Goal: Contribute content: Contribute content

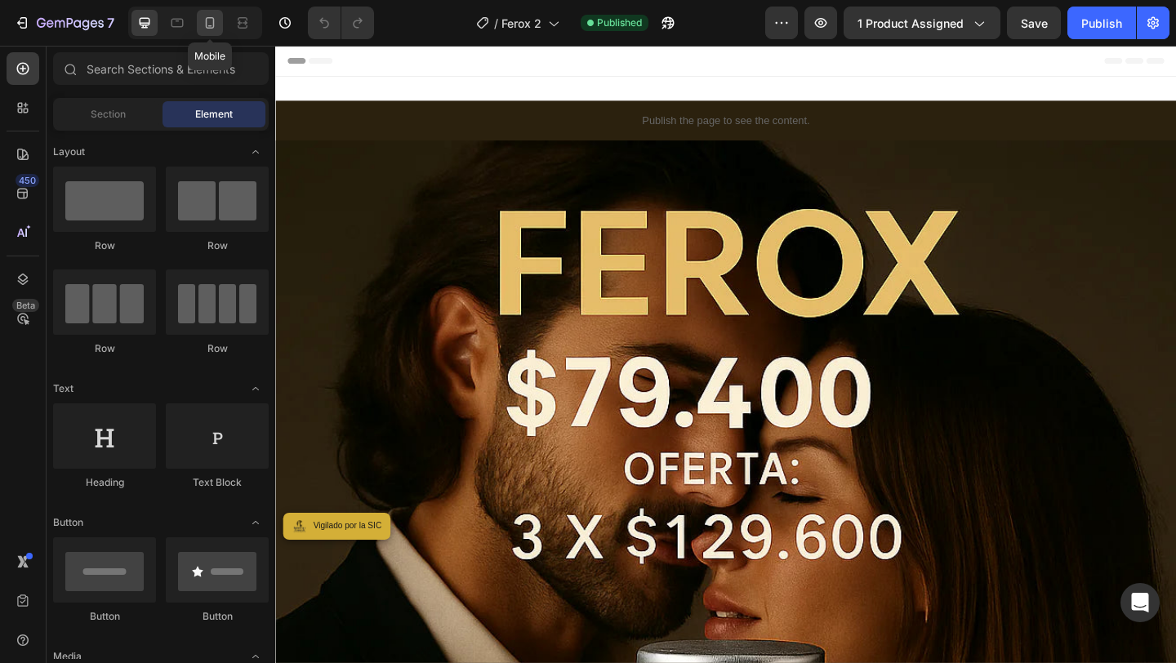
click at [214, 12] on div at bounding box center [210, 23] width 26 height 26
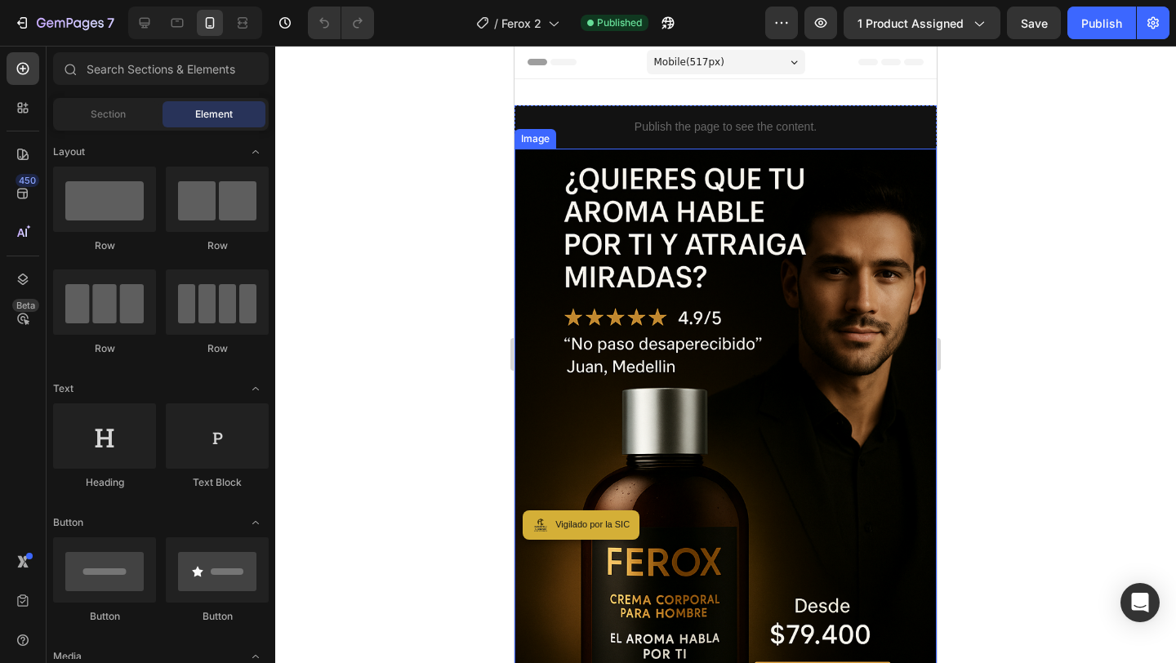
click at [771, 334] on img at bounding box center [725, 466] width 422 height 634
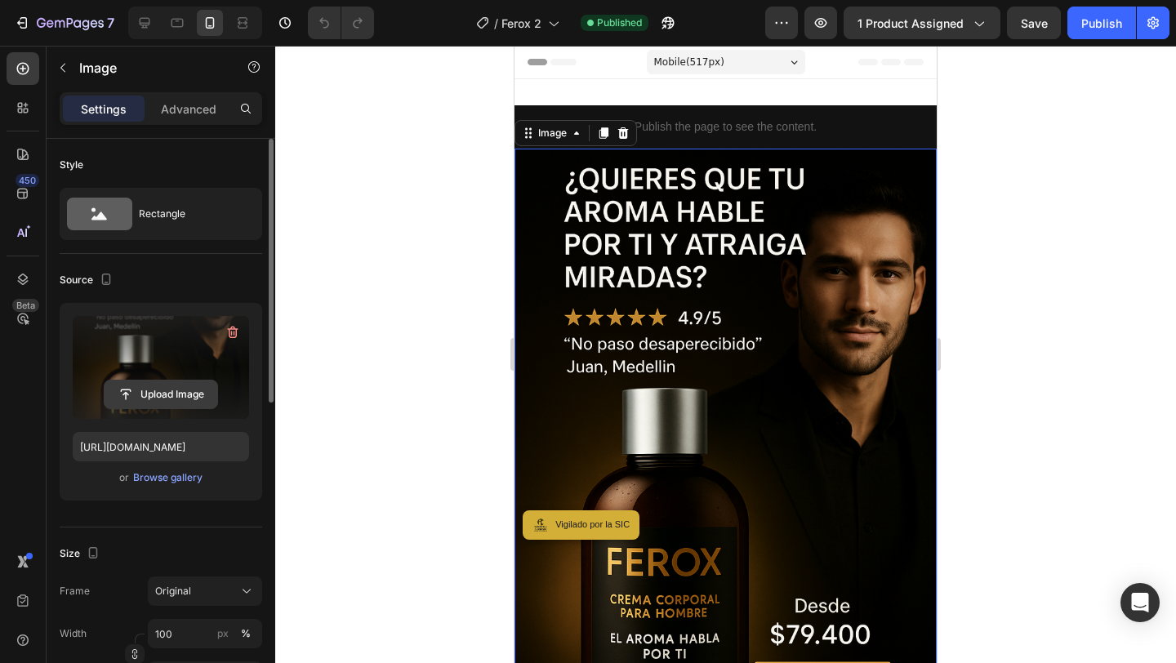
click at [140, 401] on input "file" at bounding box center [161, 395] width 113 height 28
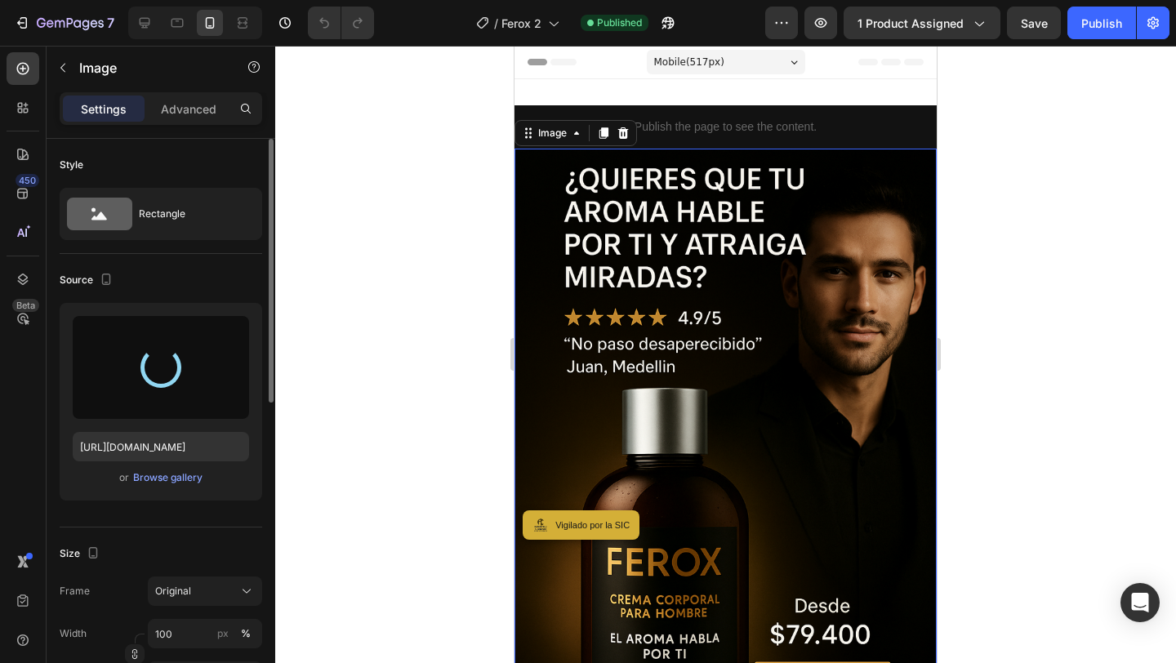
type input "https://cdn.shopify.com/s/files/1/0779/4727/3435/files/gempages_578607930639647…"
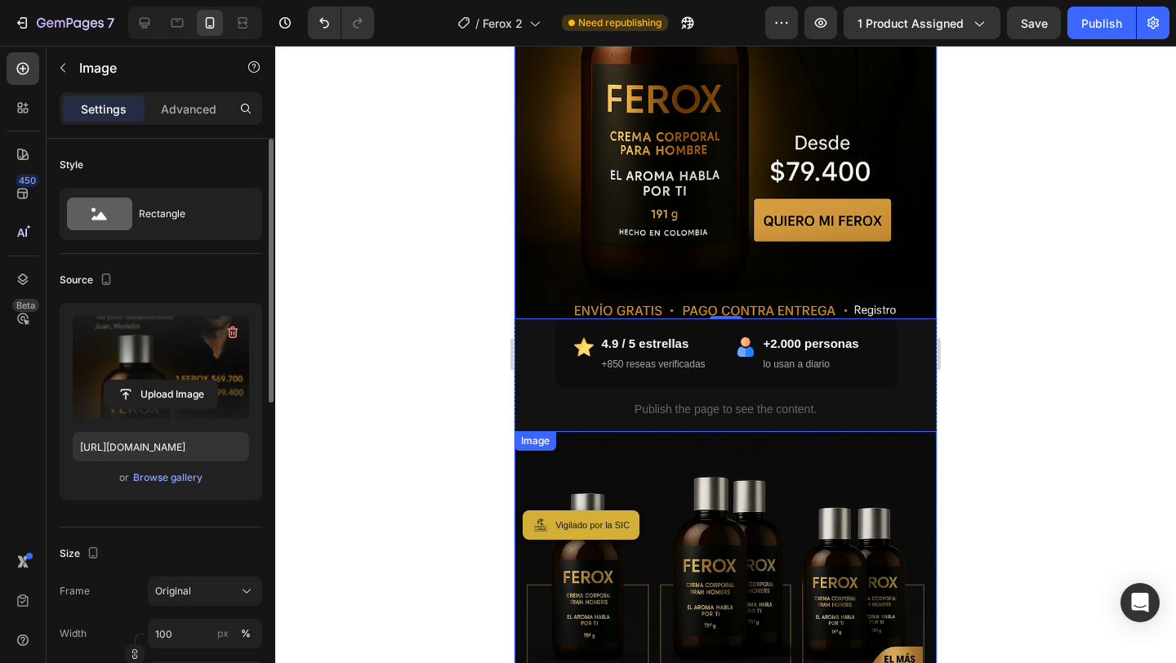
scroll to position [950, 0]
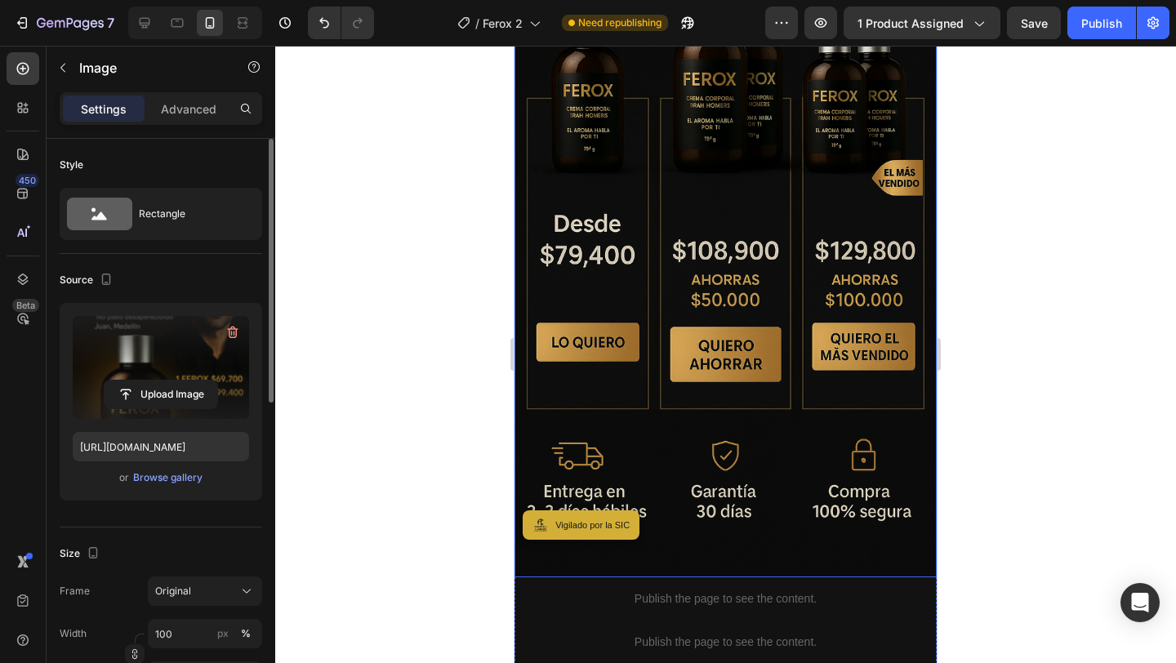
click at [732, 309] on img at bounding box center [725, 261] width 422 height 634
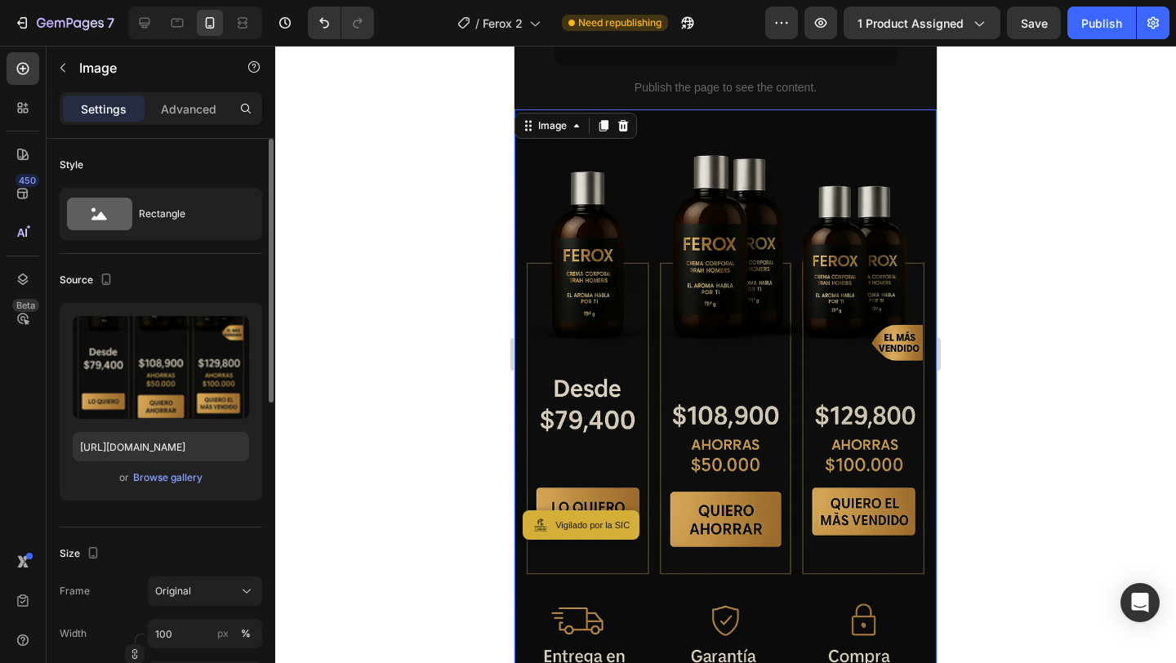
scroll to position [774, 0]
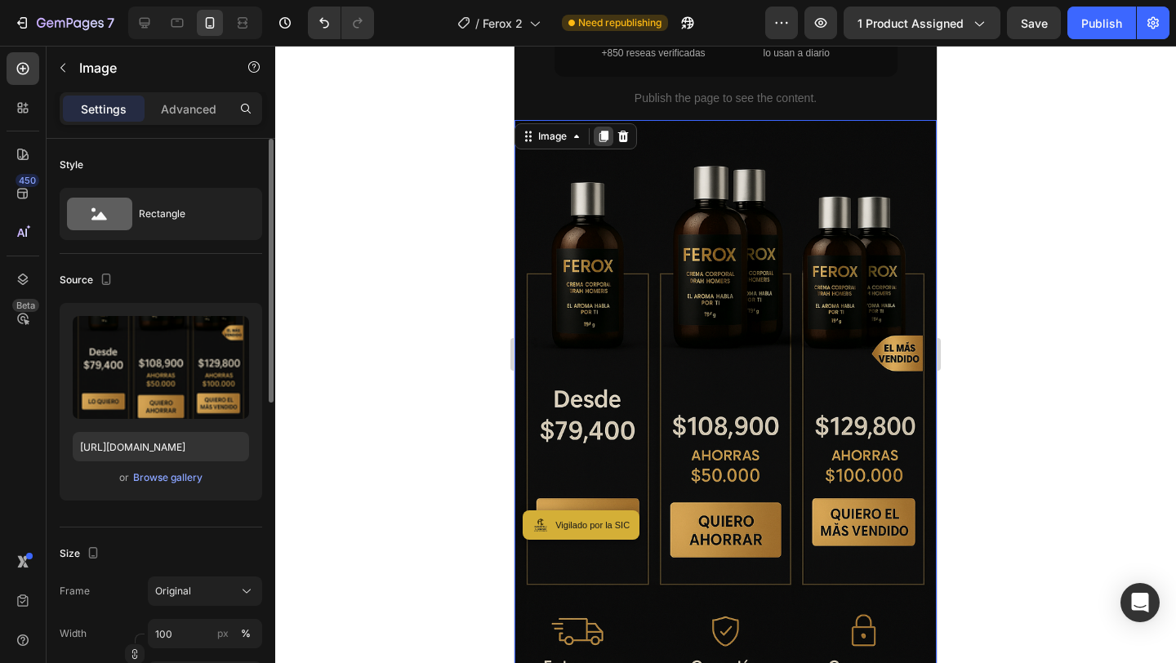
click at [603, 138] on icon at bounding box center [603, 136] width 9 height 11
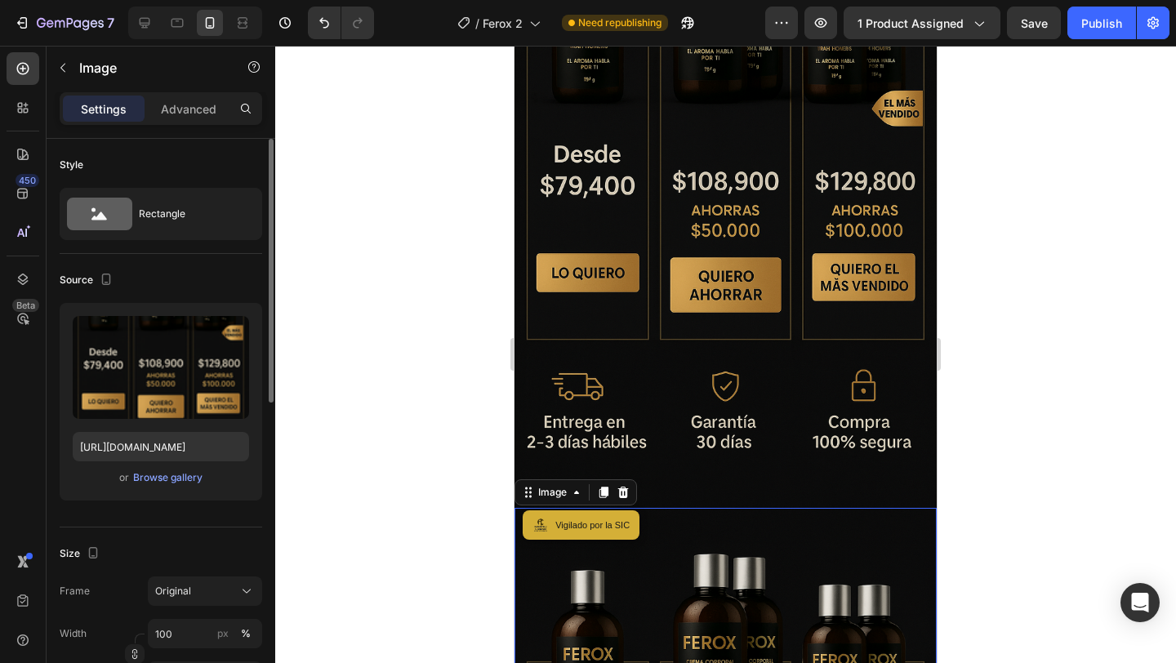
scroll to position [992, 0]
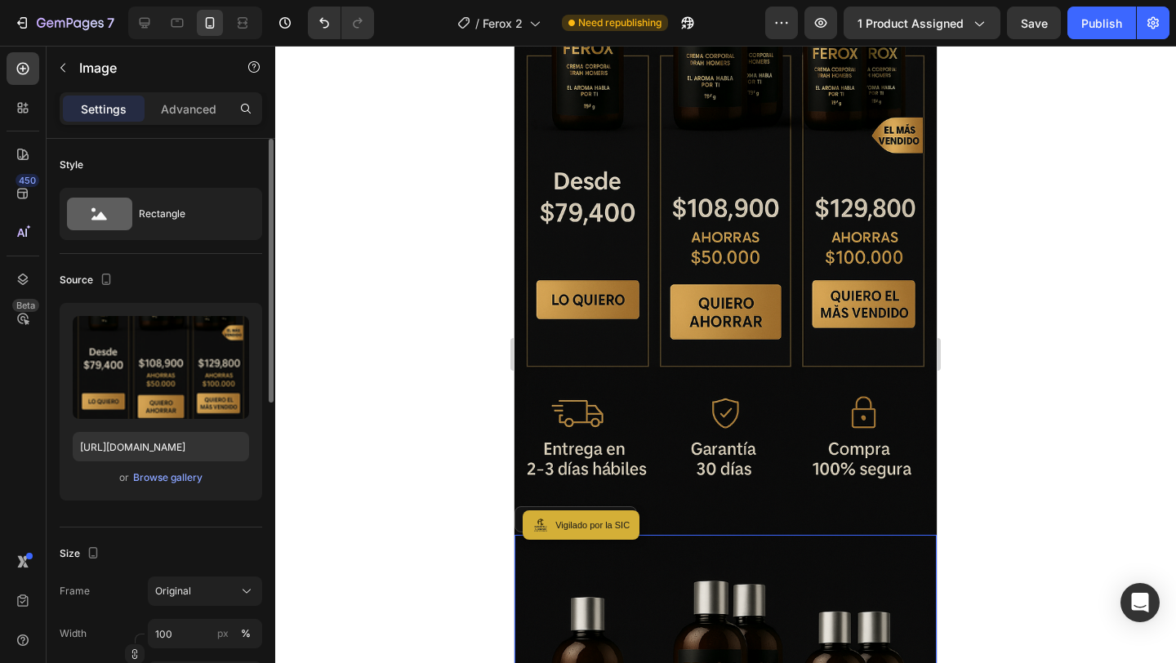
click at [675, 229] on img at bounding box center [725, 219] width 422 height 634
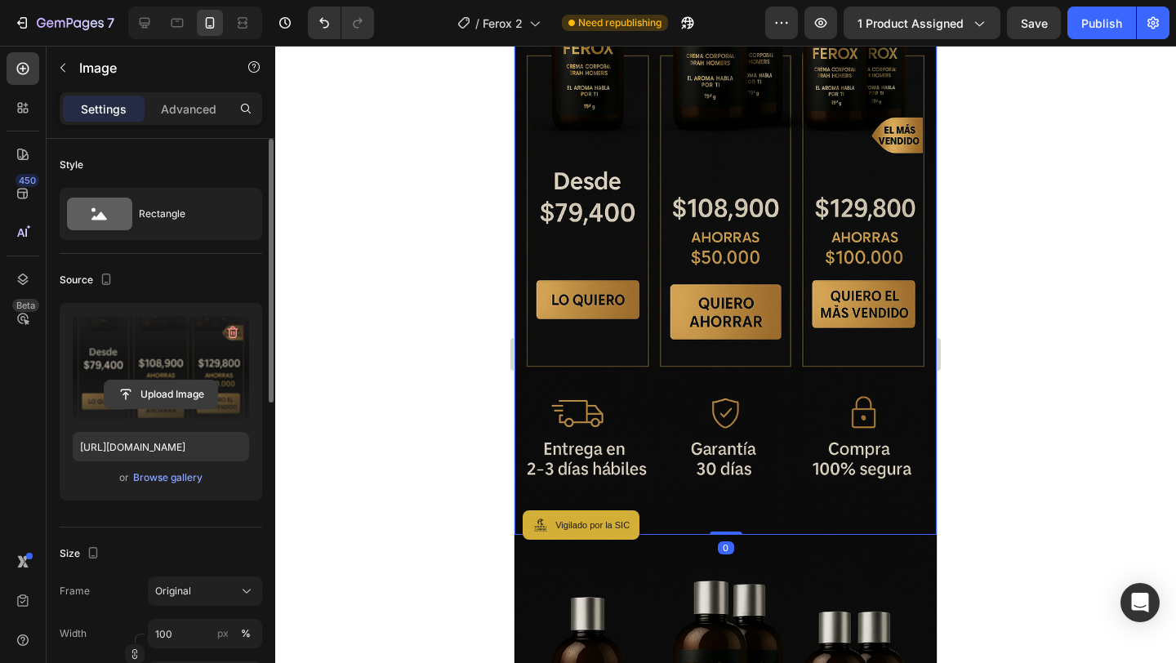
click at [147, 396] on input "file" at bounding box center [161, 395] width 113 height 28
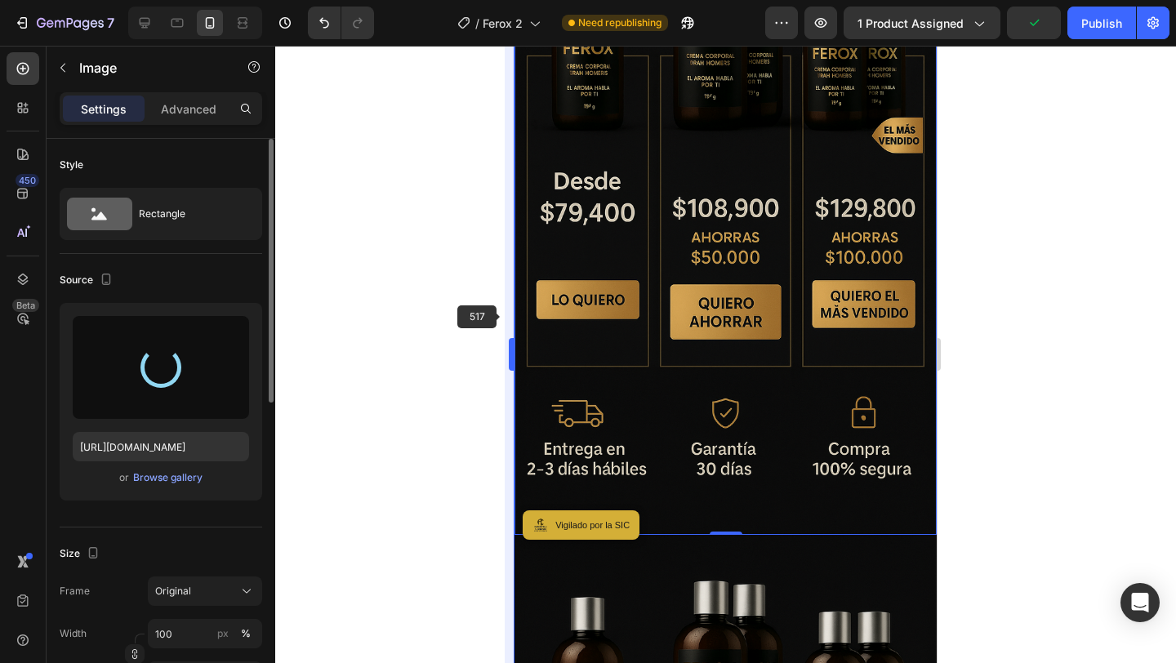
type input "https://cdn.shopify.com/s/files/1/0779/4727/3435/files/gempages_578607930639647…"
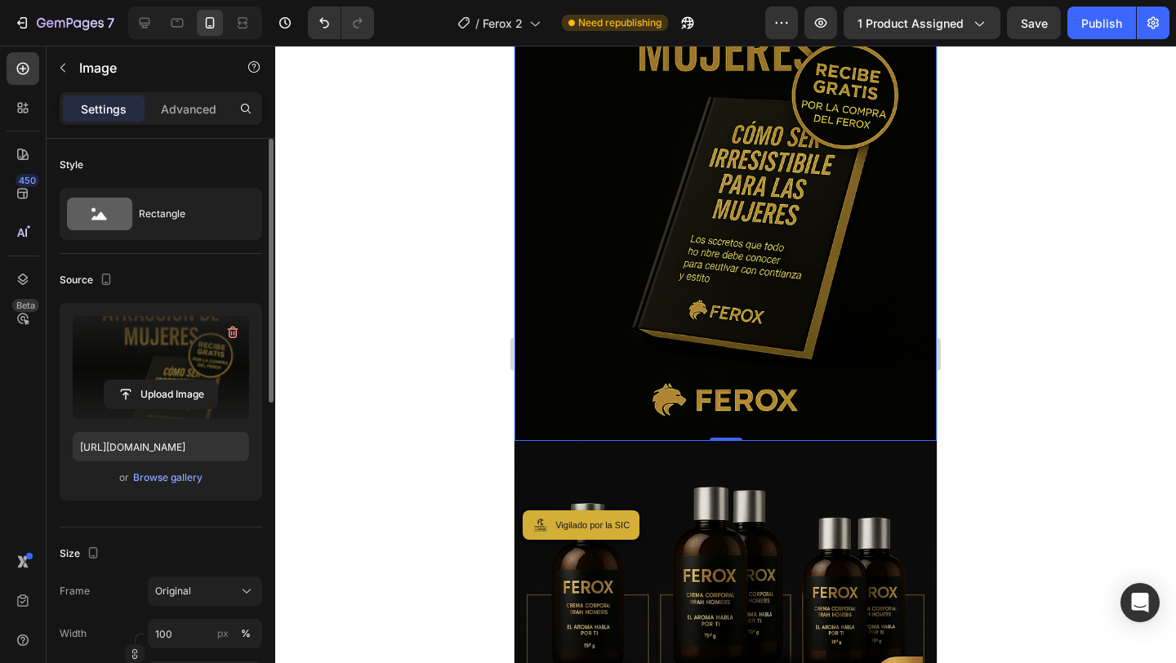
scroll to position [1102, 0]
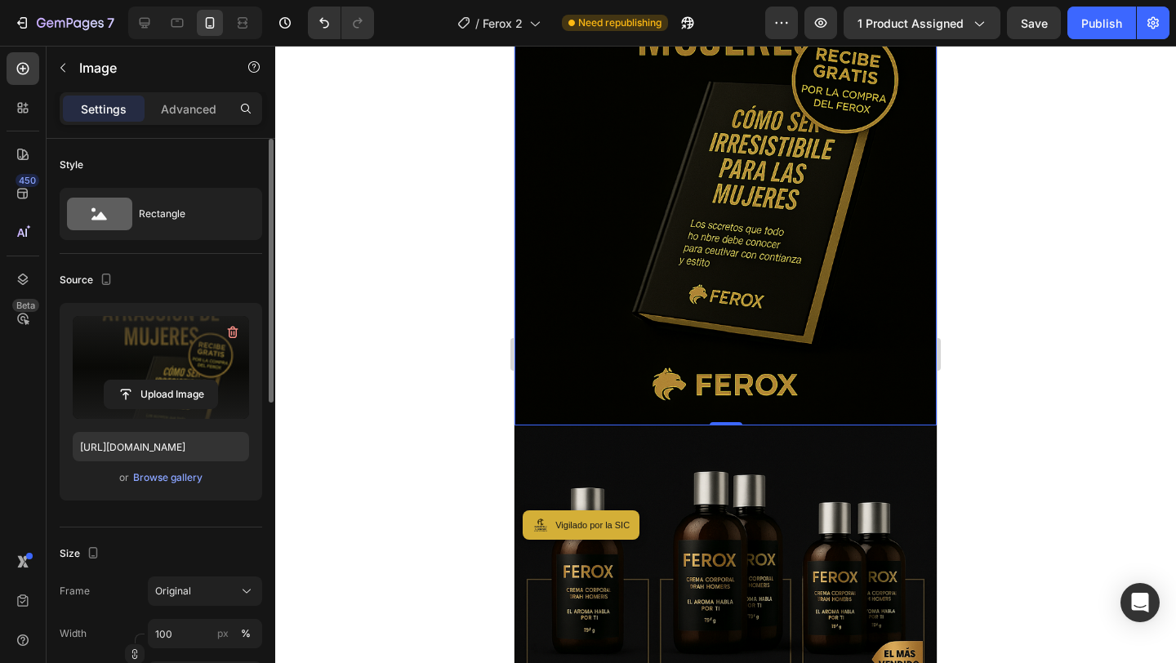
click at [987, 386] on div at bounding box center [725, 354] width 901 height 617
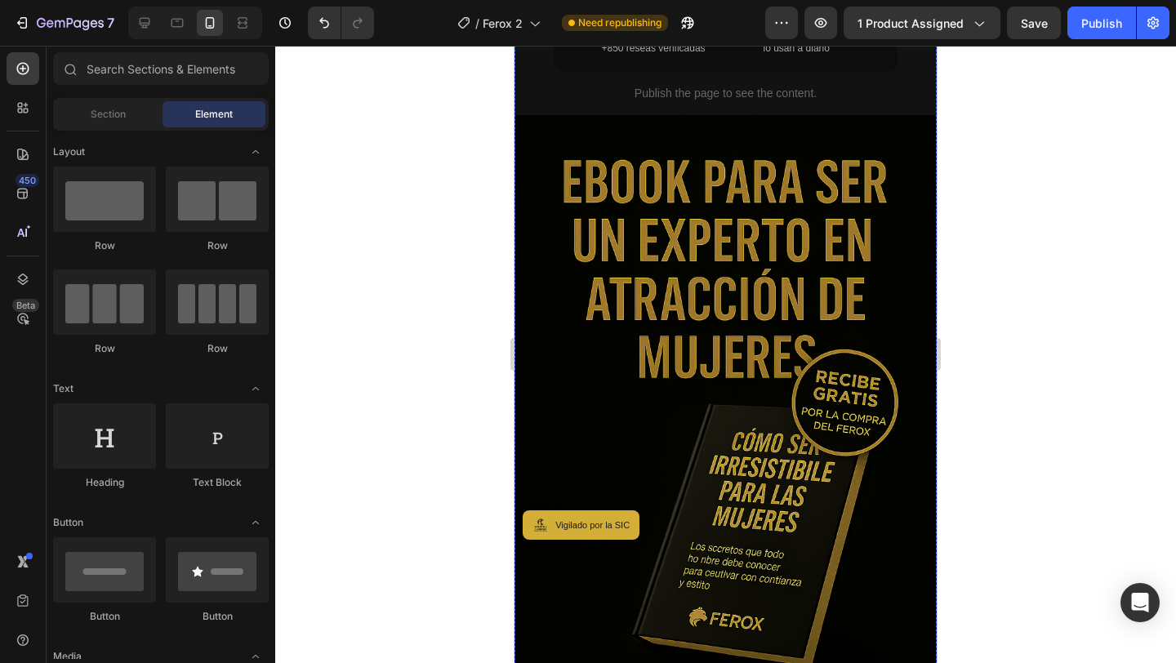
scroll to position [1502, 0]
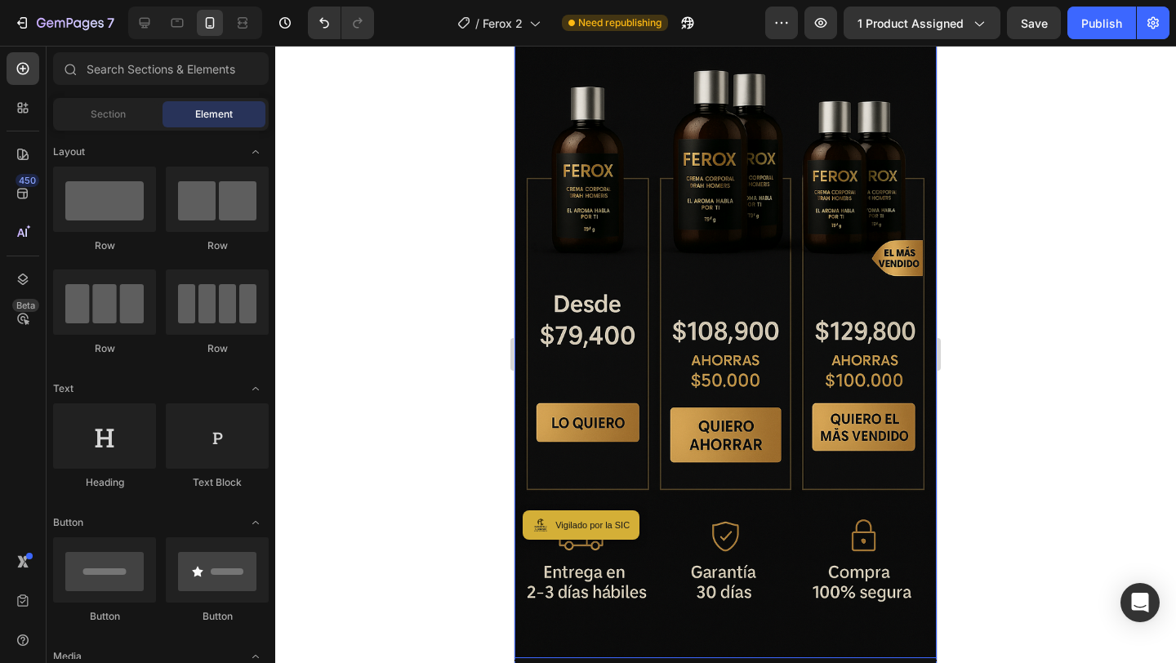
click at [665, 327] on img at bounding box center [725, 341] width 422 height 634
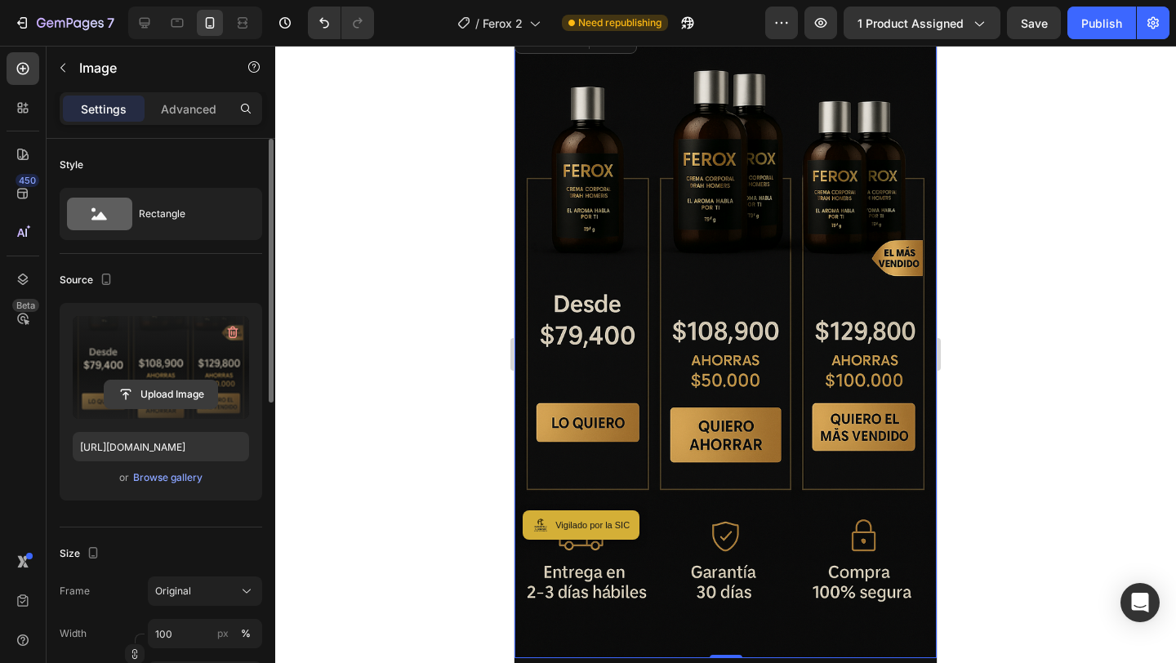
click at [167, 386] on input "file" at bounding box center [161, 395] width 113 height 28
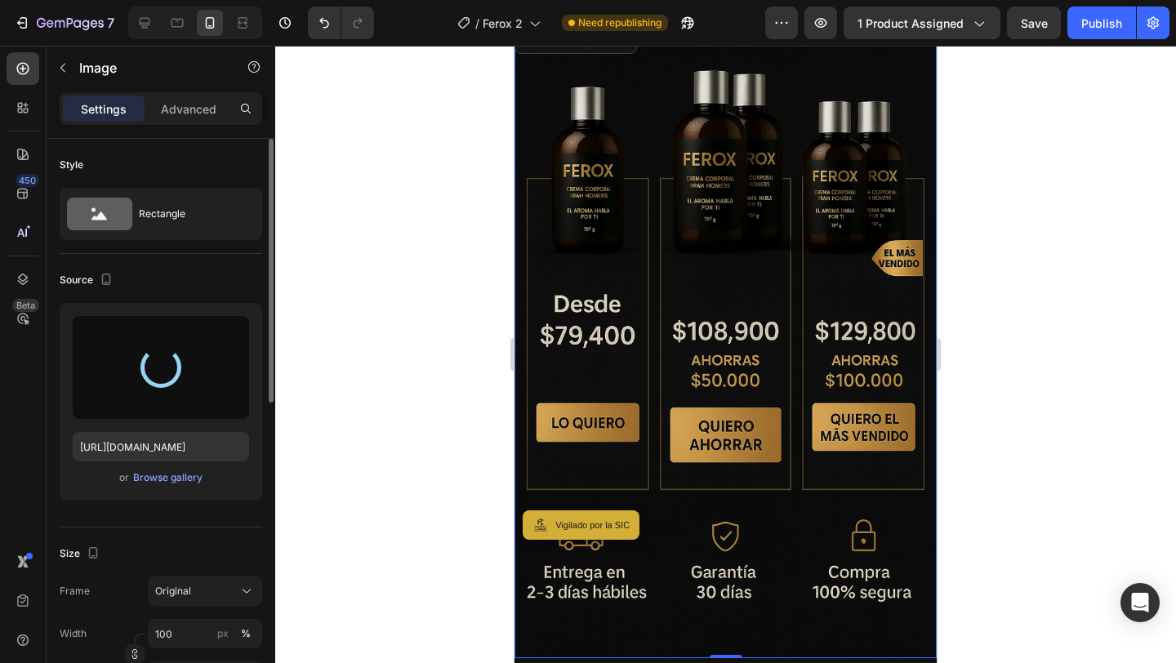
type input "https://cdn.shopify.com/s/files/1/0779/4727/3435/files/gempages_578607930639647…"
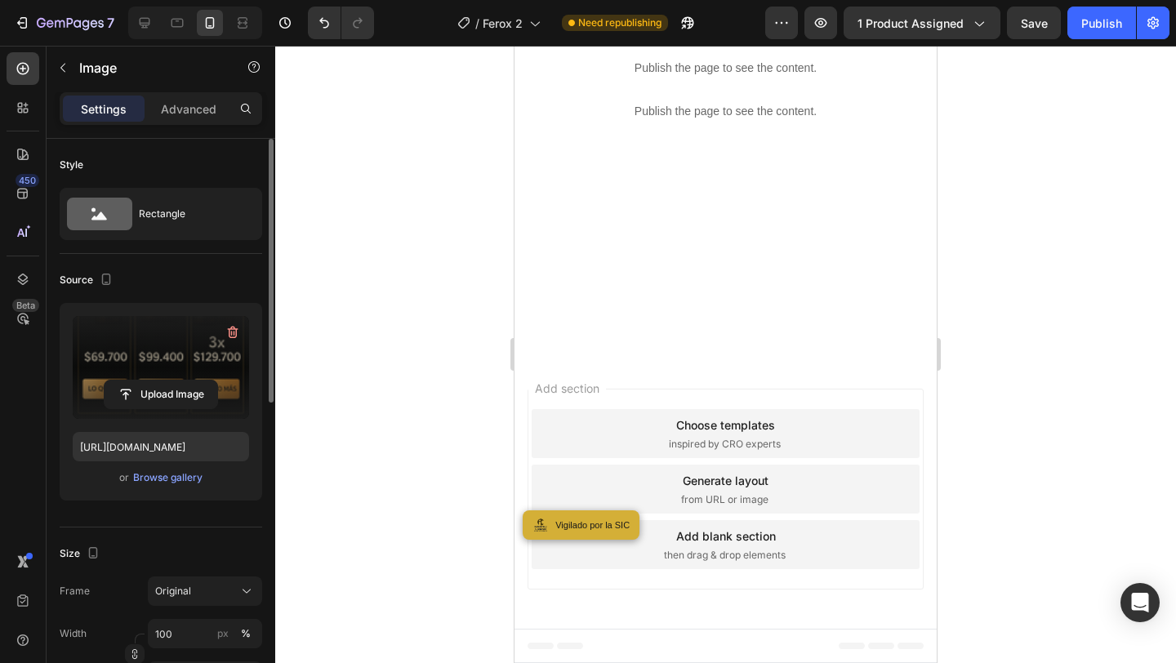
scroll to position [7346, 0]
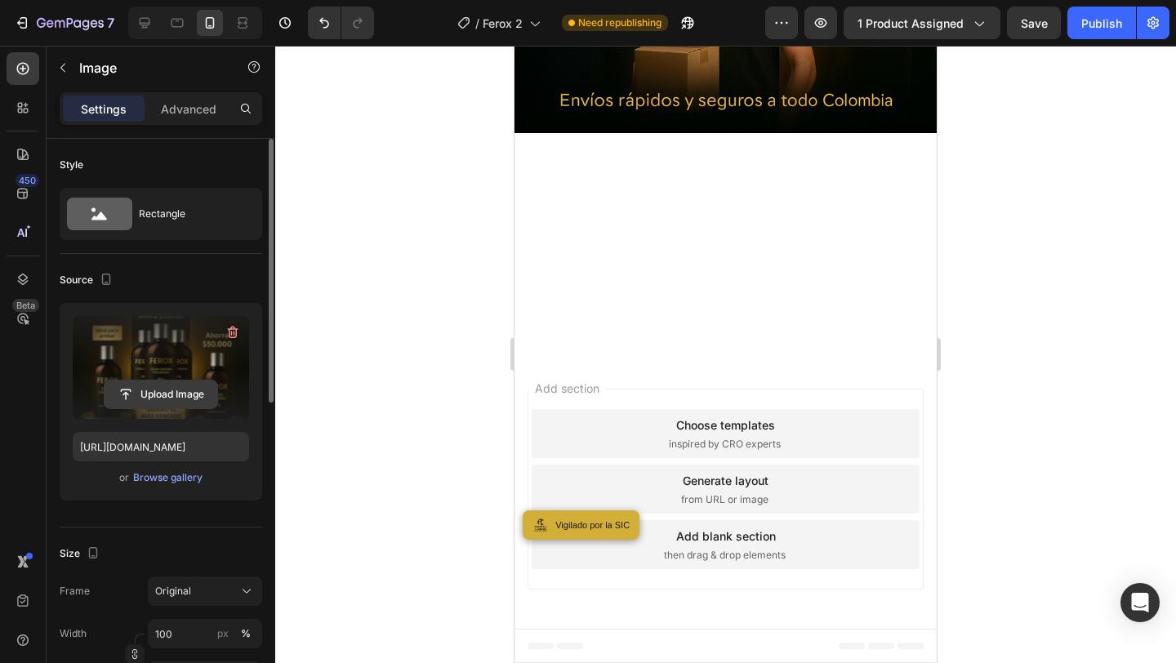
click at [191, 398] on input "file" at bounding box center [161, 395] width 113 height 28
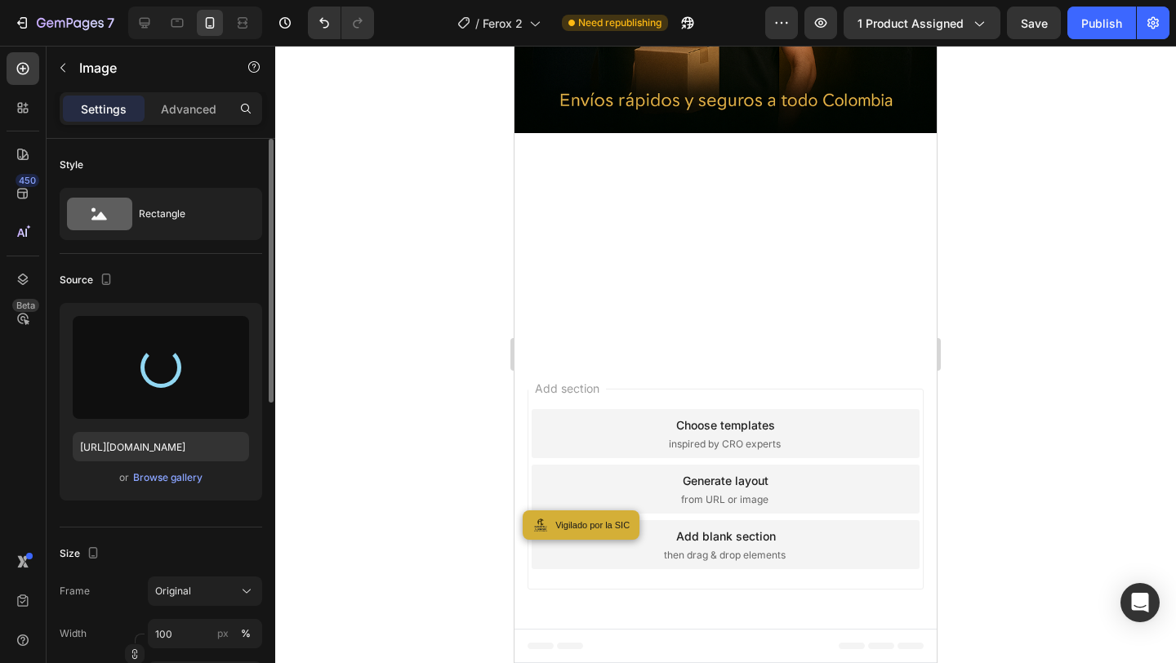
type input "https://cdn.shopify.com/s/files/1/0779/4727/3435/files/gempages_578607930639647…"
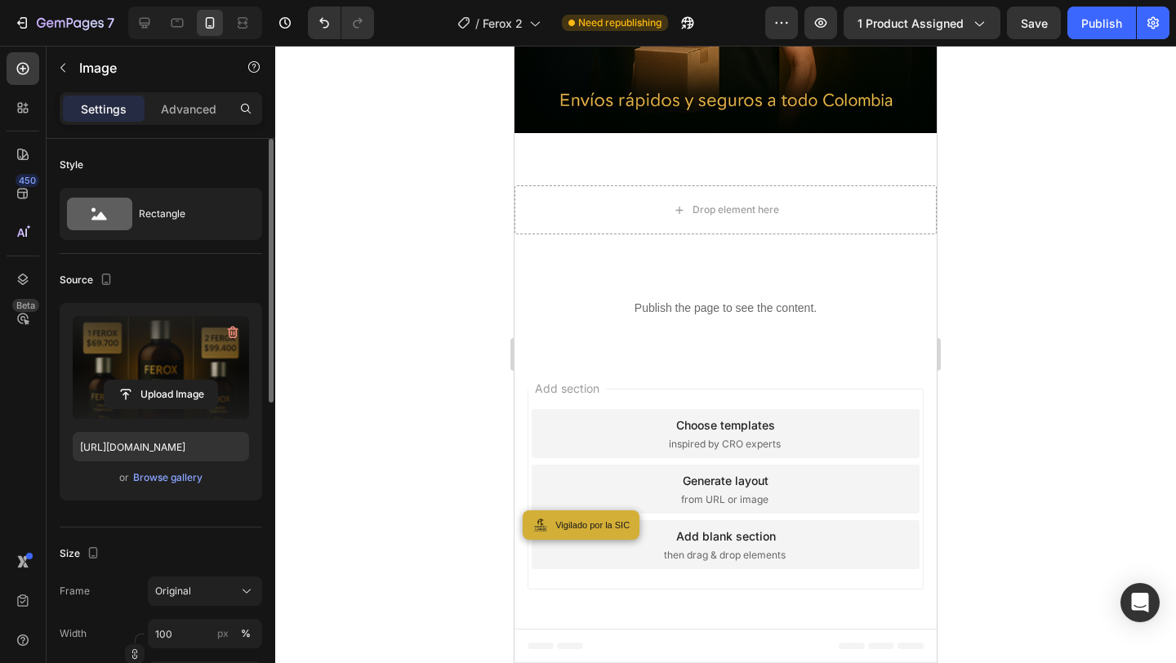
scroll to position [8073, 0]
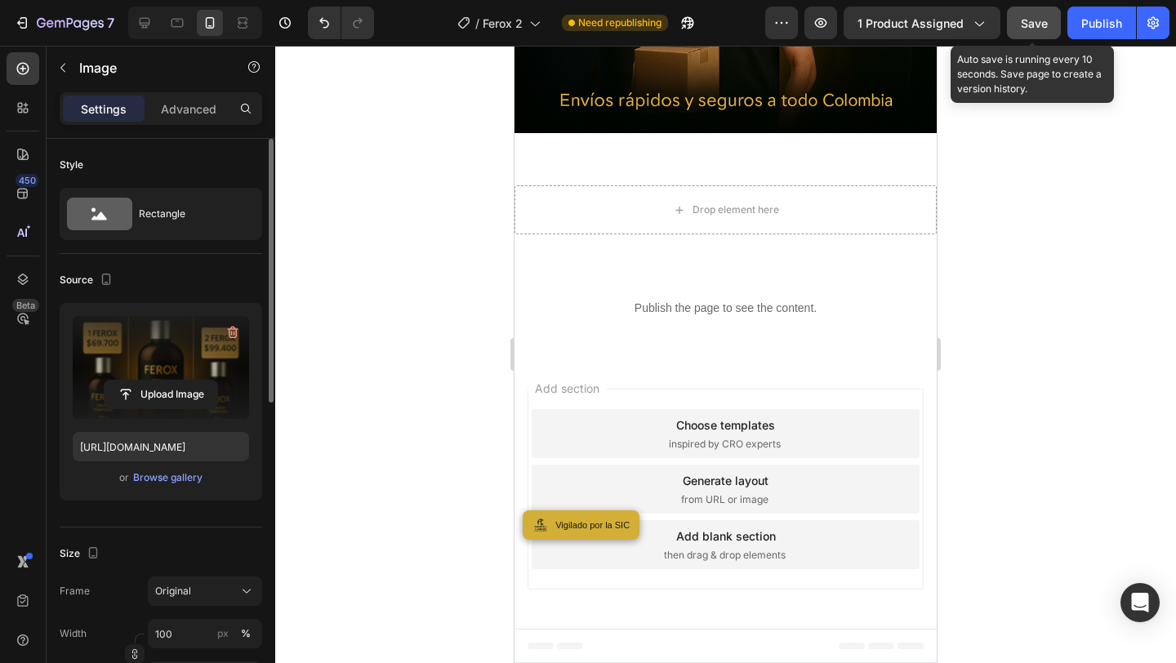
click at [1035, 15] on div "Save" at bounding box center [1034, 23] width 27 height 17
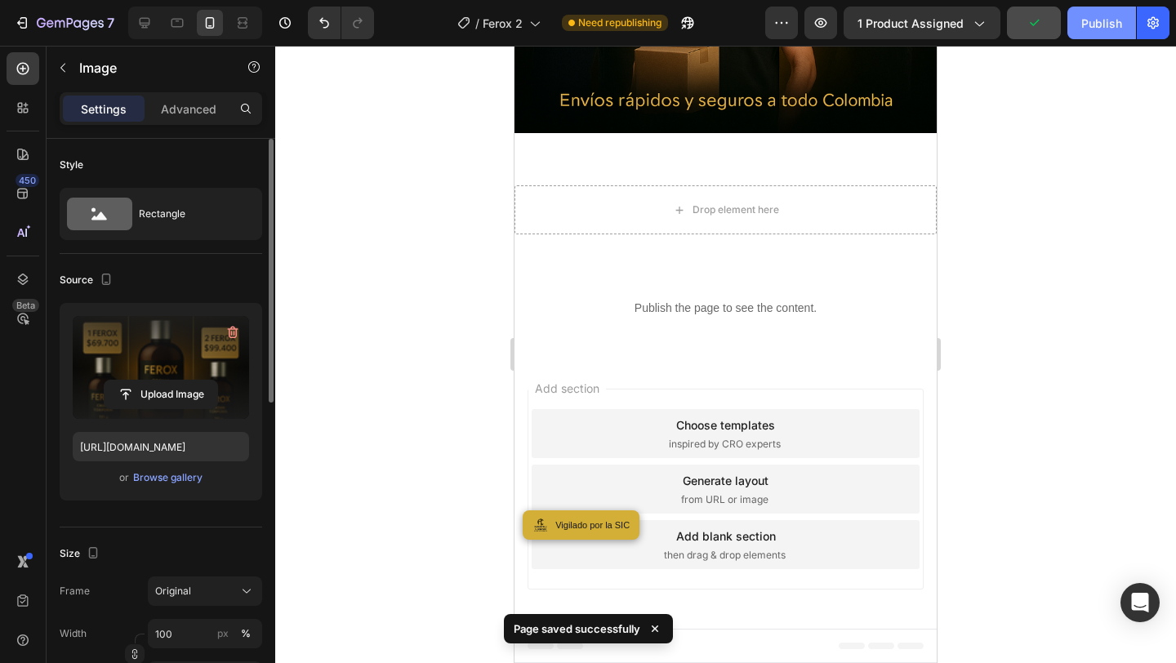
click at [1101, 26] on div "Publish" at bounding box center [1101, 23] width 41 height 17
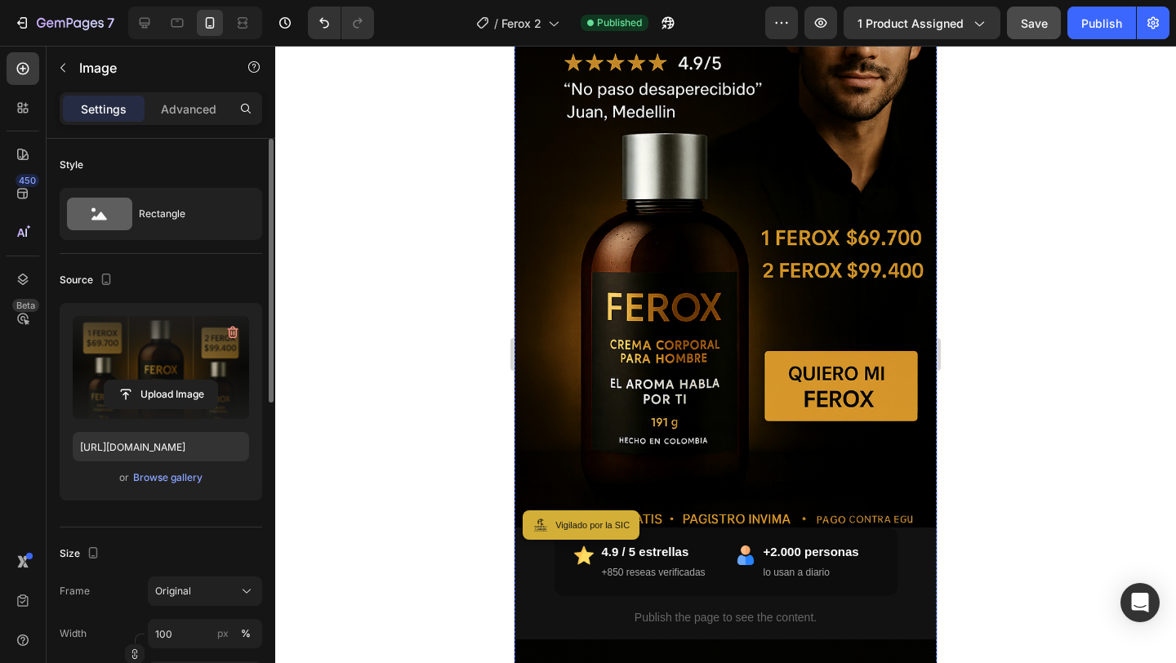
scroll to position [0, 0]
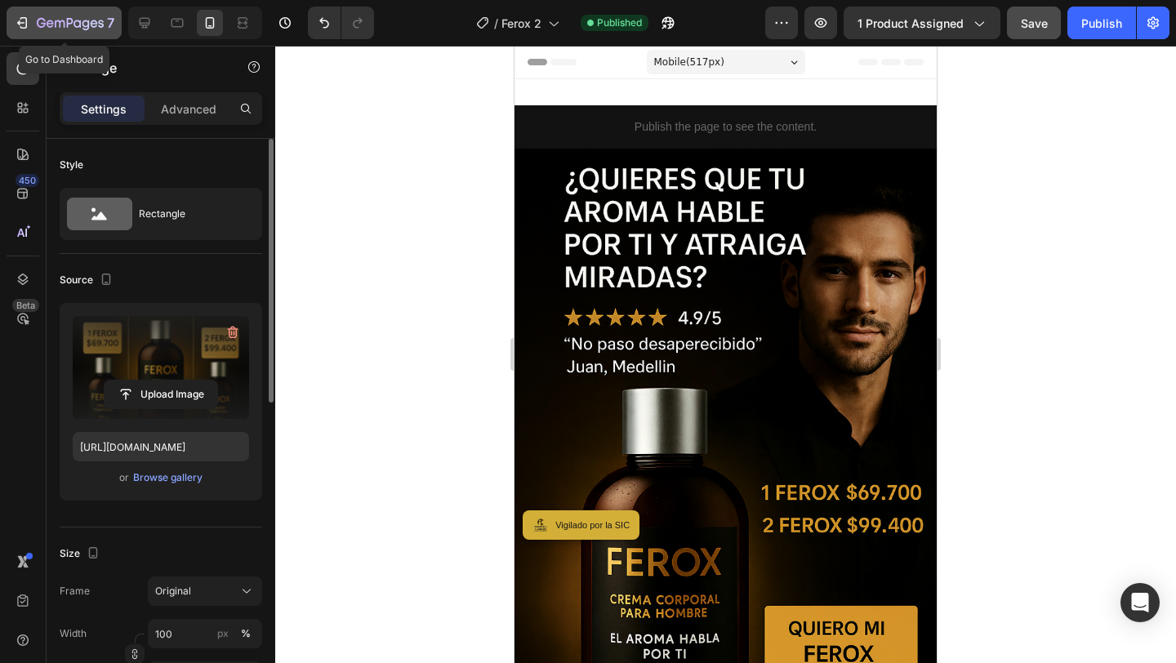
click at [60, 29] on icon "button" at bounding box center [70, 24] width 67 height 14
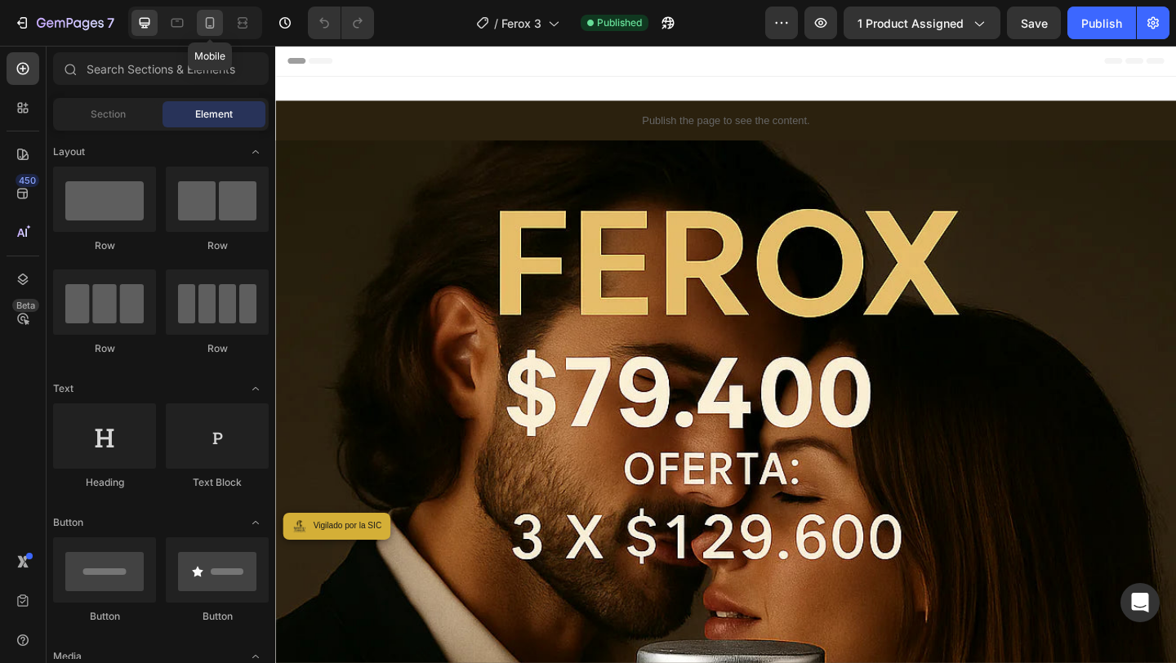
click at [203, 11] on div at bounding box center [210, 23] width 26 height 26
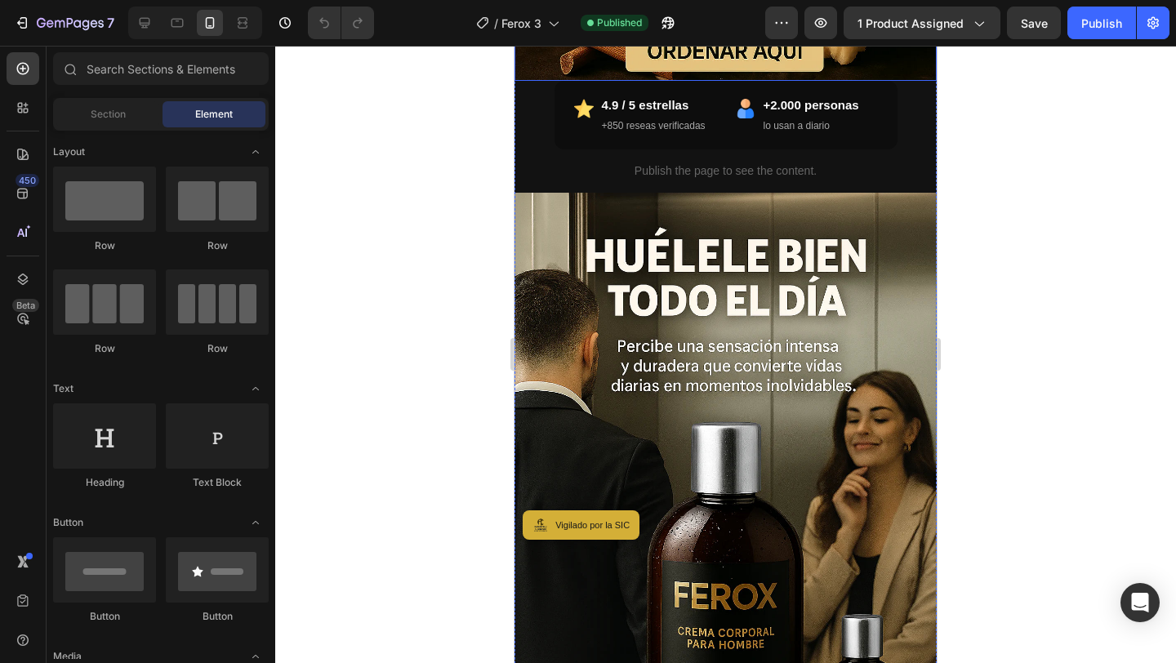
scroll to position [720, 0]
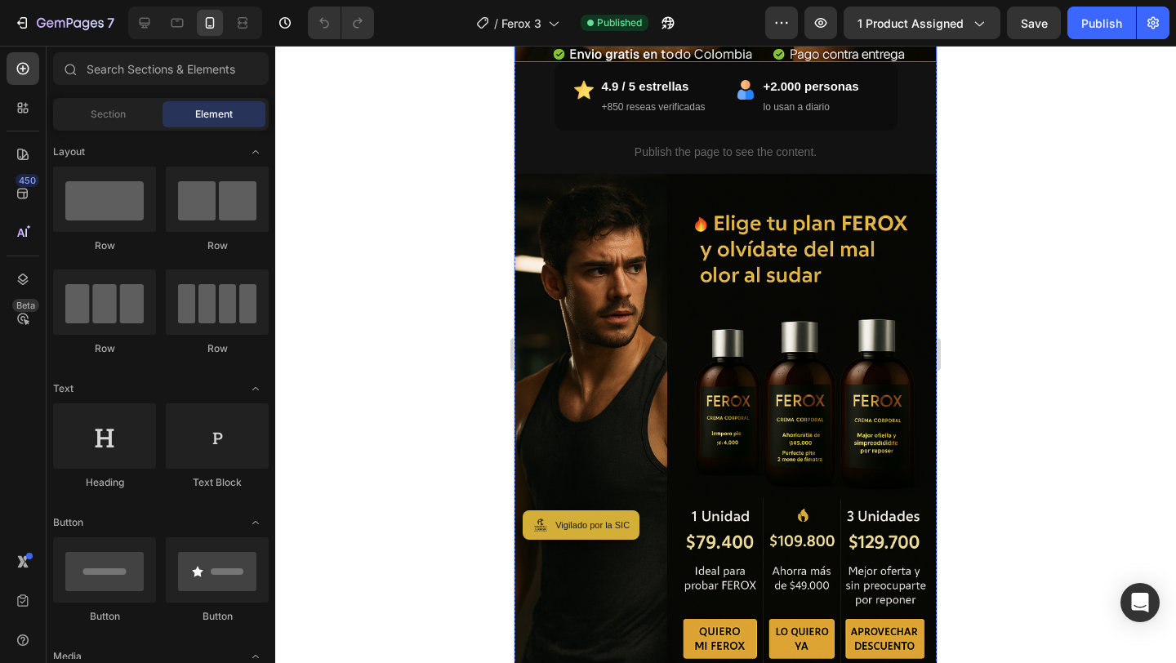
click at [675, 356] on img at bounding box center [725, 491] width 422 height 634
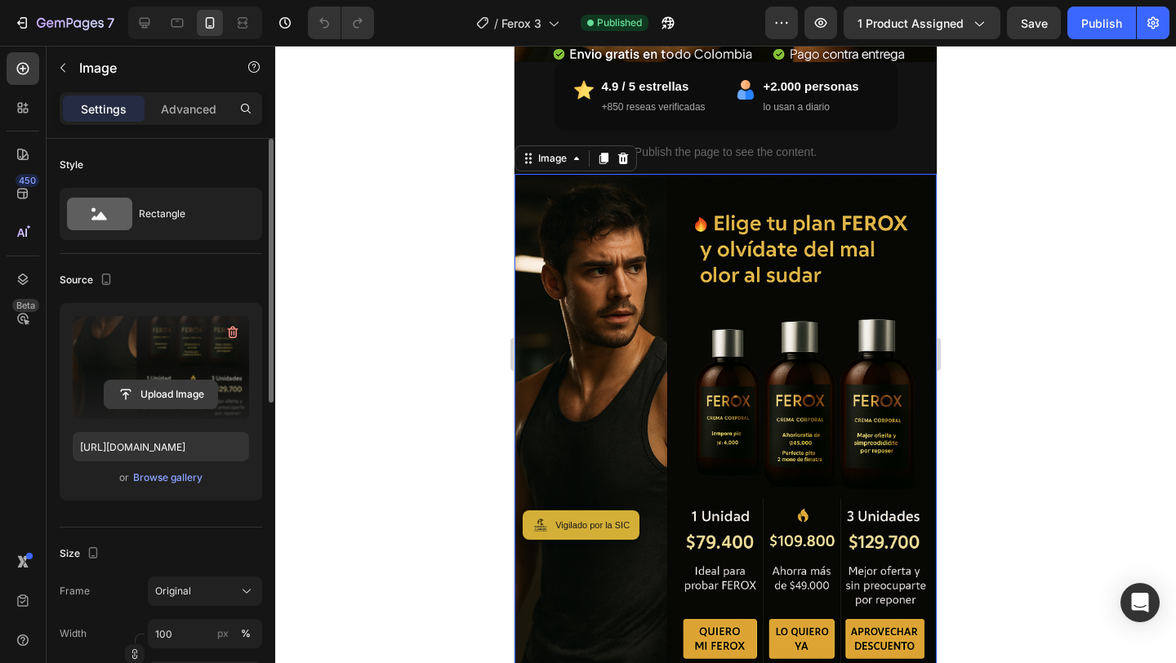
click at [155, 390] on input "file" at bounding box center [161, 395] width 113 height 28
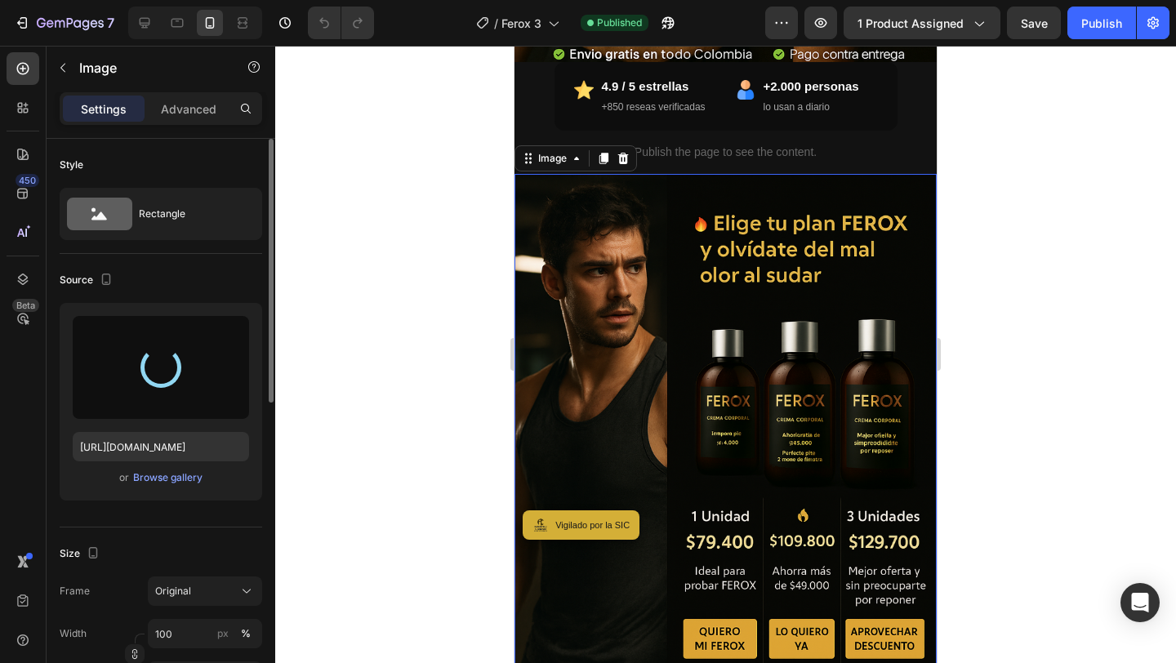
type input "https://cdn.shopify.com/s/files/1/0779/4727/3435/files/gempages_578607930639647…"
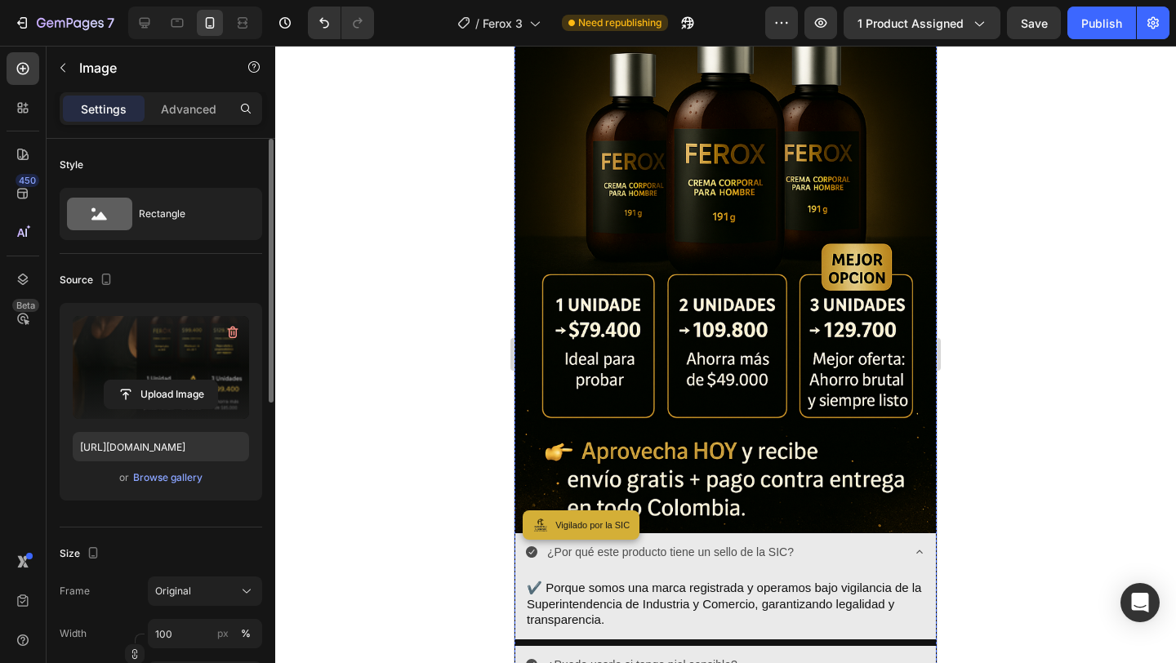
scroll to position [6345, 0]
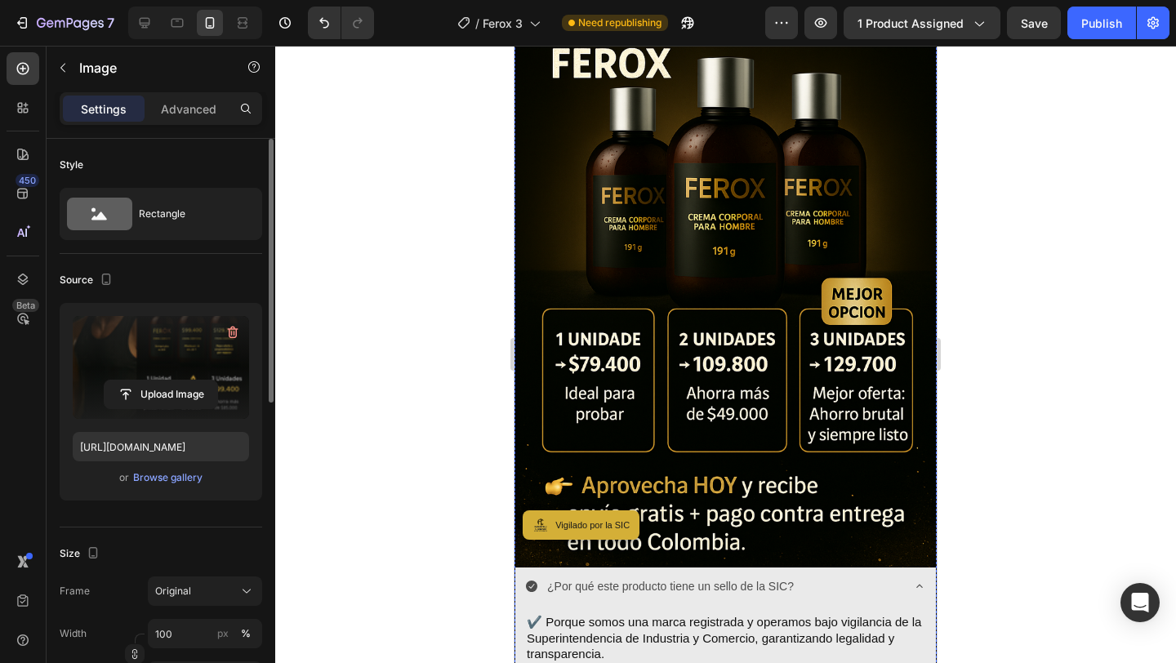
click at [741, 342] on img at bounding box center [725, 251] width 422 height 634
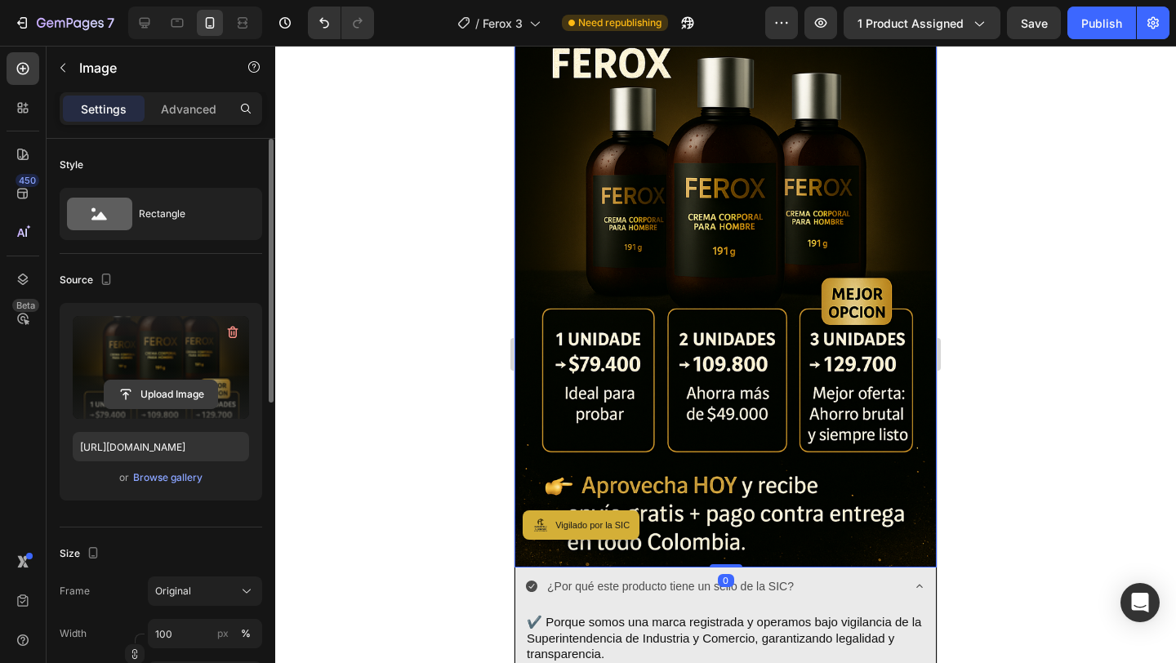
click at [212, 393] on input "file" at bounding box center [161, 395] width 113 height 28
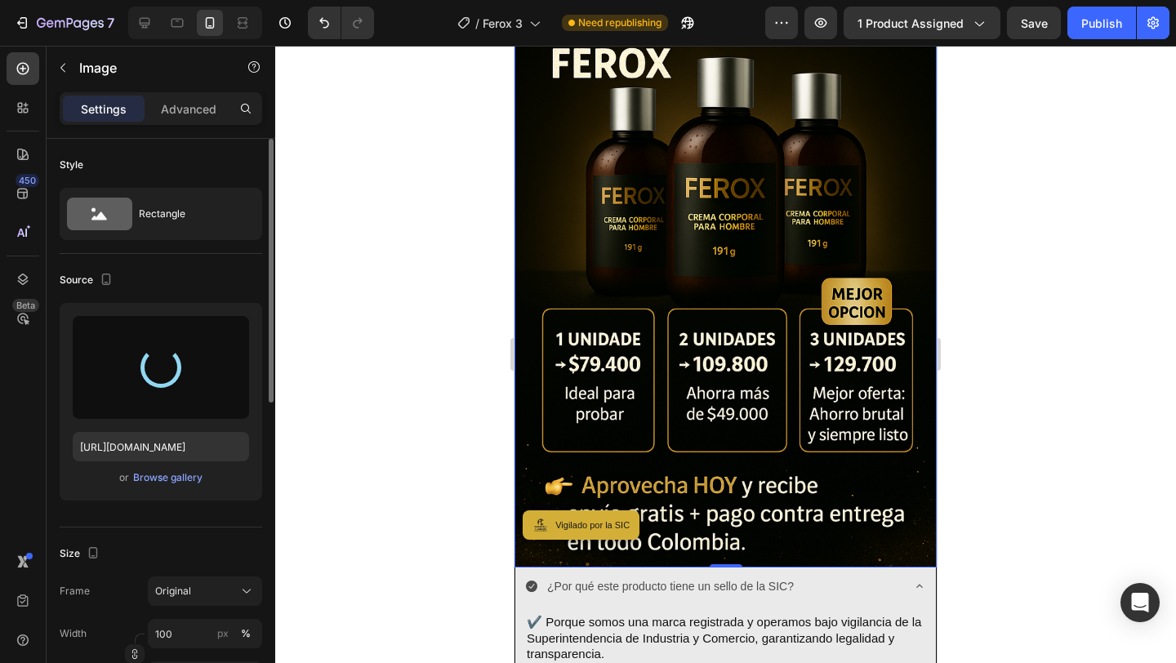
type input "https://cdn.shopify.com/s/files/1/0779/4727/3435/files/gempages_578607930639647…"
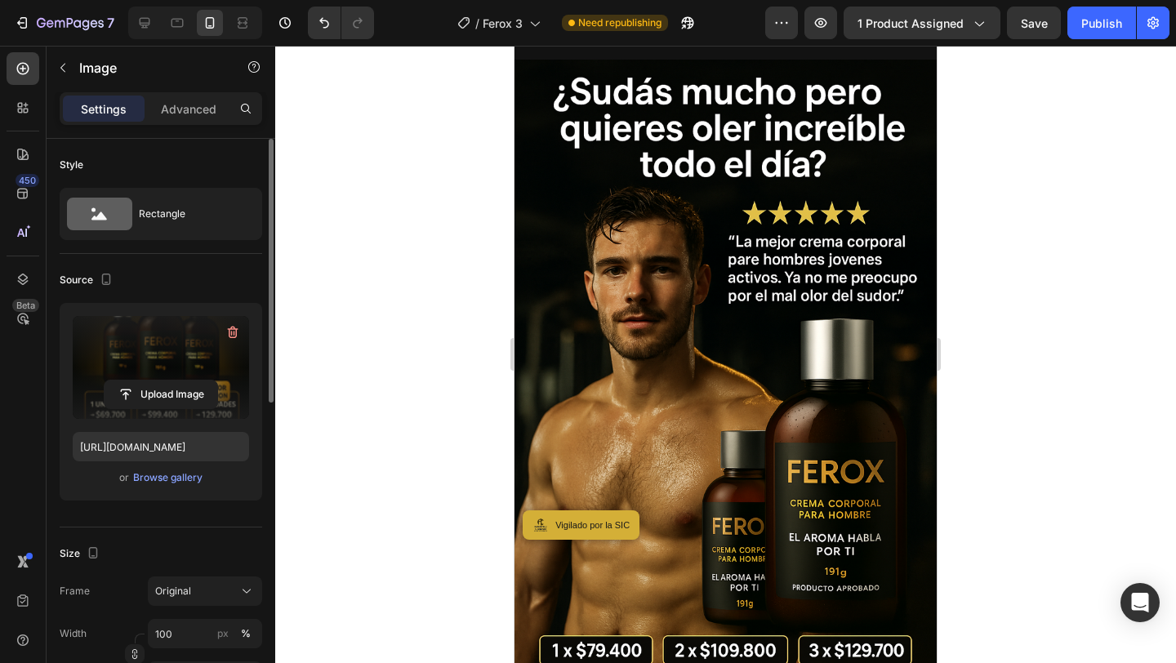
scroll to position [0, 0]
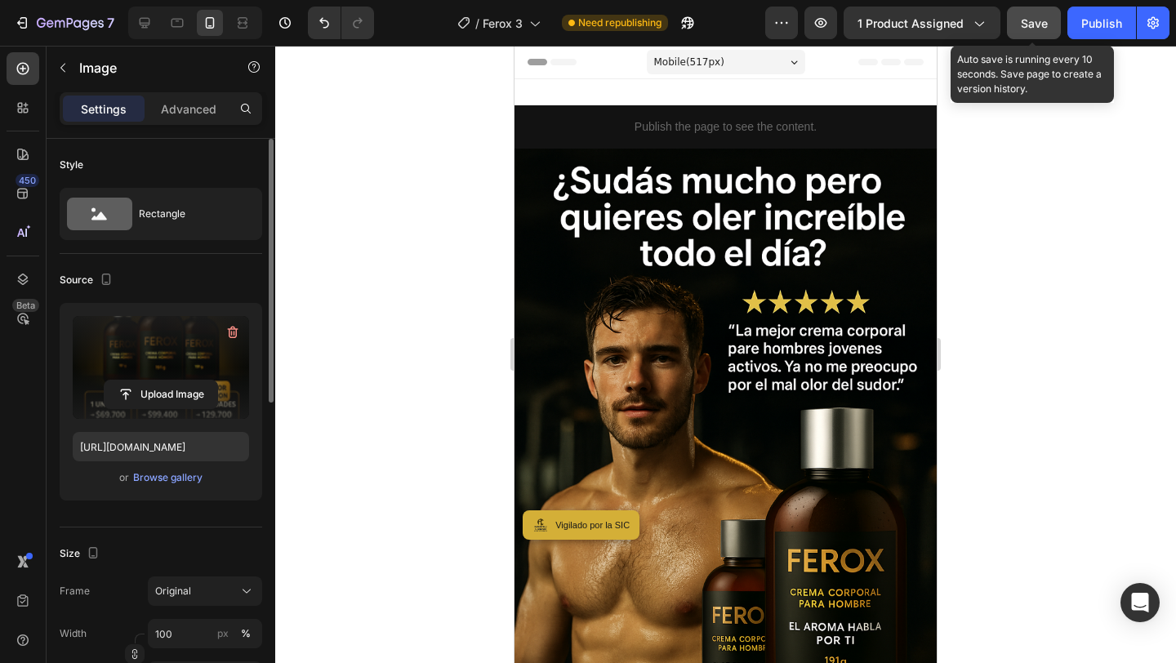
click at [1043, 15] on div "Save" at bounding box center [1034, 23] width 27 height 17
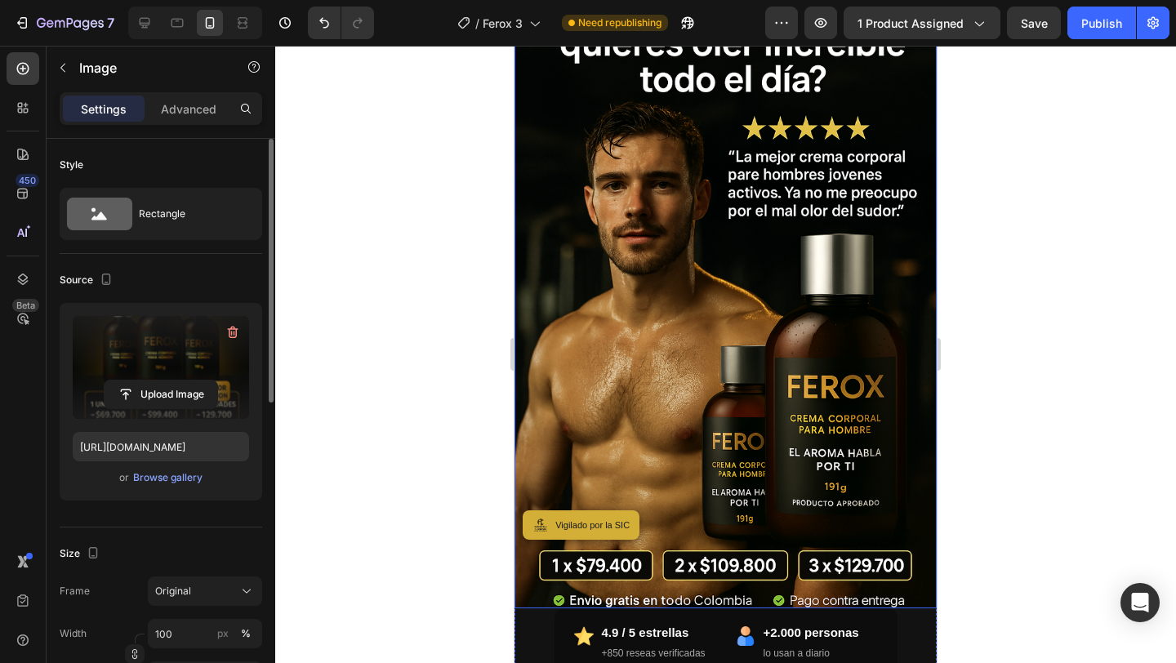
scroll to position [172, 0]
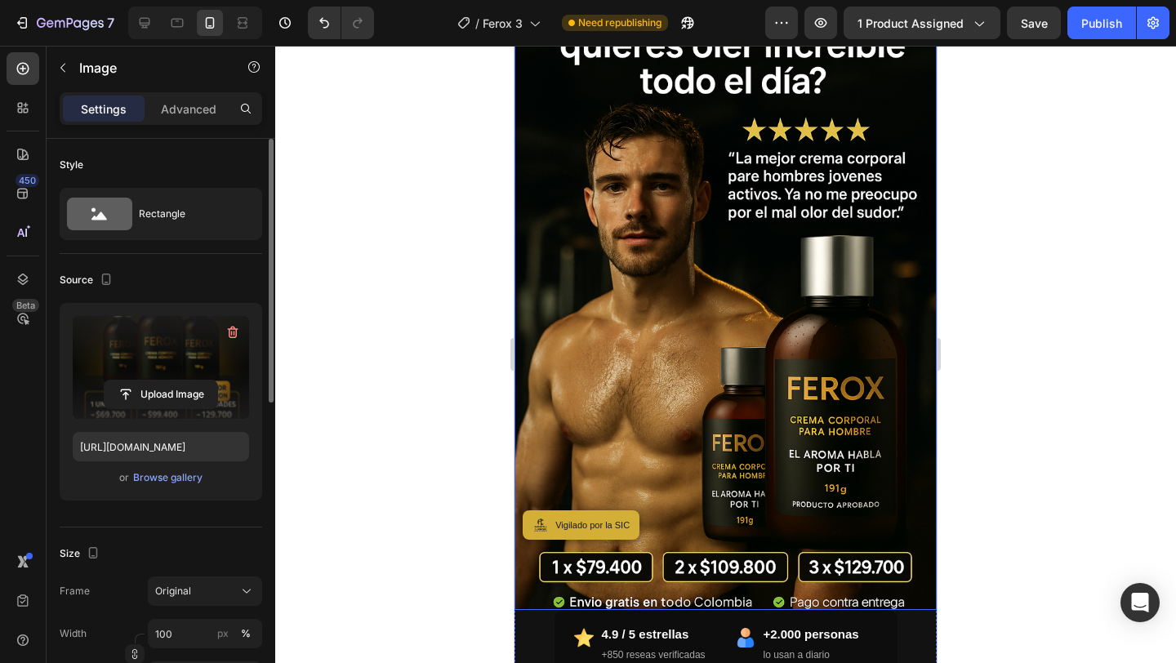
click at [704, 220] on img at bounding box center [725, 293] width 422 height 634
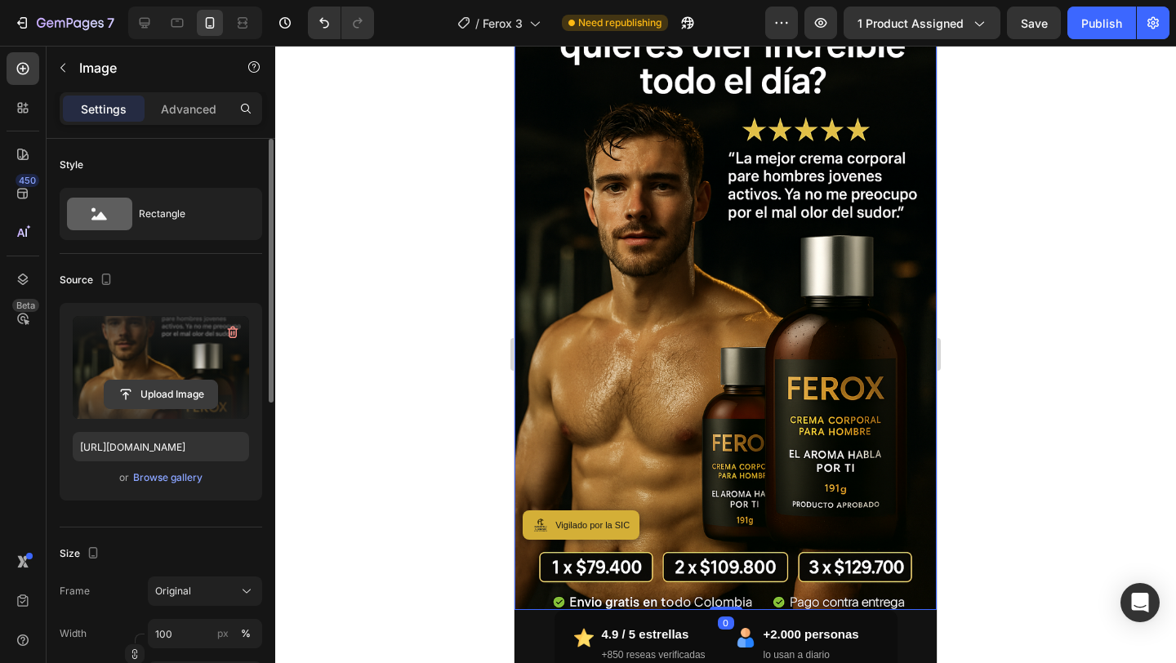
click at [192, 398] on input "file" at bounding box center [161, 395] width 113 height 28
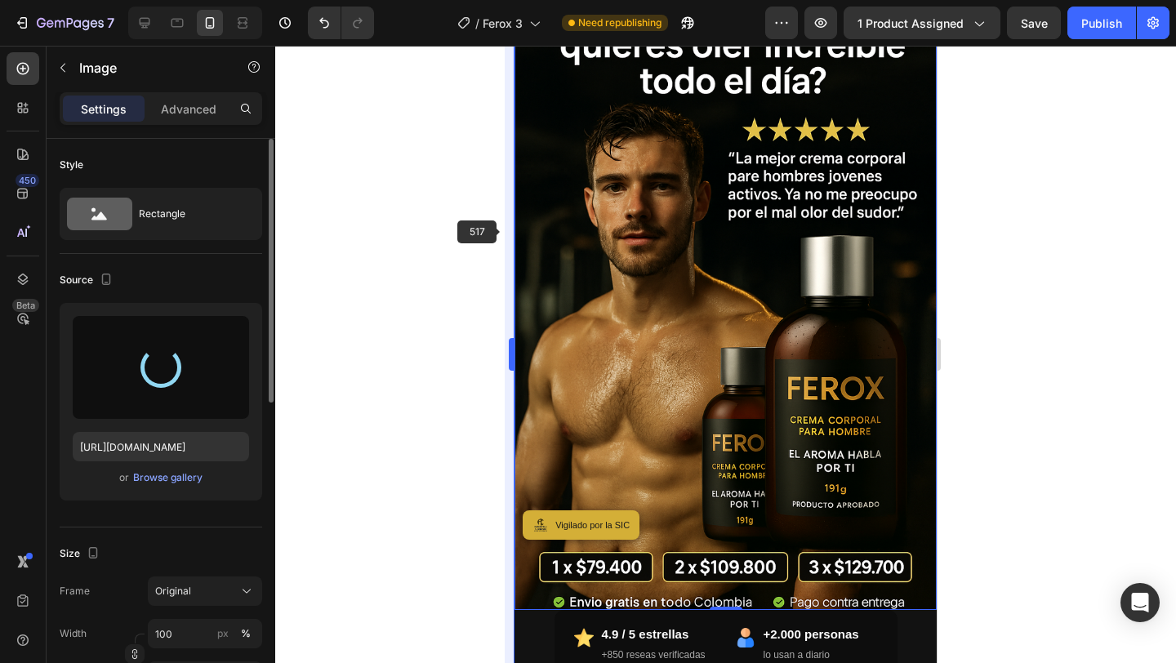
type input "https://cdn.shopify.com/s/files/1/0779/4727/3435/files/gempages_578607930639647…"
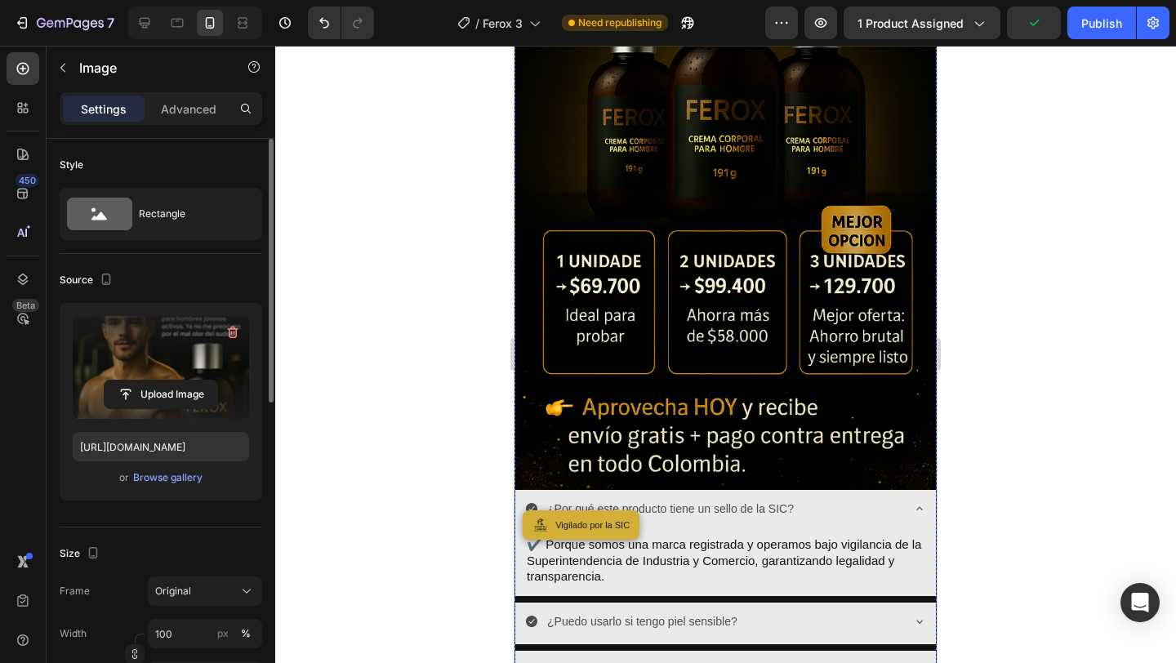
scroll to position [6354, 0]
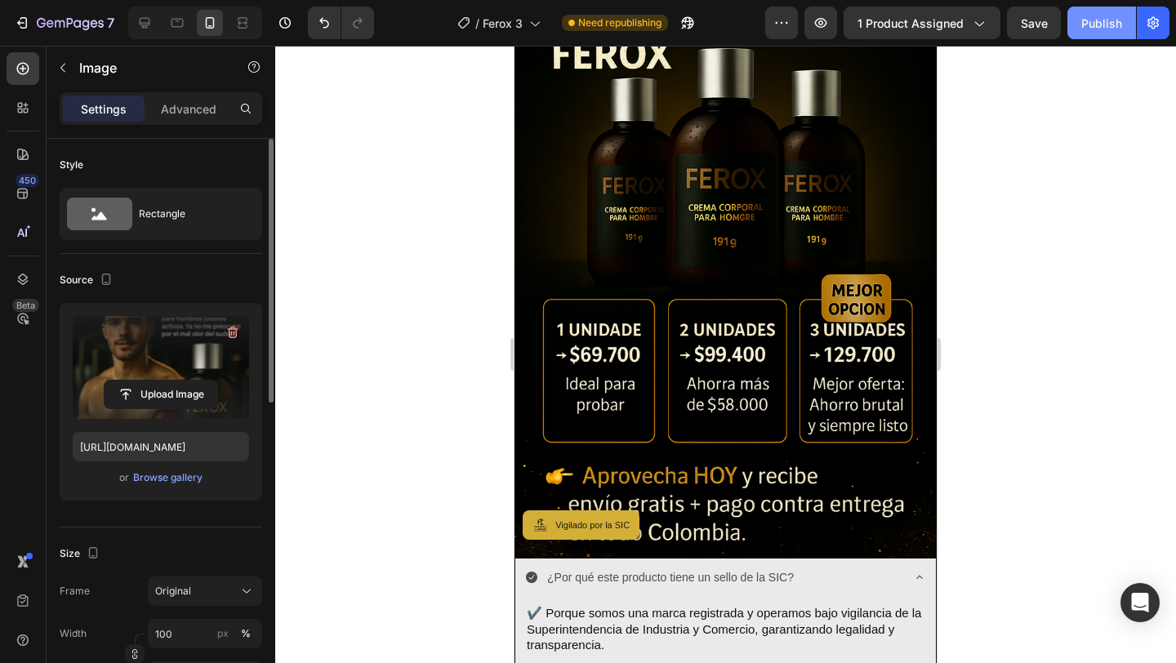
click at [1088, 29] on div "Publish" at bounding box center [1101, 23] width 41 height 17
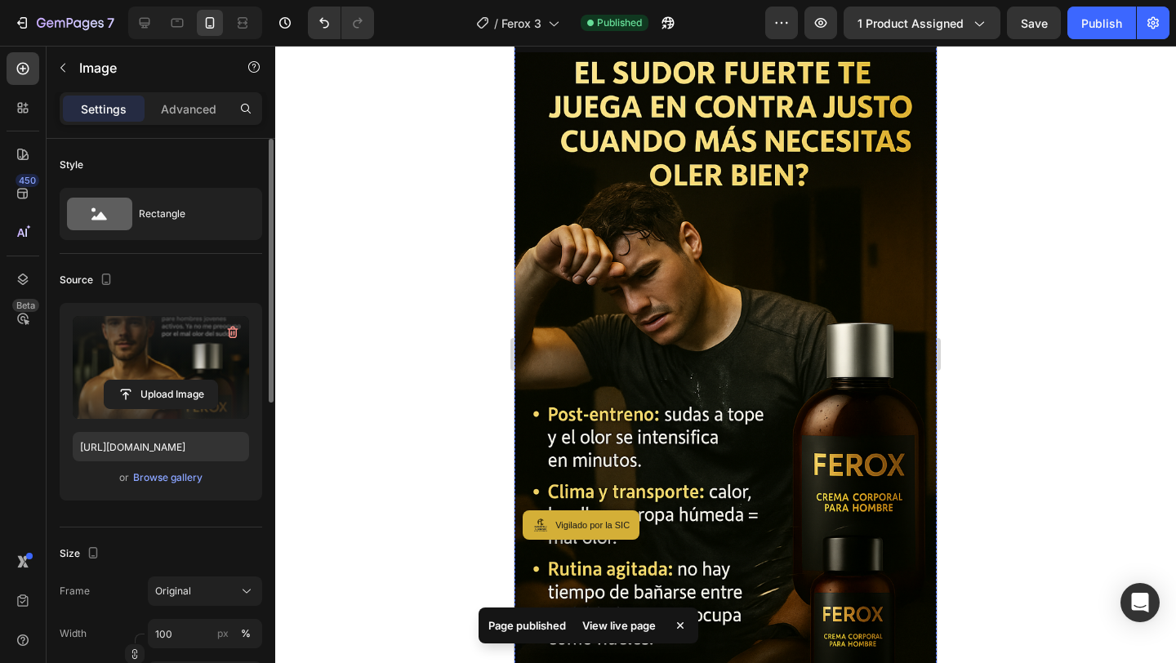
scroll to position [1589, 0]
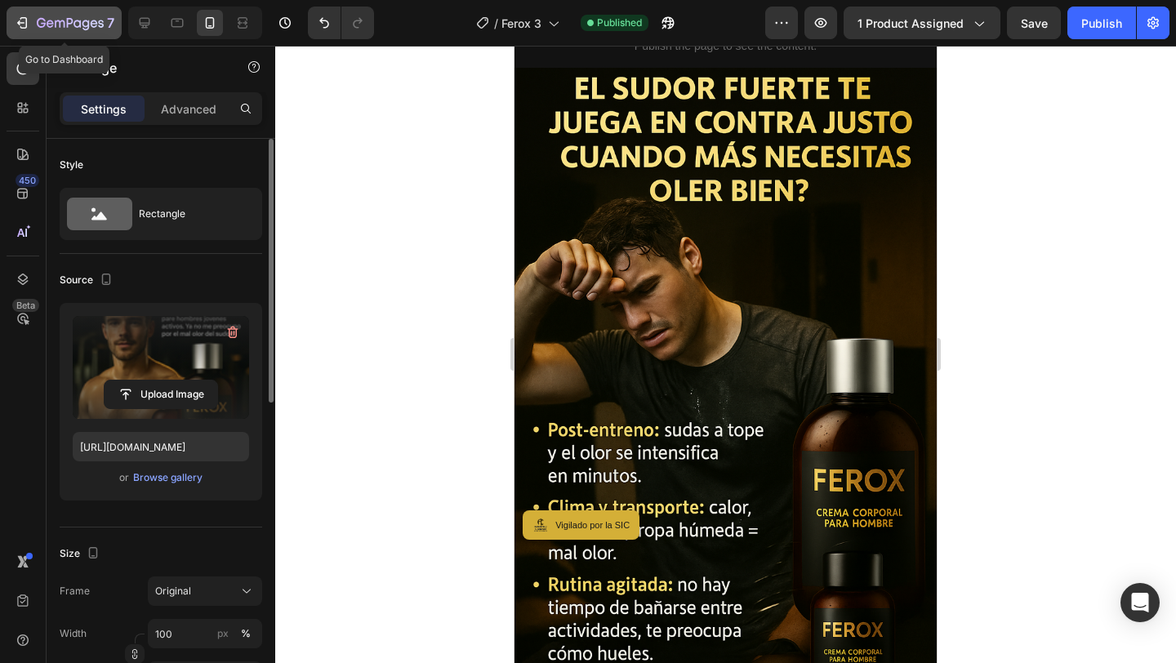
click at [39, 21] on icon "button" at bounding box center [70, 24] width 67 height 14
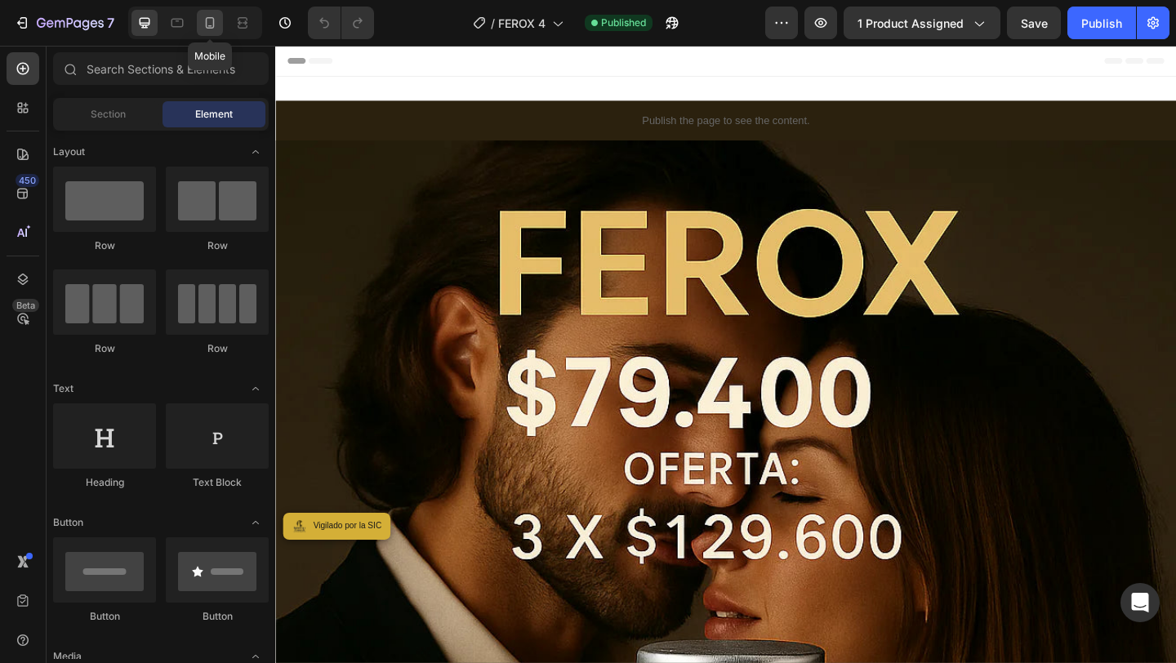
click at [217, 23] on icon at bounding box center [210, 23] width 16 height 16
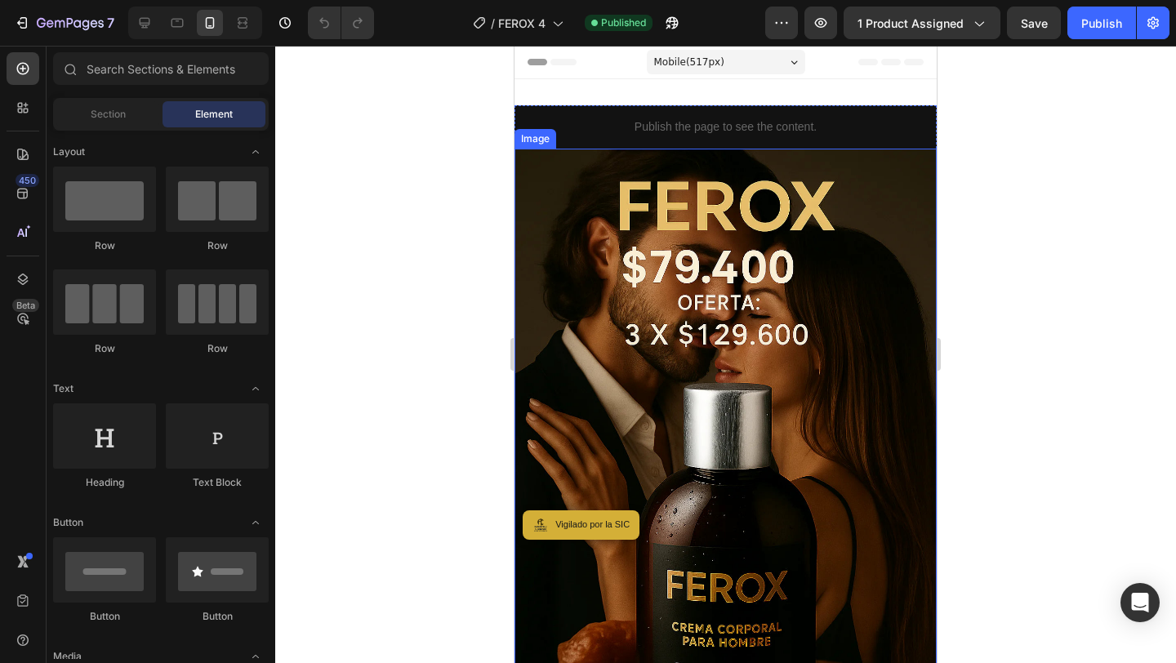
scroll to position [180, 0]
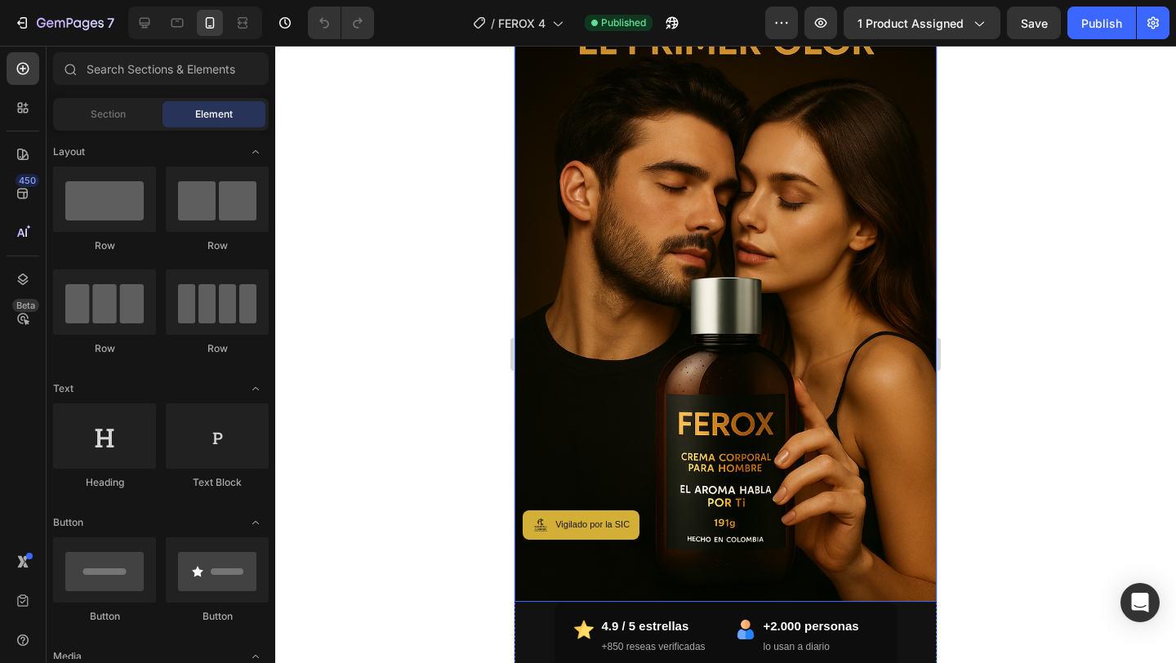
click at [645, 264] on img at bounding box center [725, 285] width 422 height 634
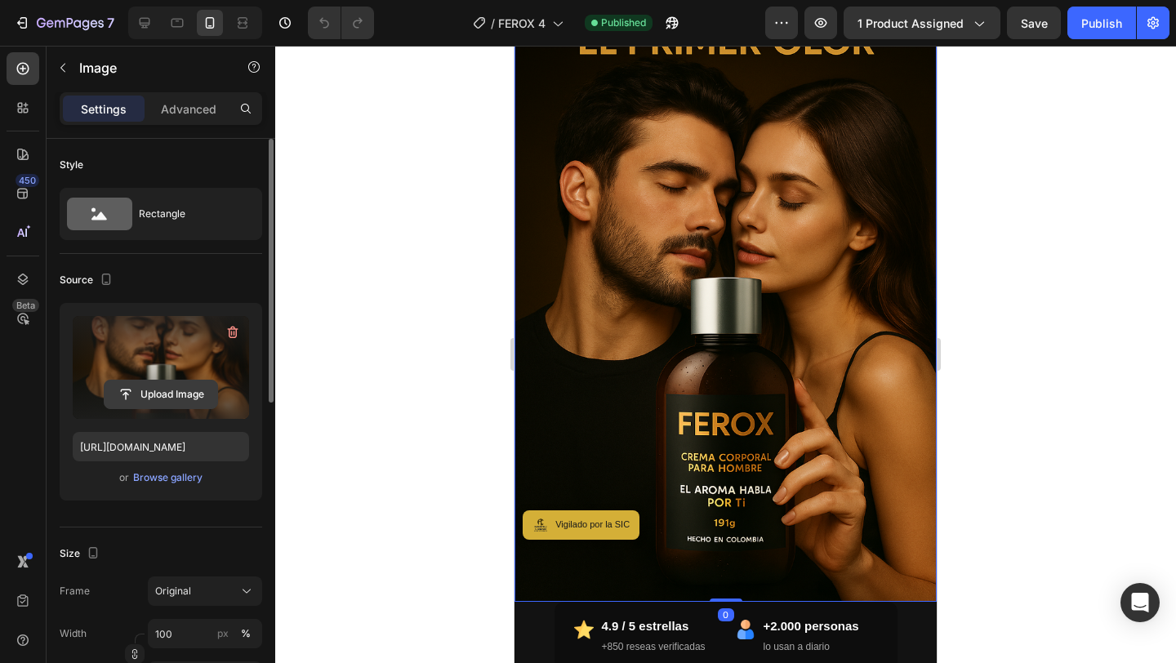
click at [183, 397] on input "file" at bounding box center [161, 395] width 113 height 28
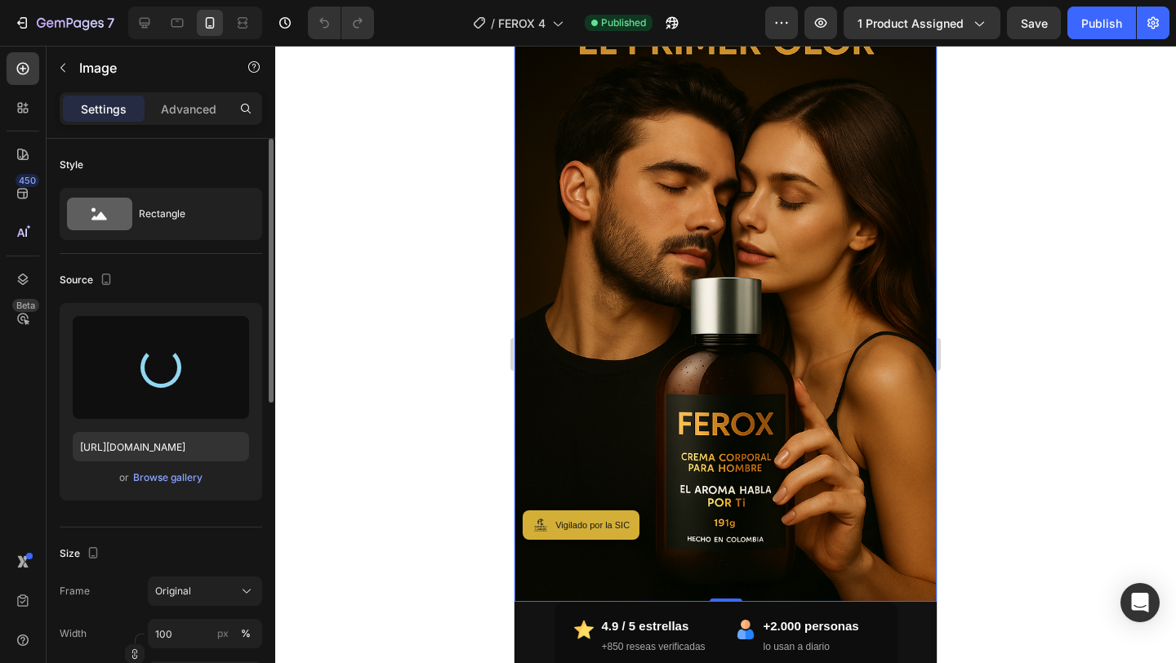
type input "[URL][DOMAIN_NAME]"
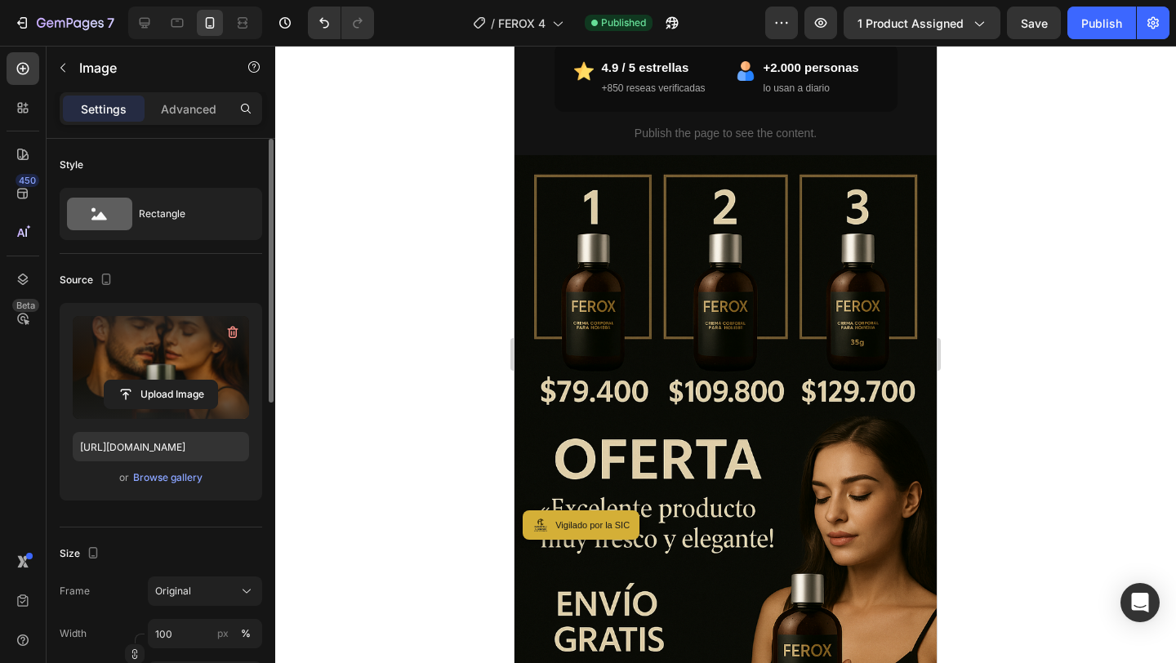
scroll to position [866, 0]
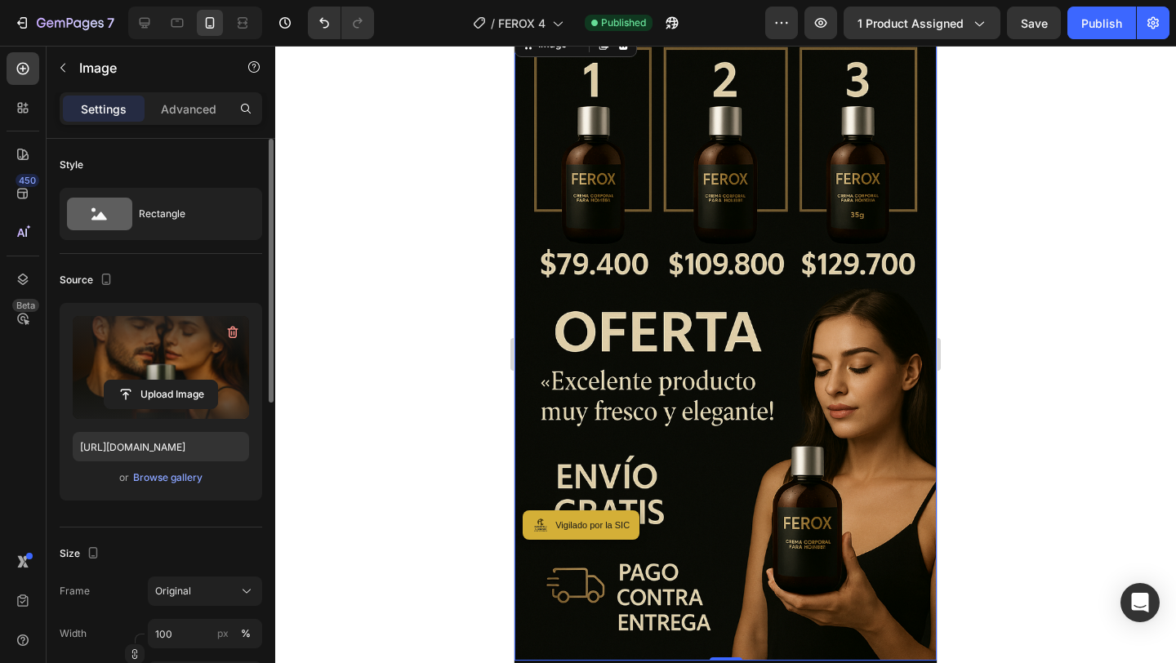
click at [709, 316] on img at bounding box center [725, 345] width 422 height 634
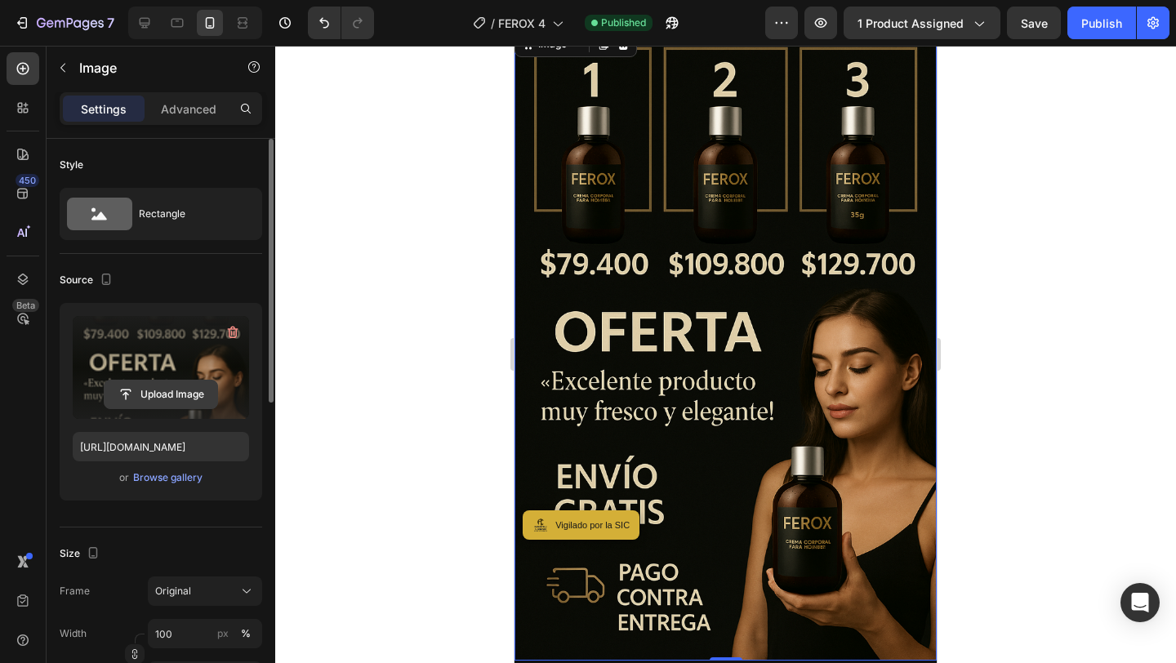
click at [194, 389] on input "file" at bounding box center [161, 395] width 113 height 28
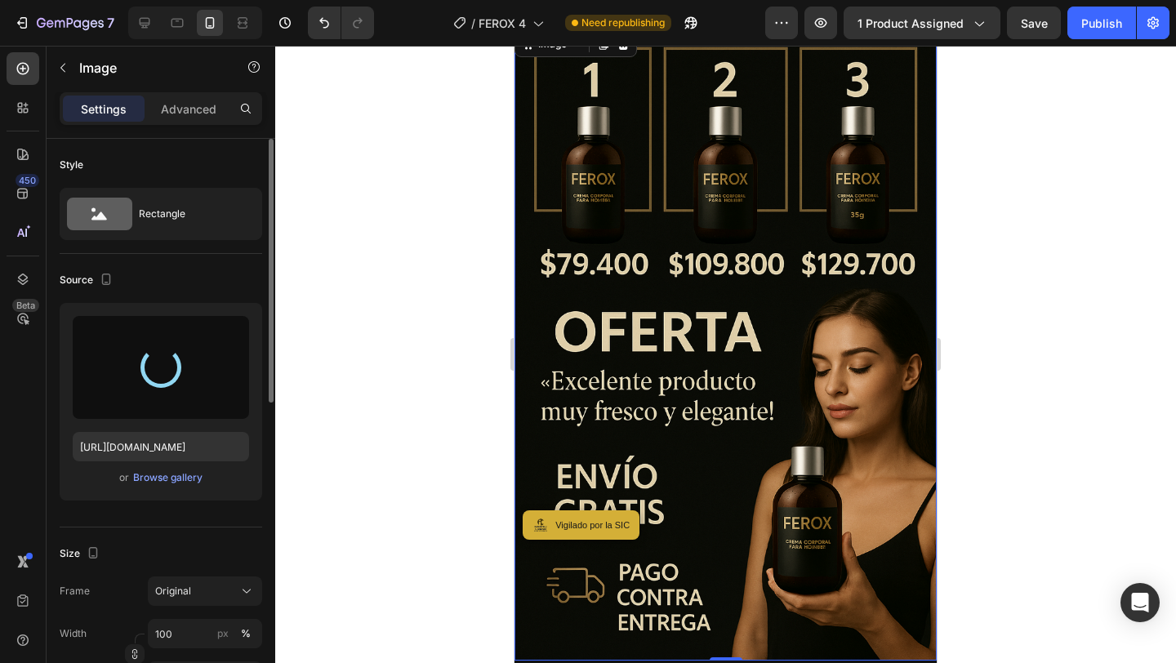
type input "[URL][DOMAIN_NAME]"
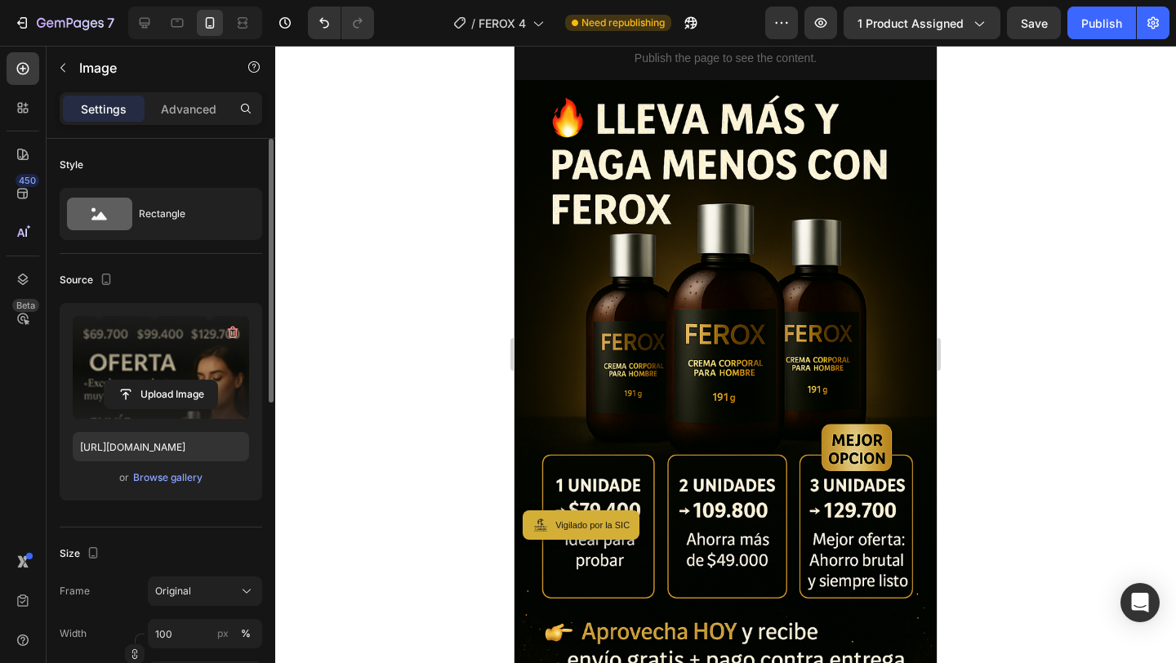
scroll to position [6390, 0]
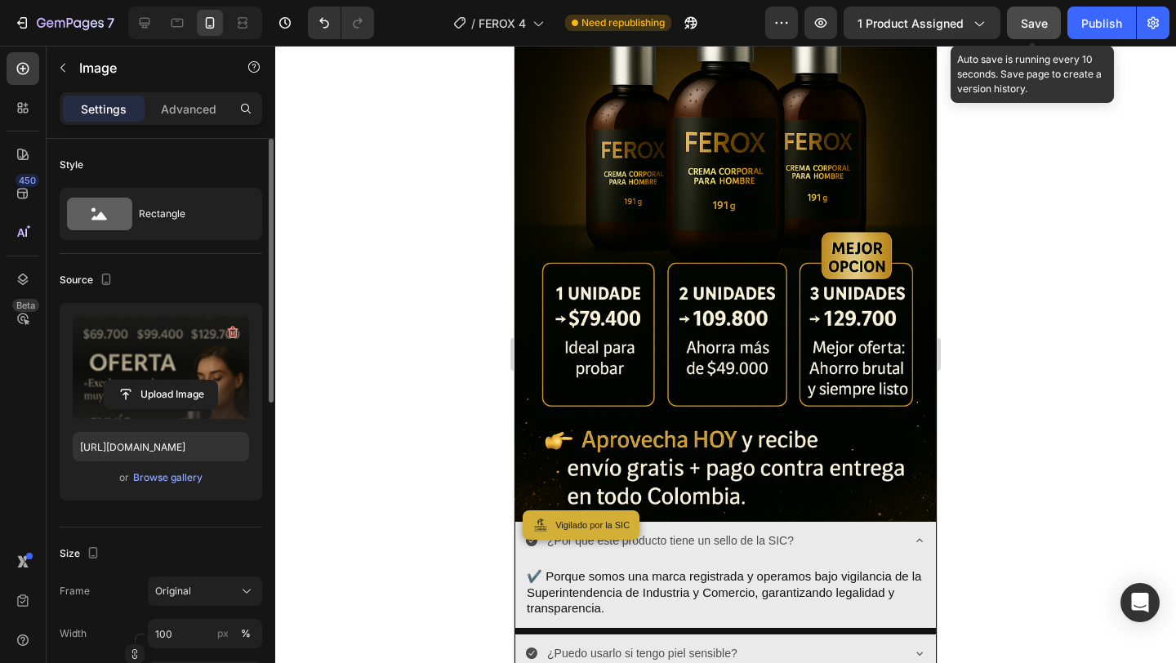
click at [1037, 21] on span "Save" at bounding box center [1034, 23] width 27 height 14
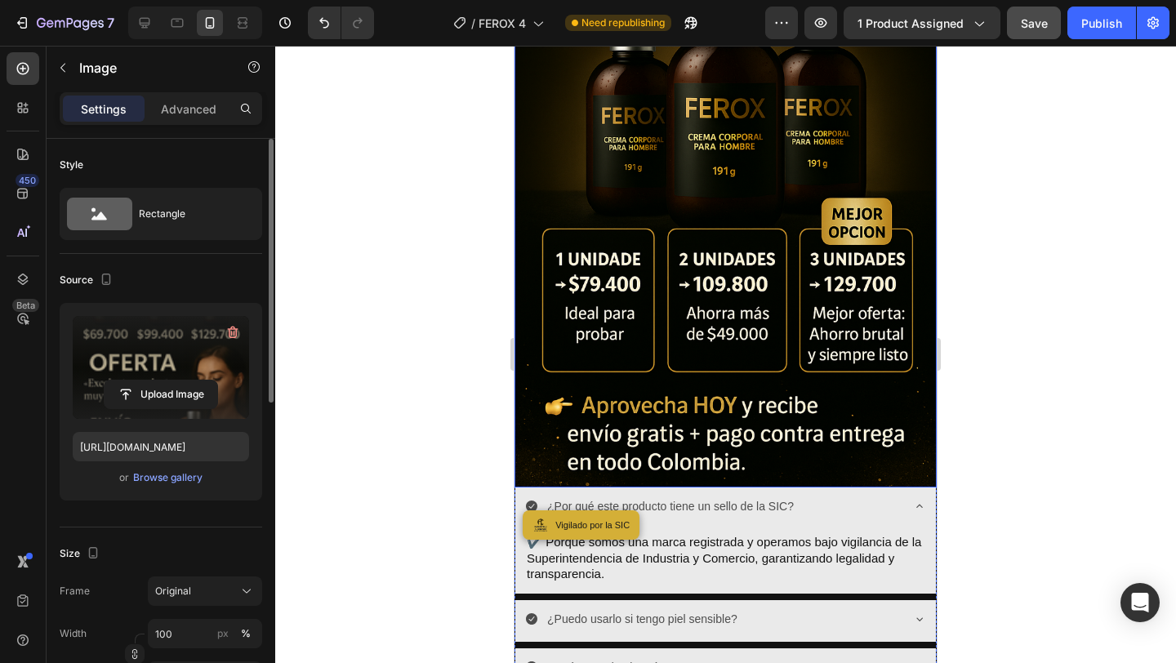
scroll to position [6424, 0]
click at [690, 279] on img at bounding box center [725, 172] width 422 height 634
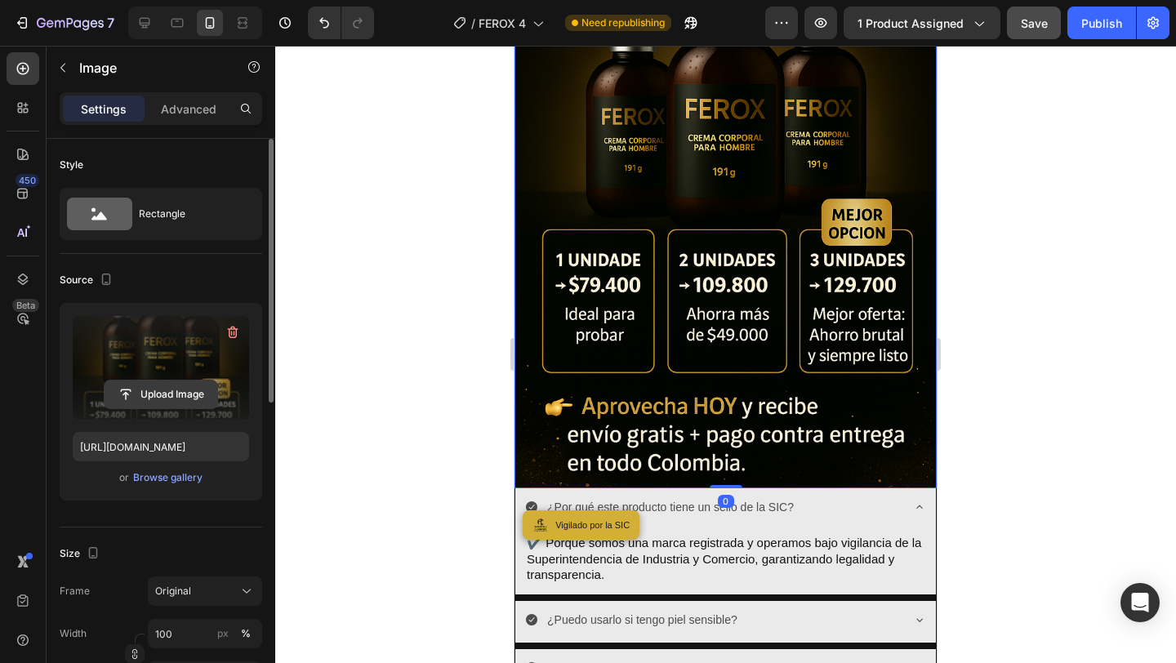
click at [168, 390] on input "file" at bounding box center [161, 395] width 113 height 28
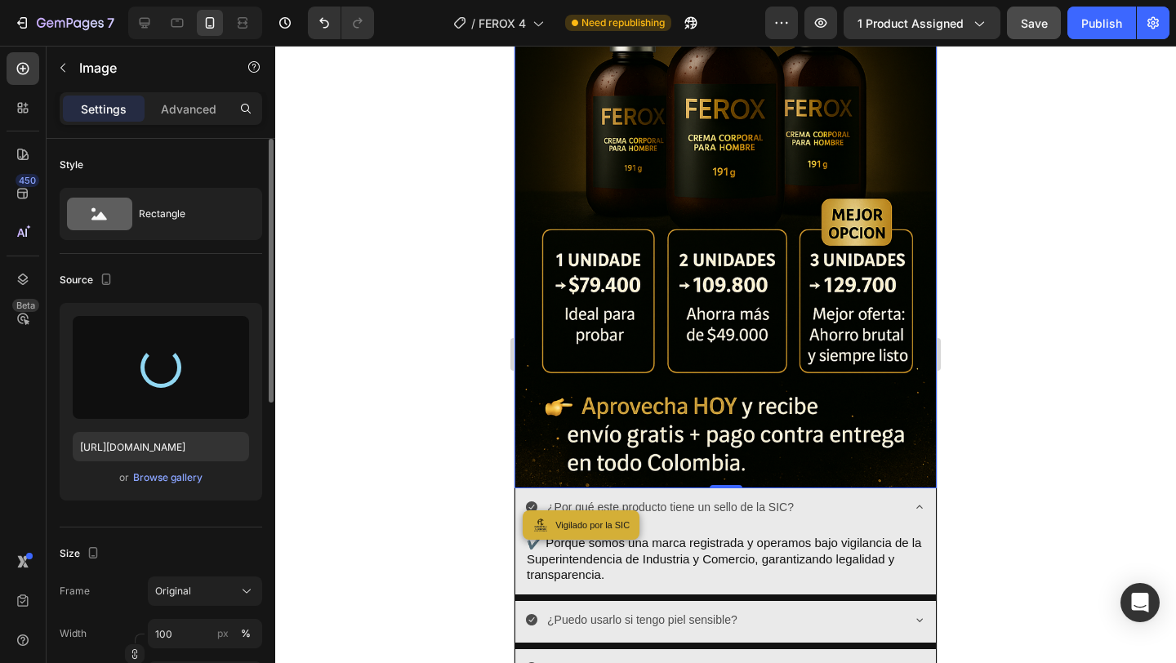
type input "https://cdn.shopify.com/s/files/1/0779/4727/3435/files/gempages_578607930639647…"
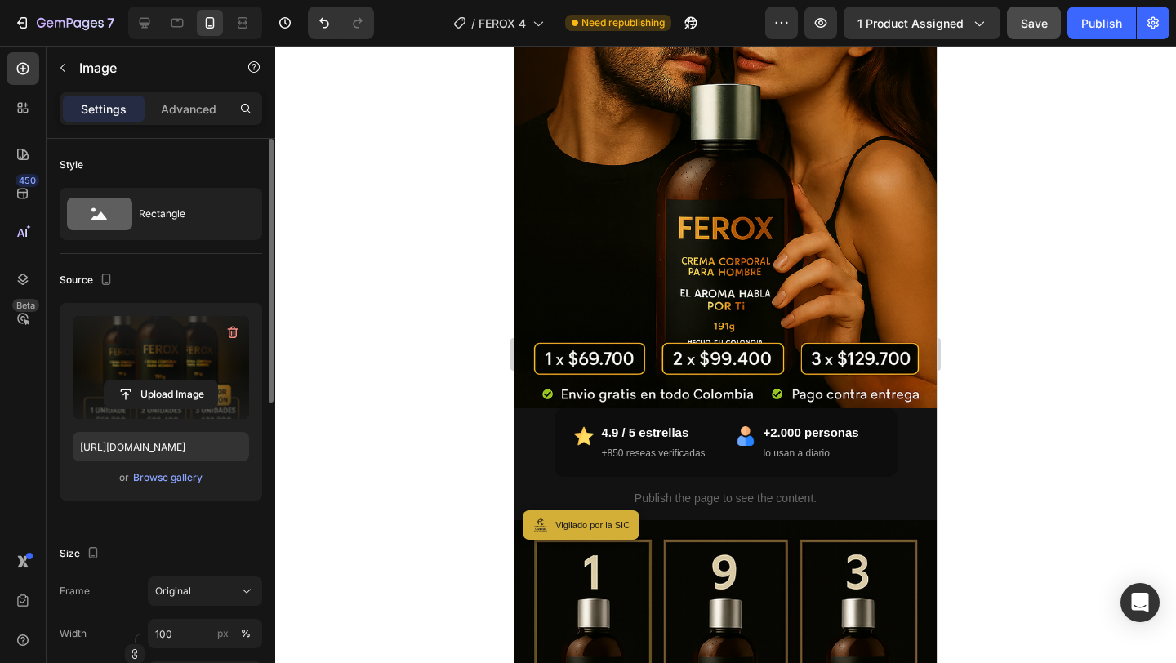
scroll to position [399, 0]
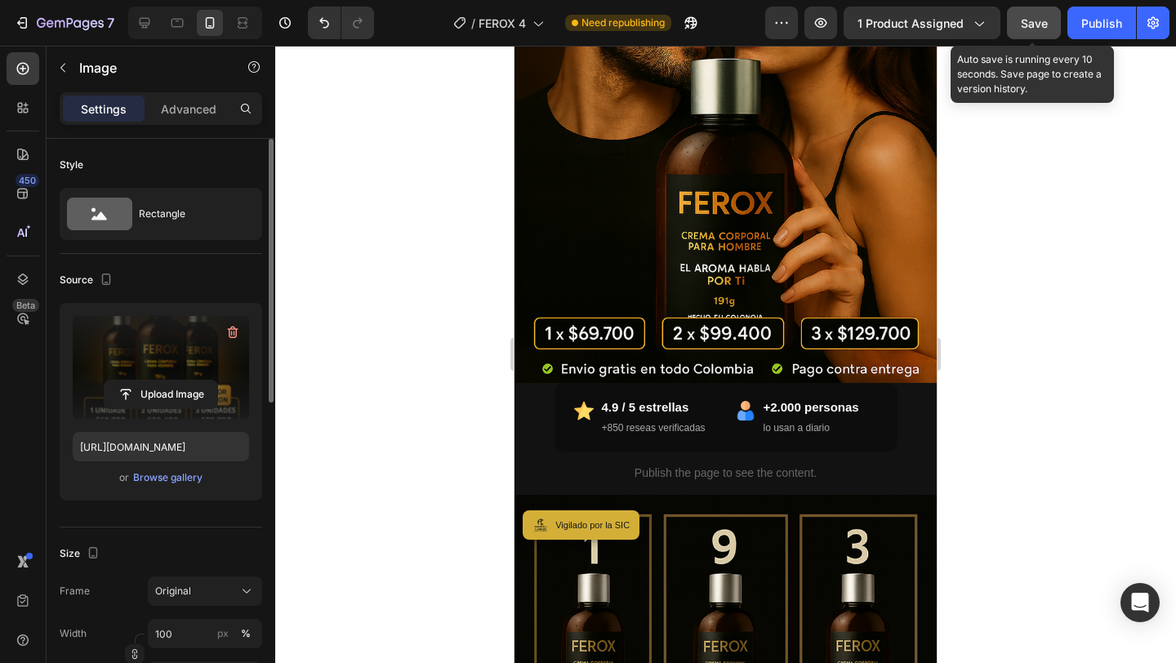
click at [1051, 19] on button "Save" at bounding box center [1034, 23] width 54 height 33
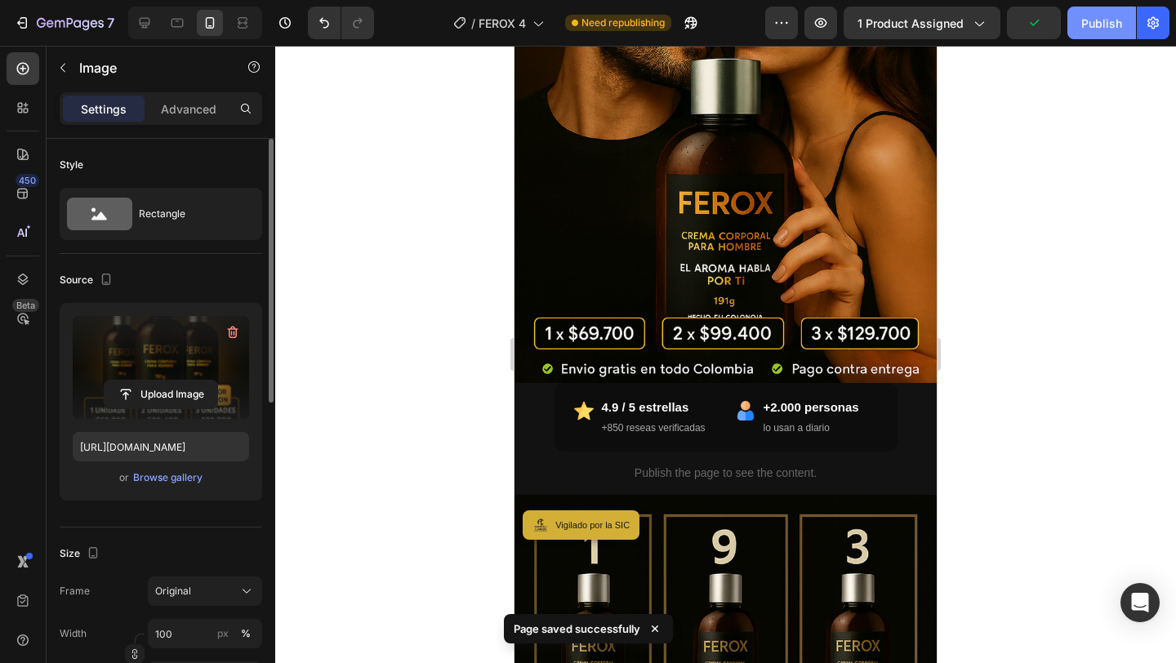
click at [1124, 29] on button "Publish" at bounding box center [1101, 23] width 69 height 33
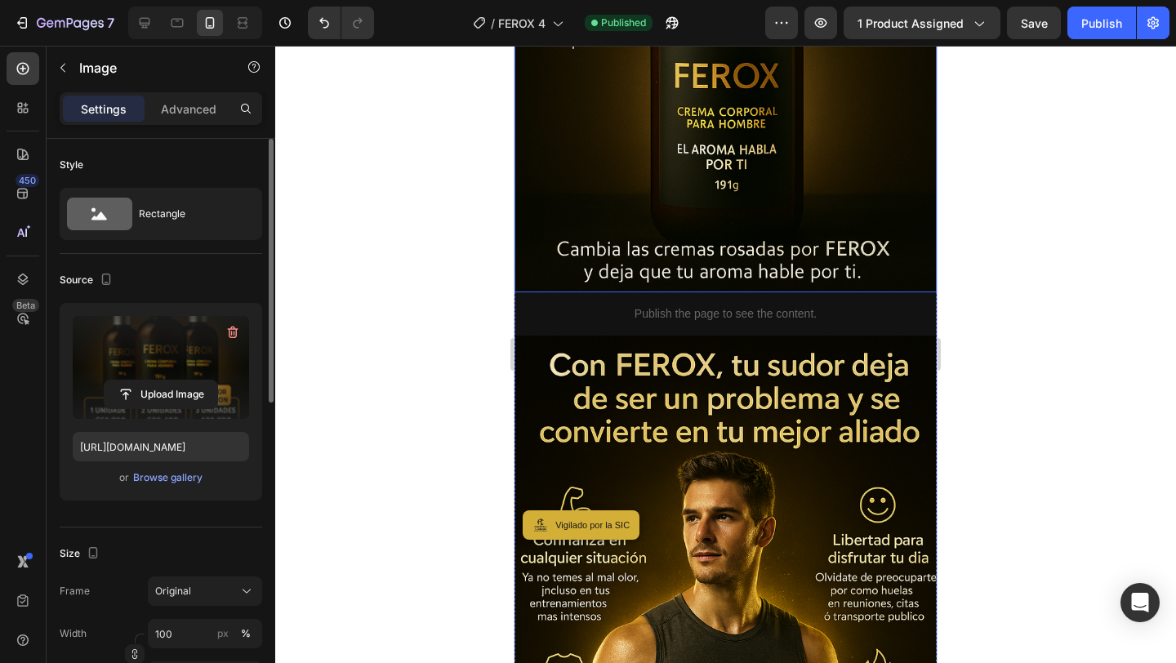
scroll to position [3740, 0]
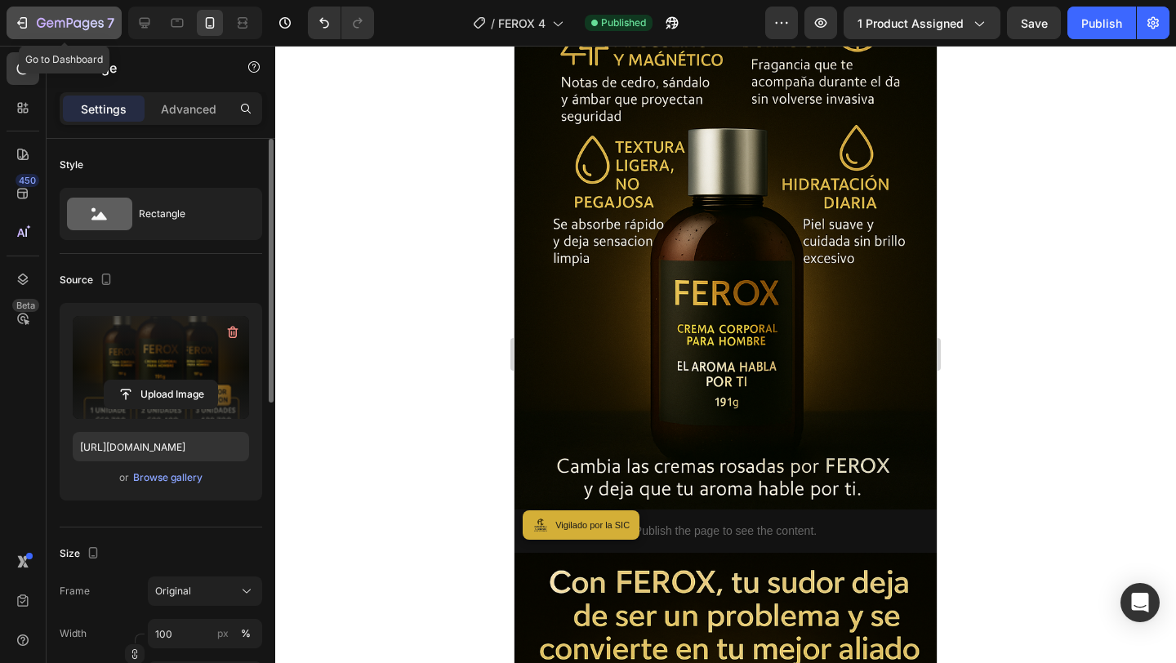
click at [67, 23] on icon "button" at bounding box center [70, 23] width 7 height 10
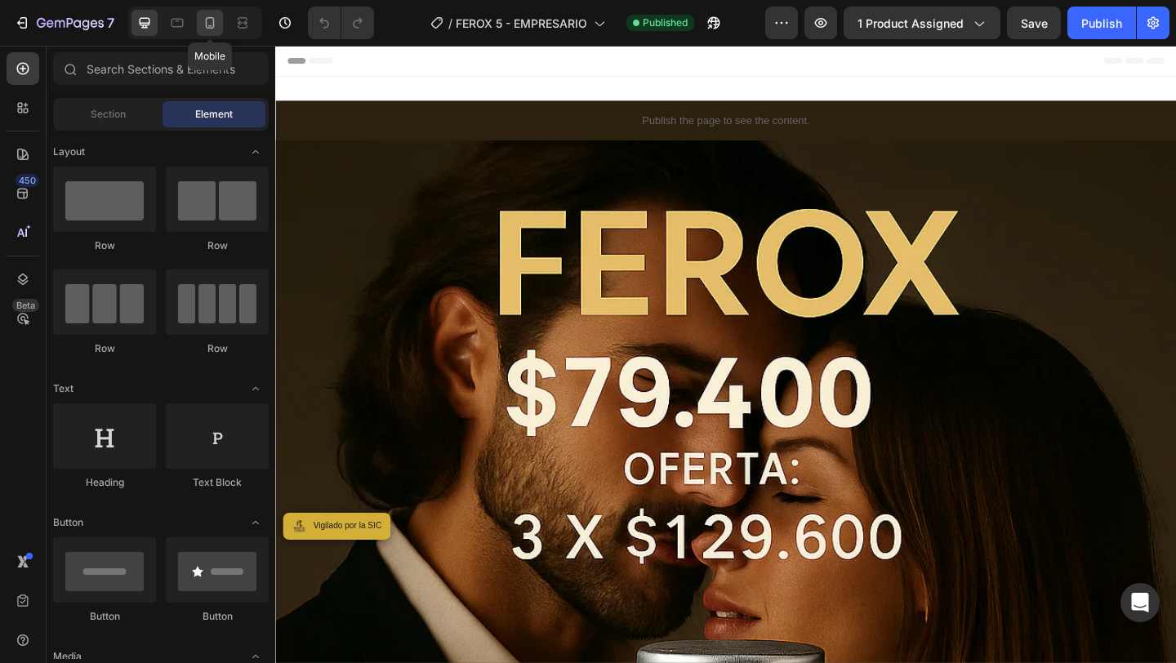
click at [207, 23] on icon at bounding box center [210, 23] width 16 height 16
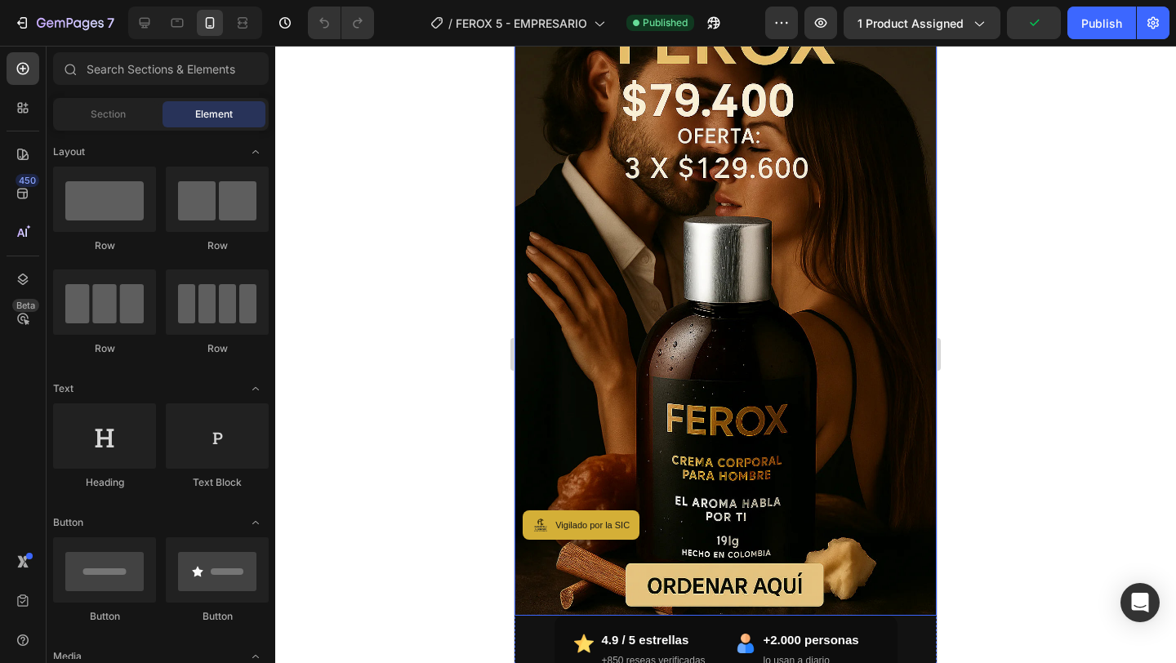
scroll to position [154, 0]
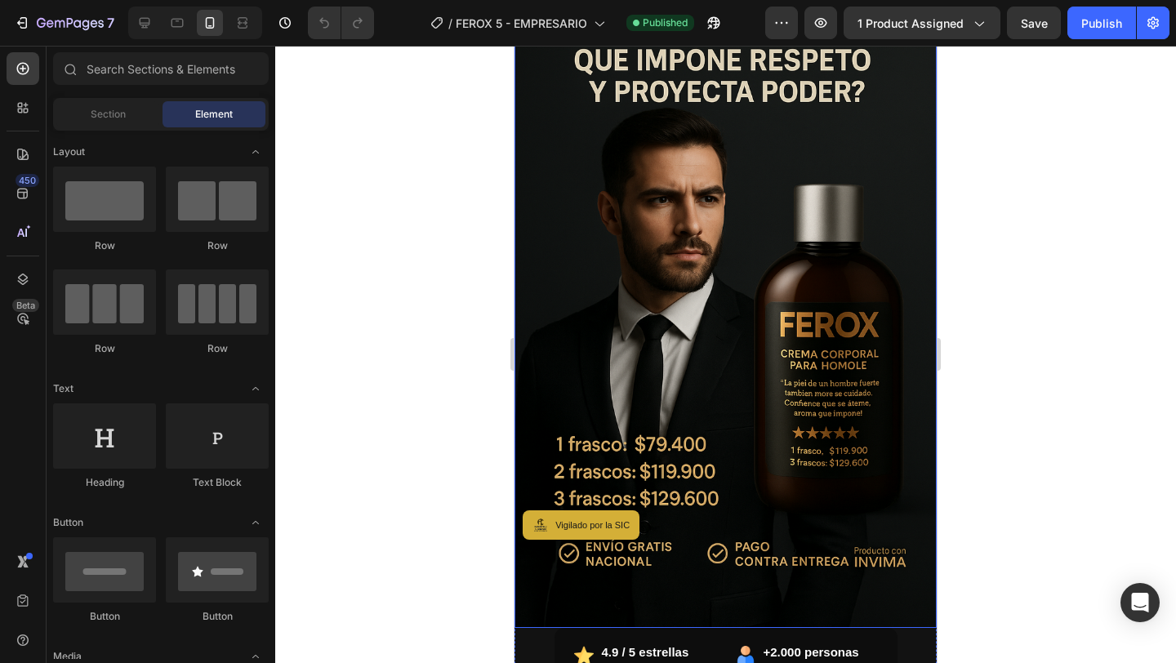
click at [697, 269] on img at bounding box center [725, 311] width 422 height 634
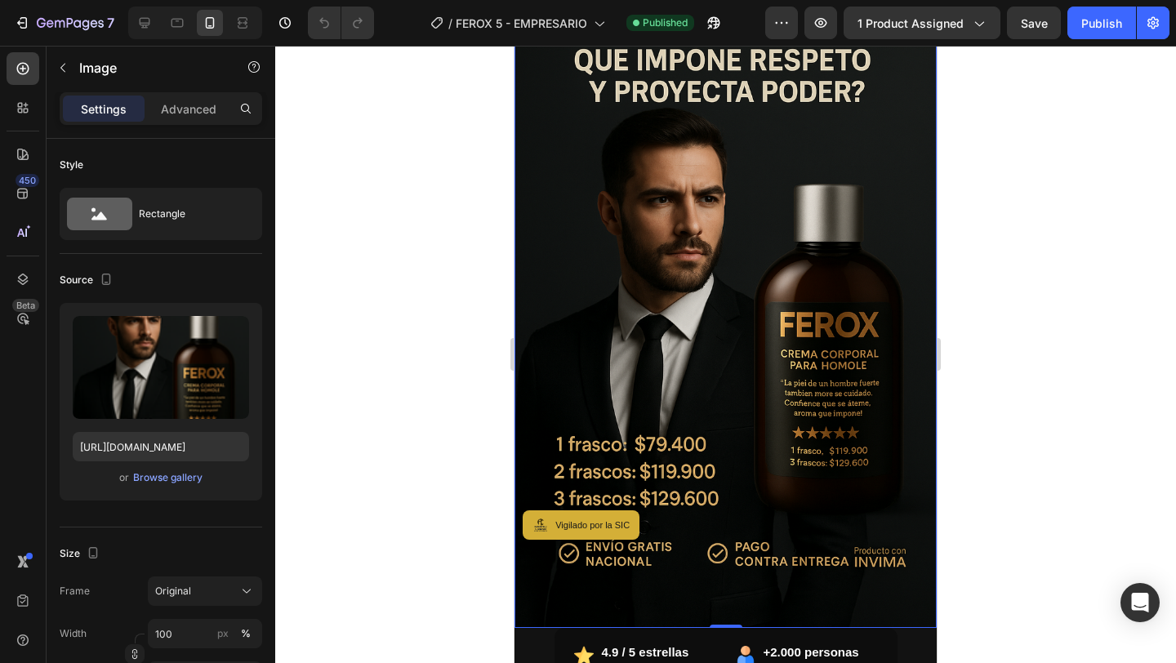
scroll to position [0, 0]
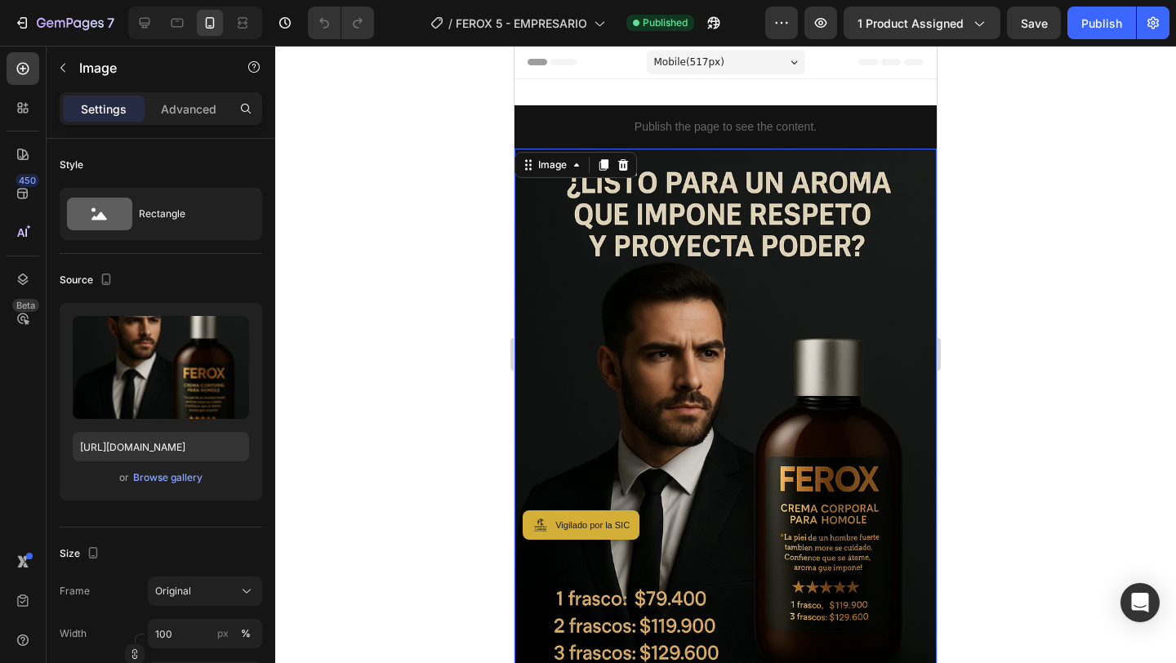
click at [697, 299] on img at bounding box center [725, 466] width 422 height 634
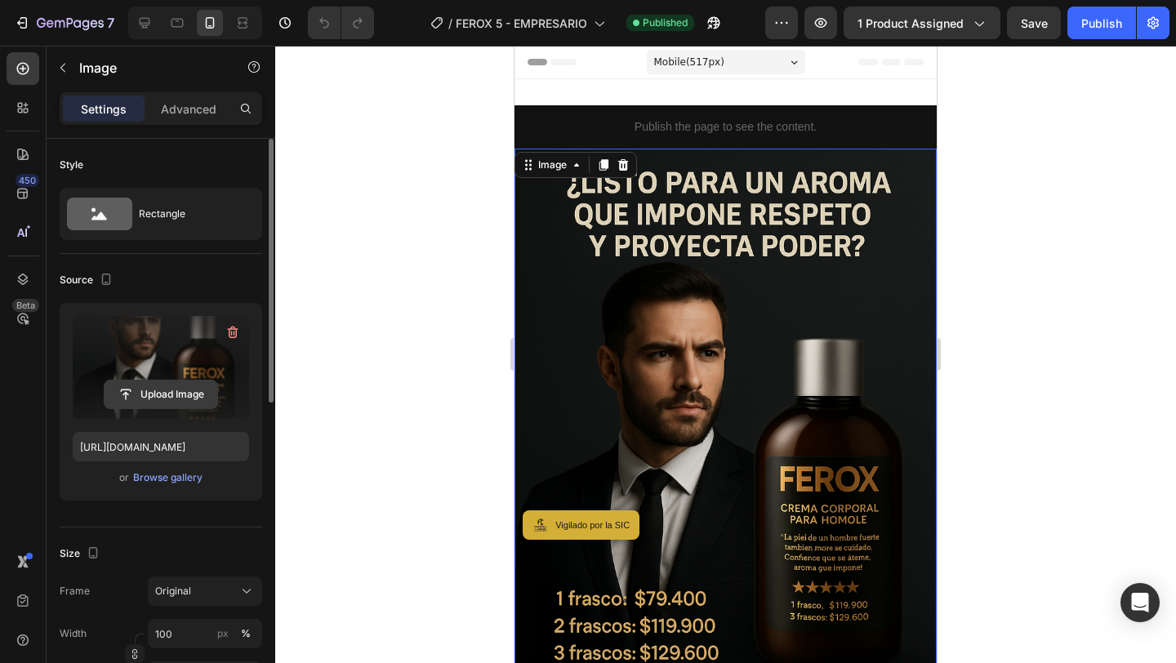
click at [185, 400] on input "file" at bounding box center [161, 395] width 113 height 28
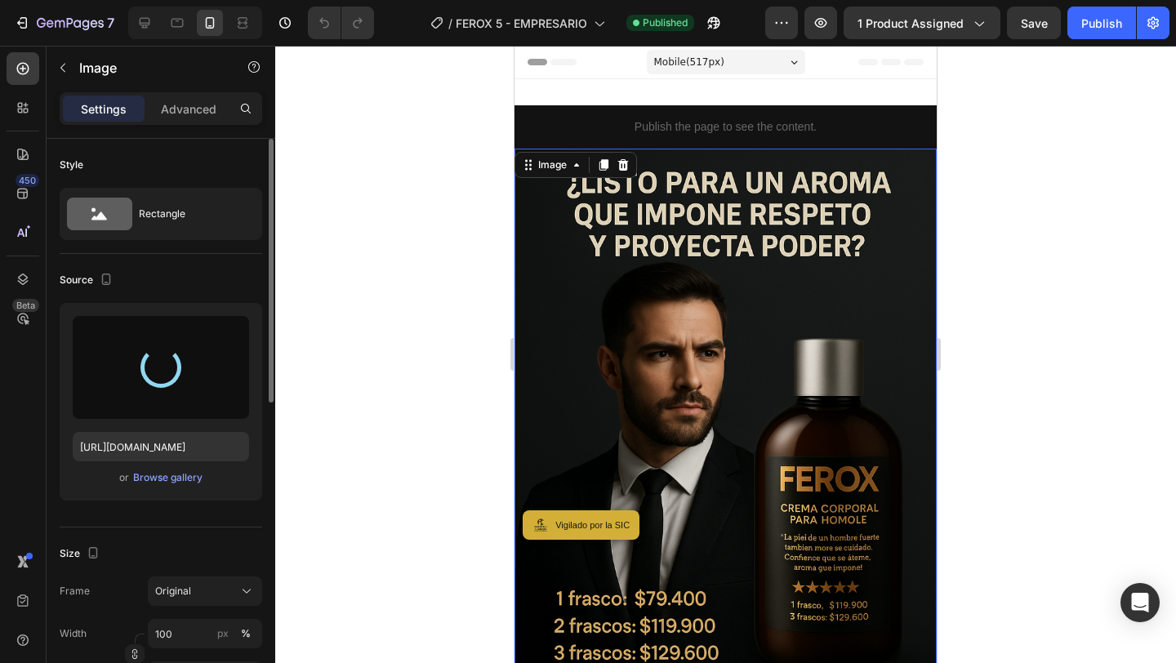
type input "https://cdn.shopify.com/s/files/1/0779/4727/3435/files/gempages_578607930639647…"
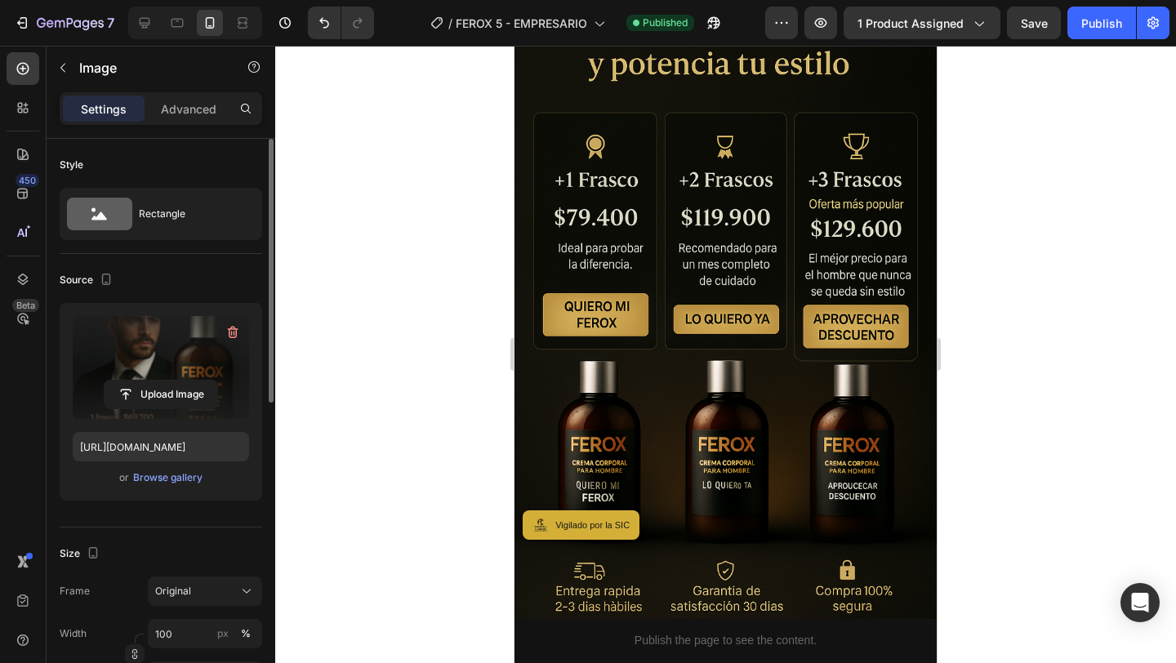
scroll to position [1025, 0]
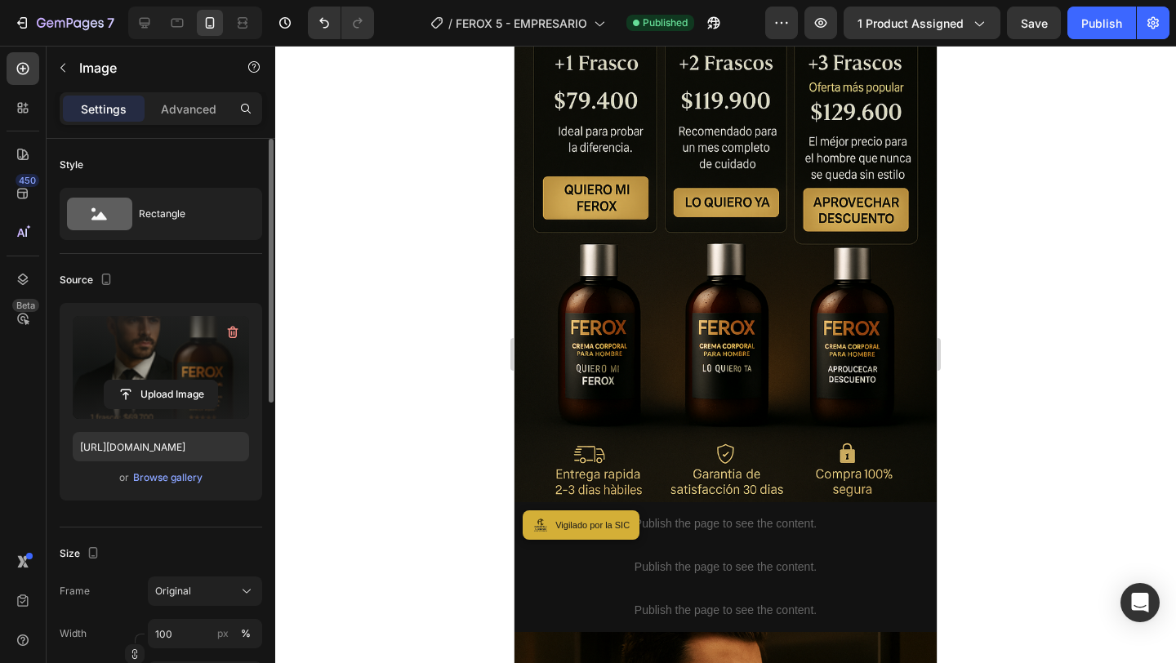
click at [754, 283] on img at bounding box center [725, 186] width 422 height 634
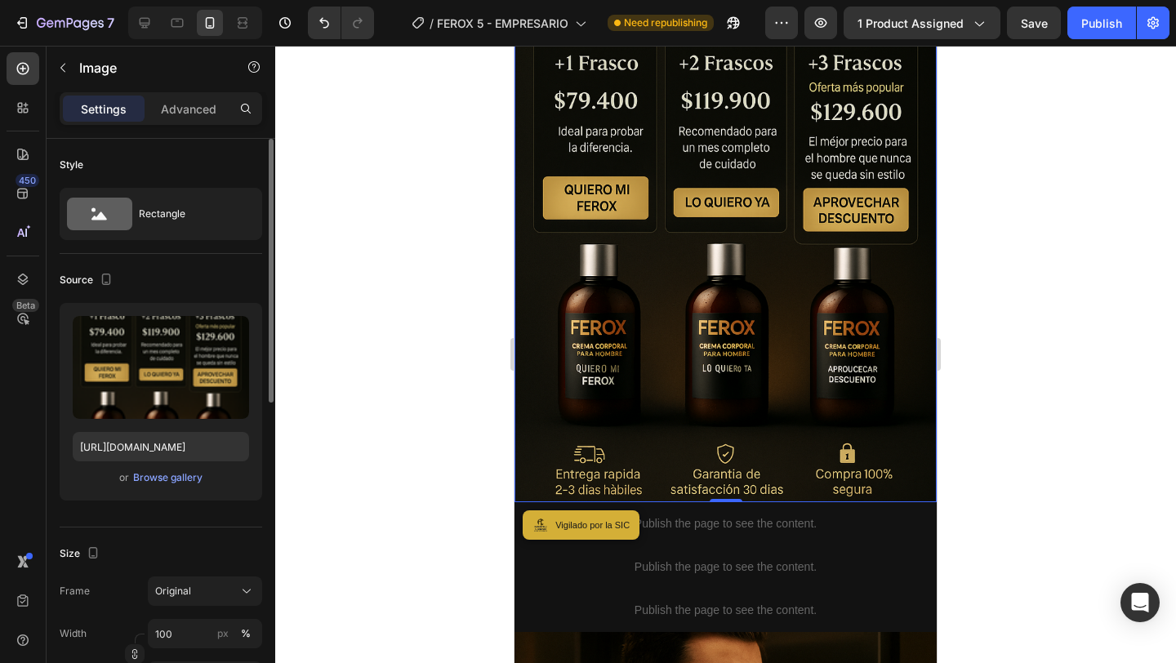
click at [754, 358] on img at bounding box center [725, 186] width 422 height 634
click at [178, 381] on input "file" at bounding box center [161, 395] width 113 height 28
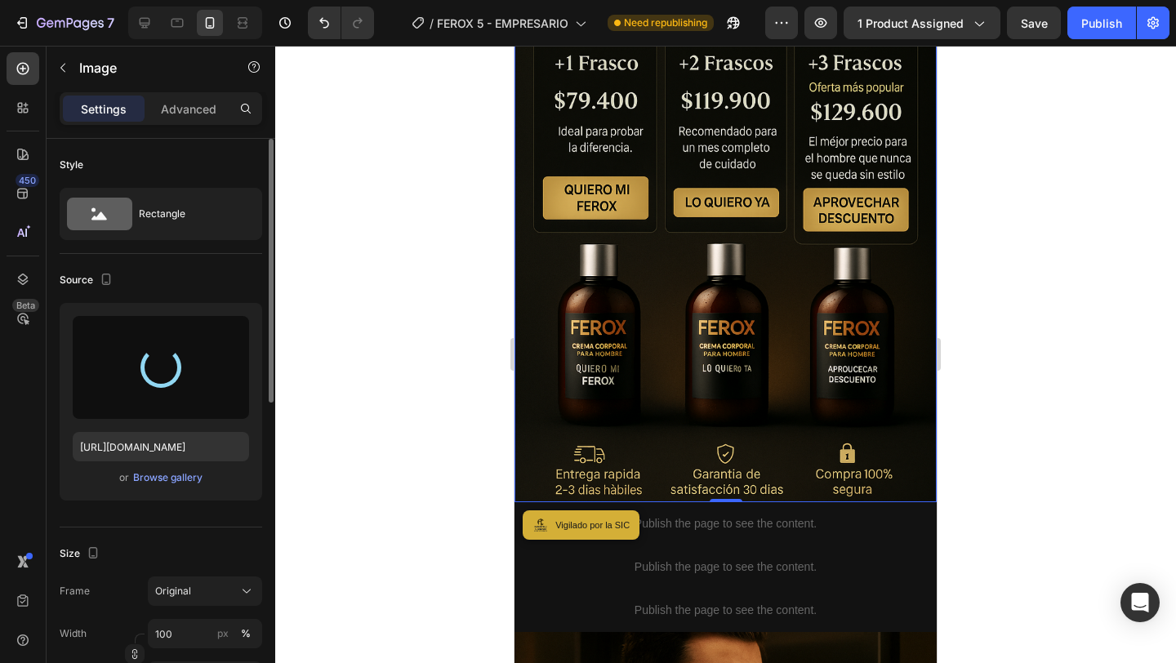
type input "https://cdn.shopify.com/s/files/1/0779/4727/3435/files/gempages_578607930639647…"
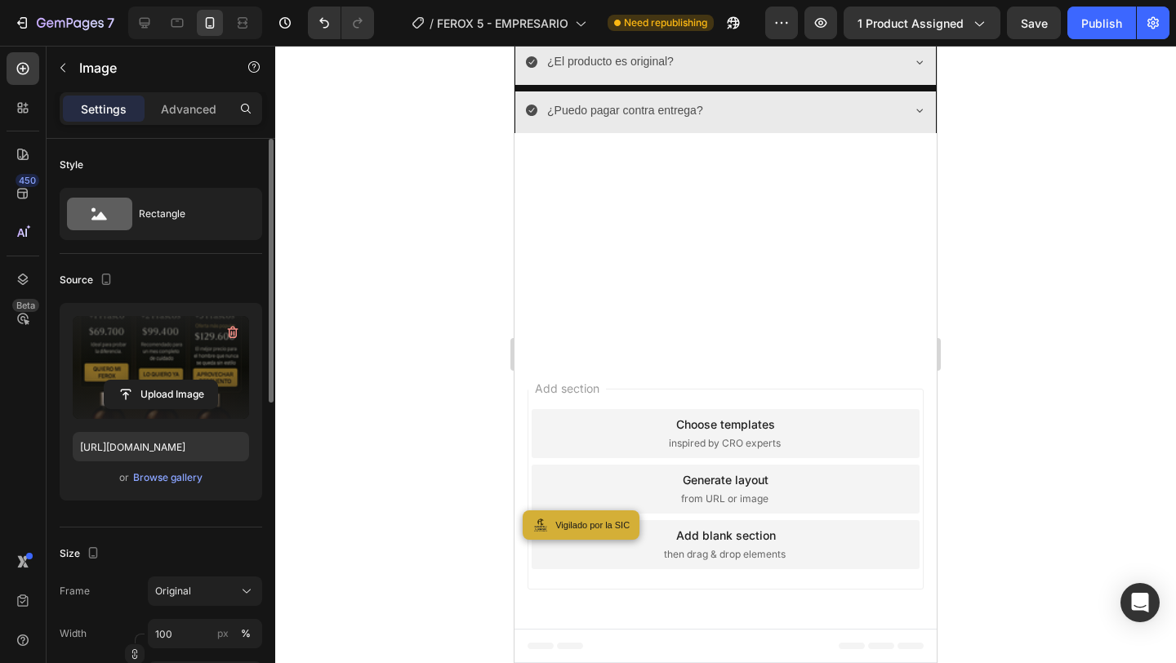
scroll to position [6354, 0]
click at [198, 399] on input "file" at bounding box center [161, 395] width 113 height 28
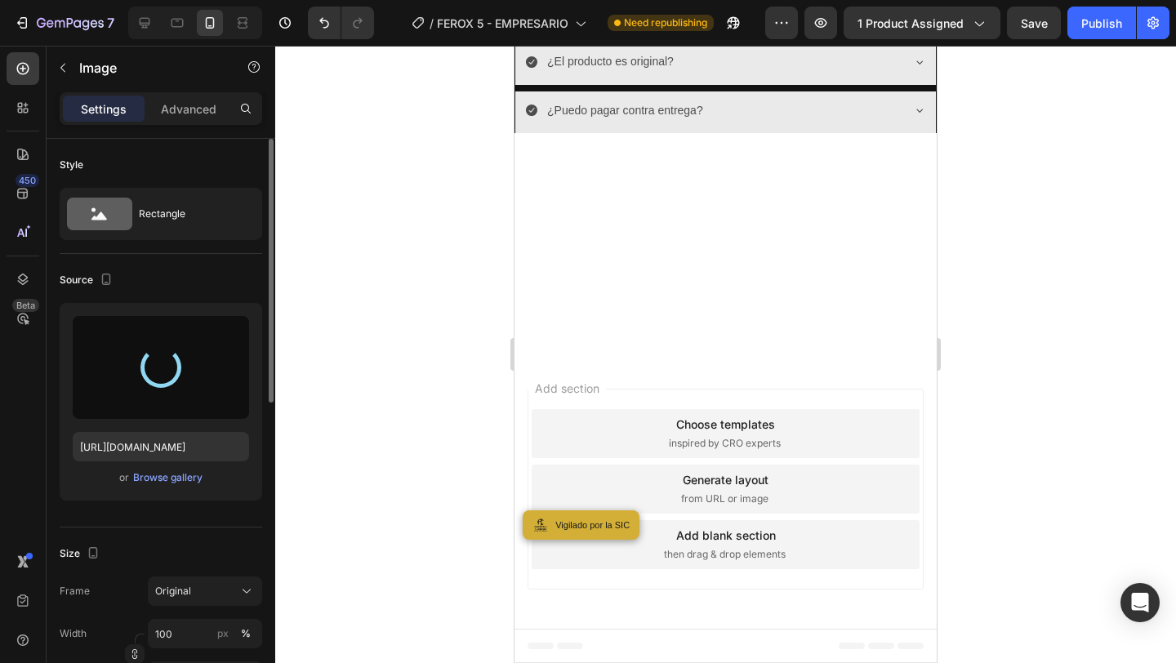
type input "https://cdn.shopify.com/s/files/1/0779/4727/3435/files/gempages_578607930639647…"
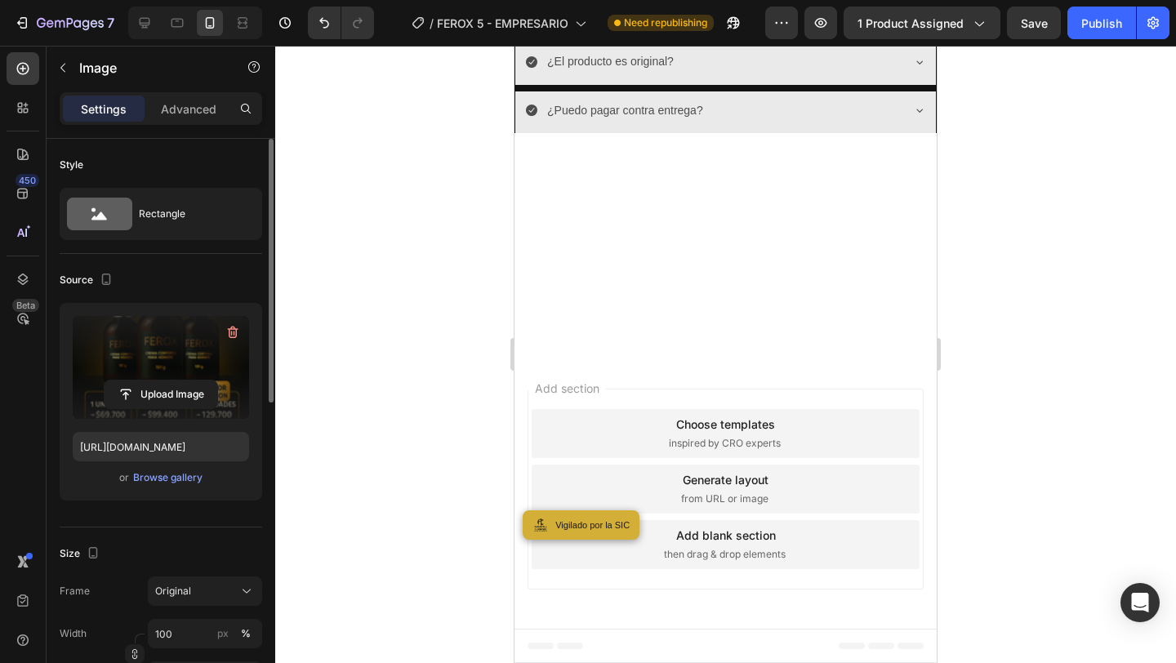
scroll to position [4181, 0]
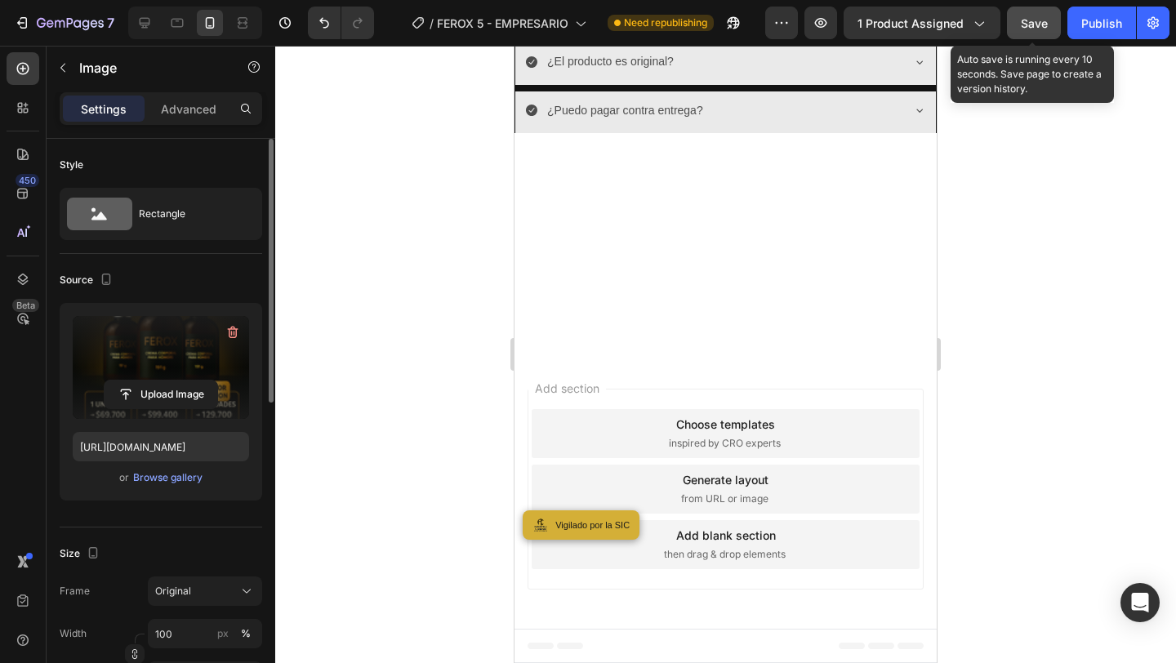
click at [1041, 31] on div "Save" at bounding box center [1034, 23] width 27 height 17
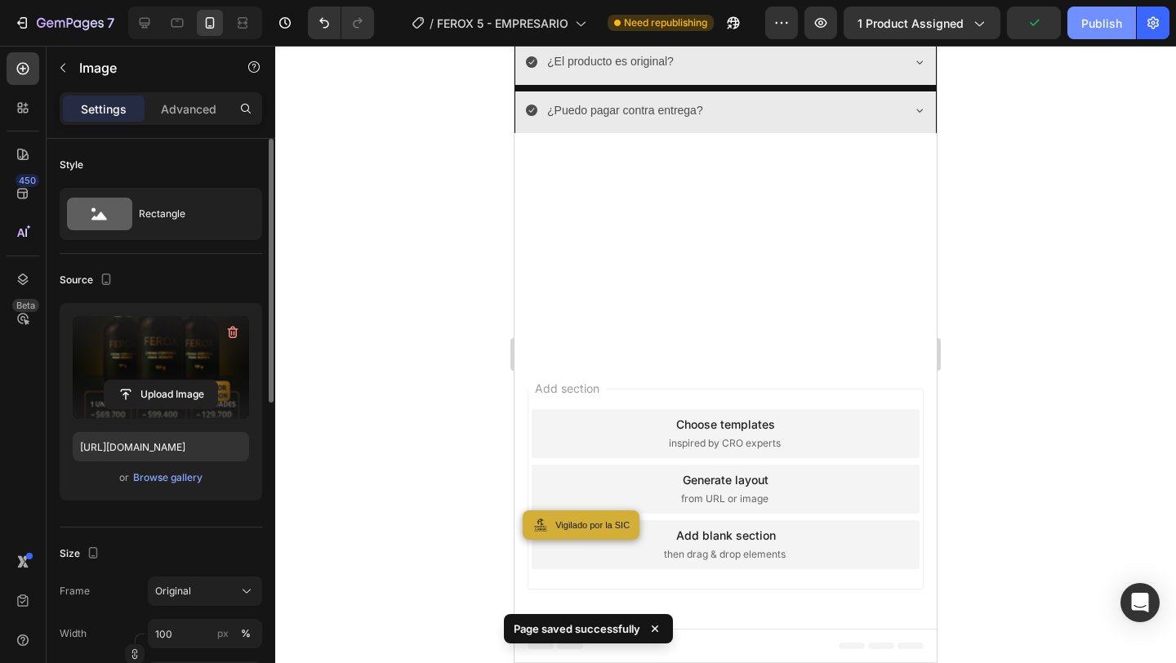
click at [1111, 31] on div "Publish" at bounding box center [1101, 23] width 41 height 17
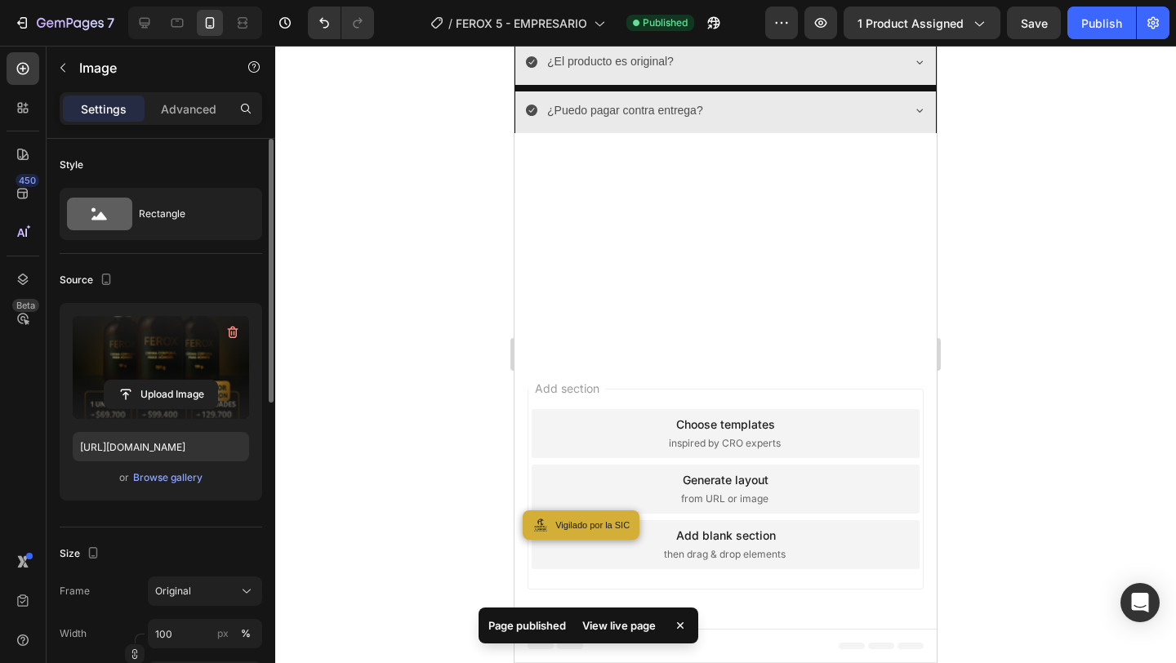
click at [1042, 300] on div at bounding box center [725, 354] width 901 height 617
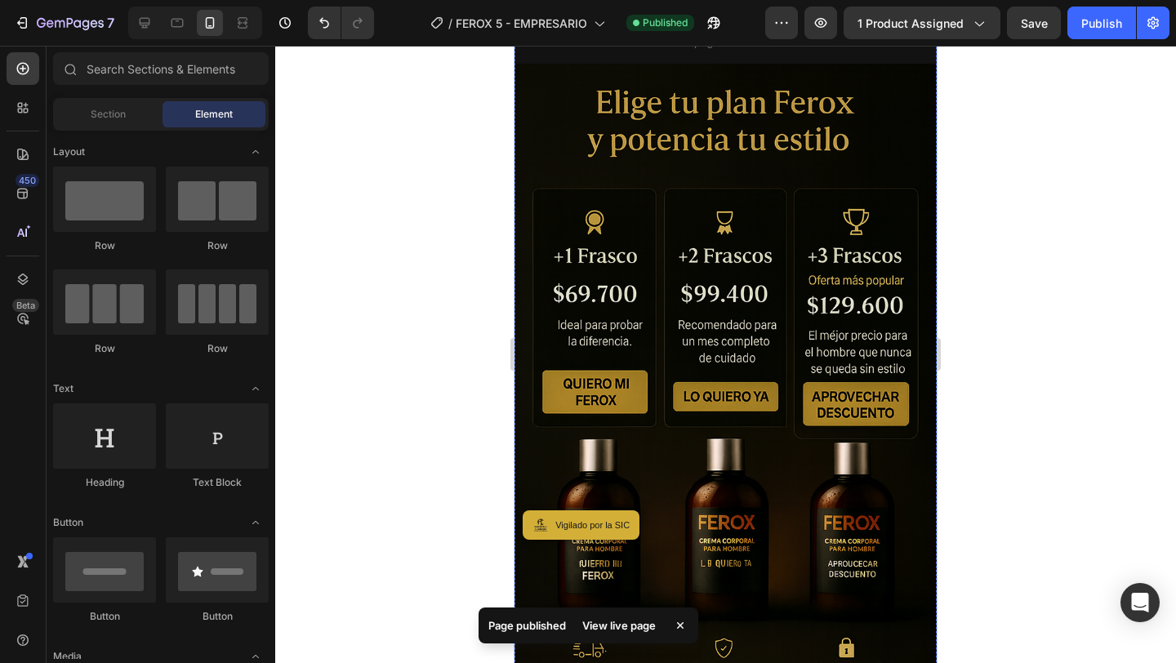
scroll to position [812, 0]
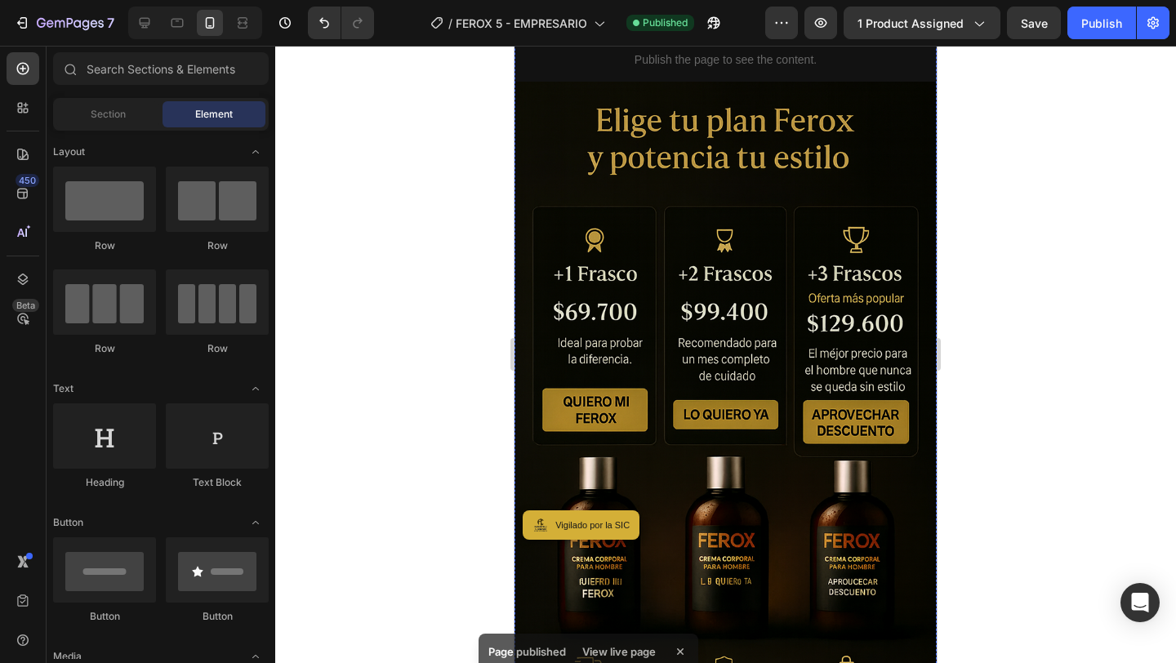
click at [791, 326] on img at bounding box center [725, 399] width 422 height 634
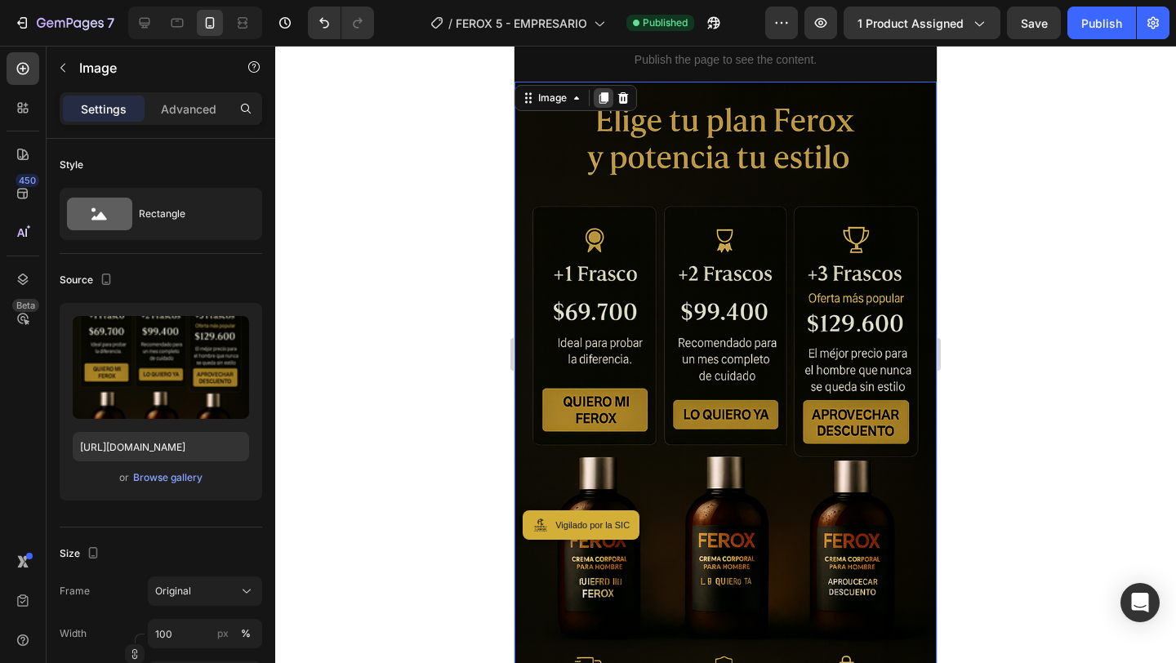
click at [603, 95] on icon at bounding box center [603, 97] width 9 height 11
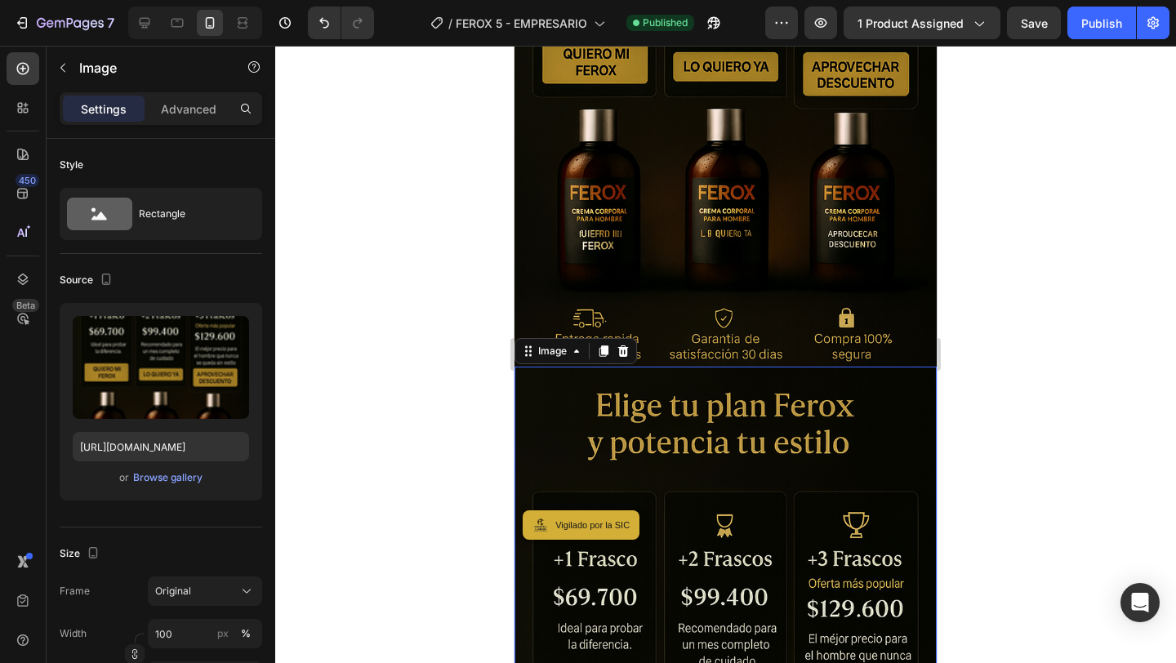
scroll to position [1035, 0]
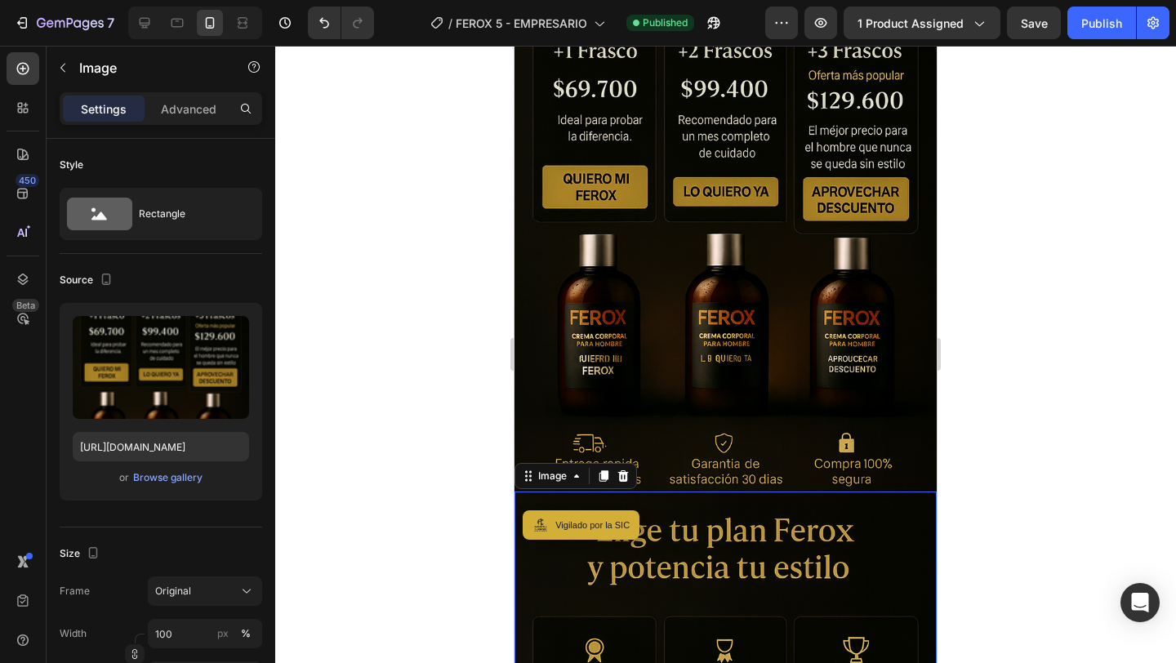
click at [655, 229] on img at bounding box center [725, 176] width 422 height 634
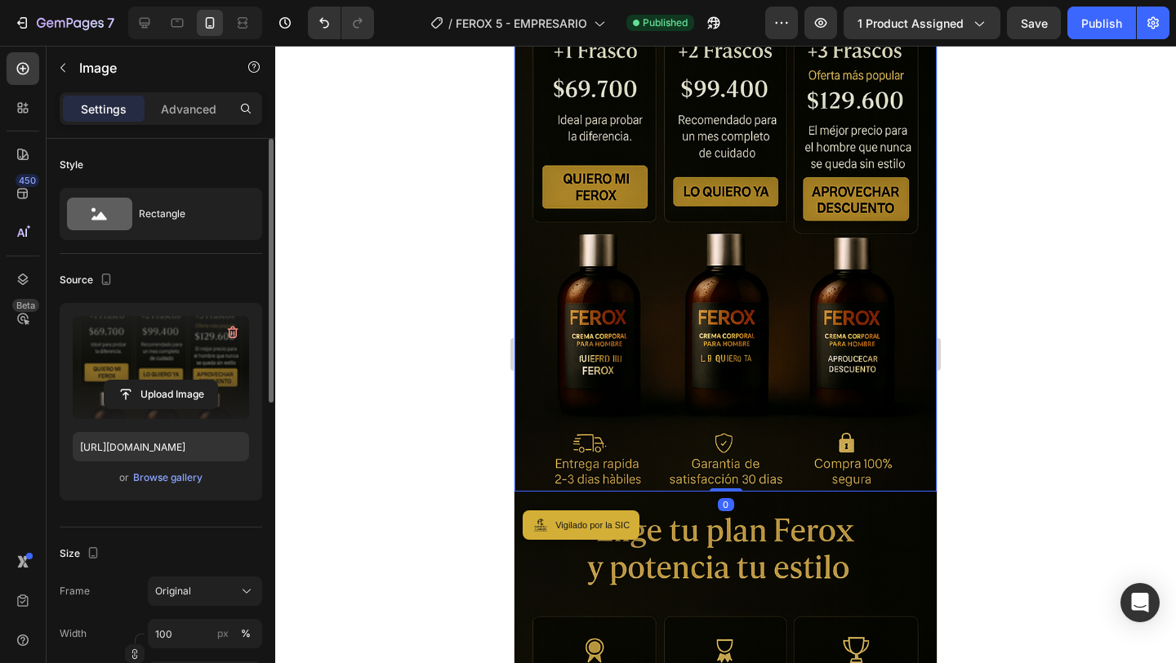
click at [160, 375] on label at bounding box center [161, 367] width 176 height 103
click at [160, 381] on input "file" at bounding box center [161, 395] width 113 height 28
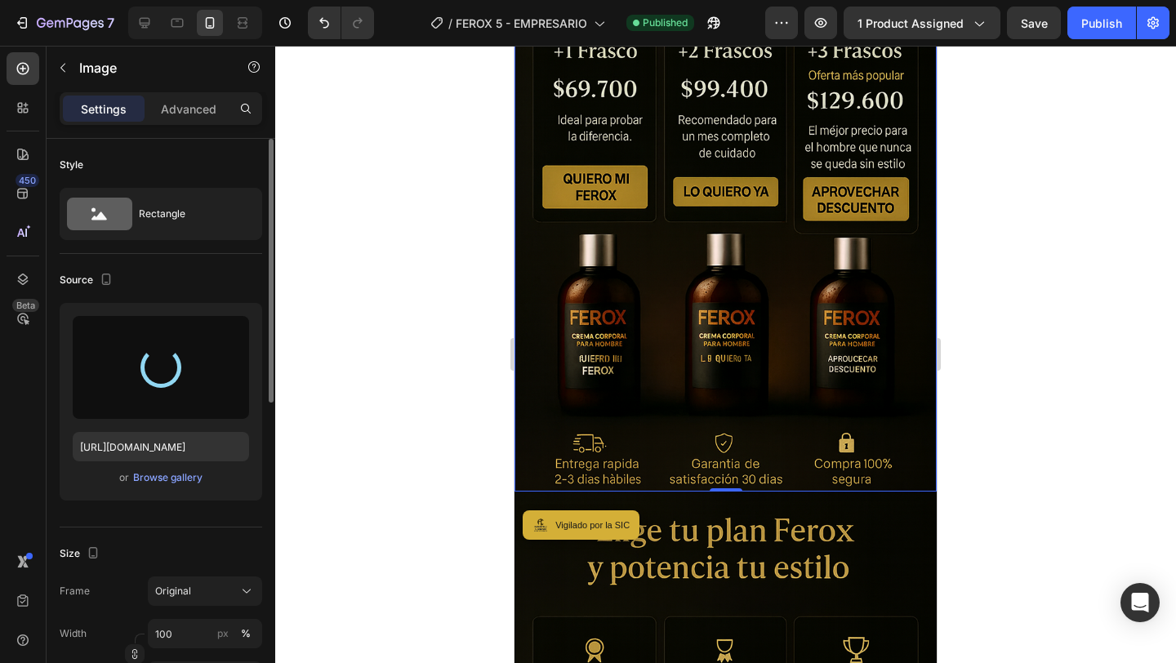
type input "[URL][DOMAIN_NAME]"
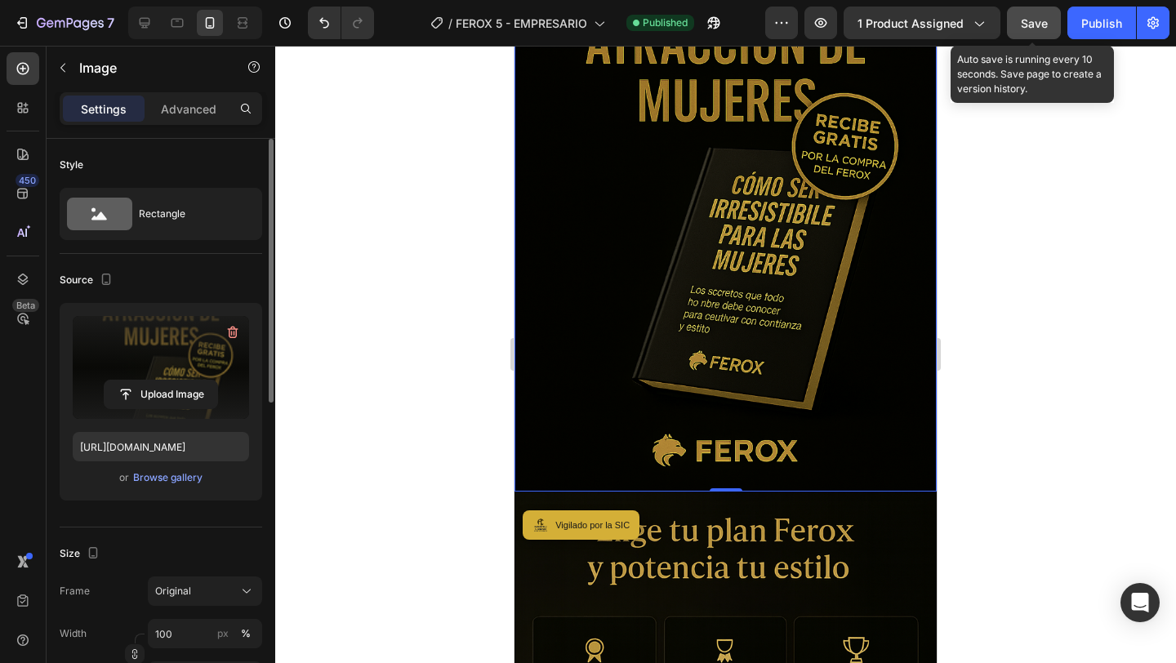
click at [1043, 36] on button "Save" at bounding box center [1034, 23] width 54 height 33
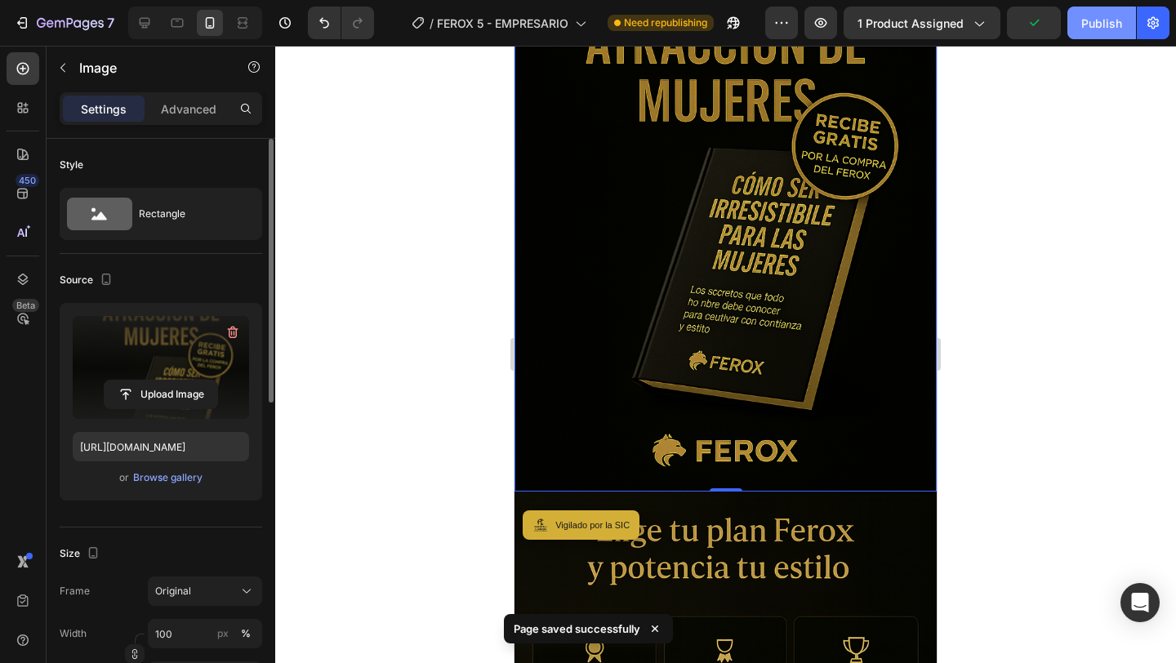
click at [1099, 28] on div "Publish" at bounding box center [1101, 23] width 41 height 17
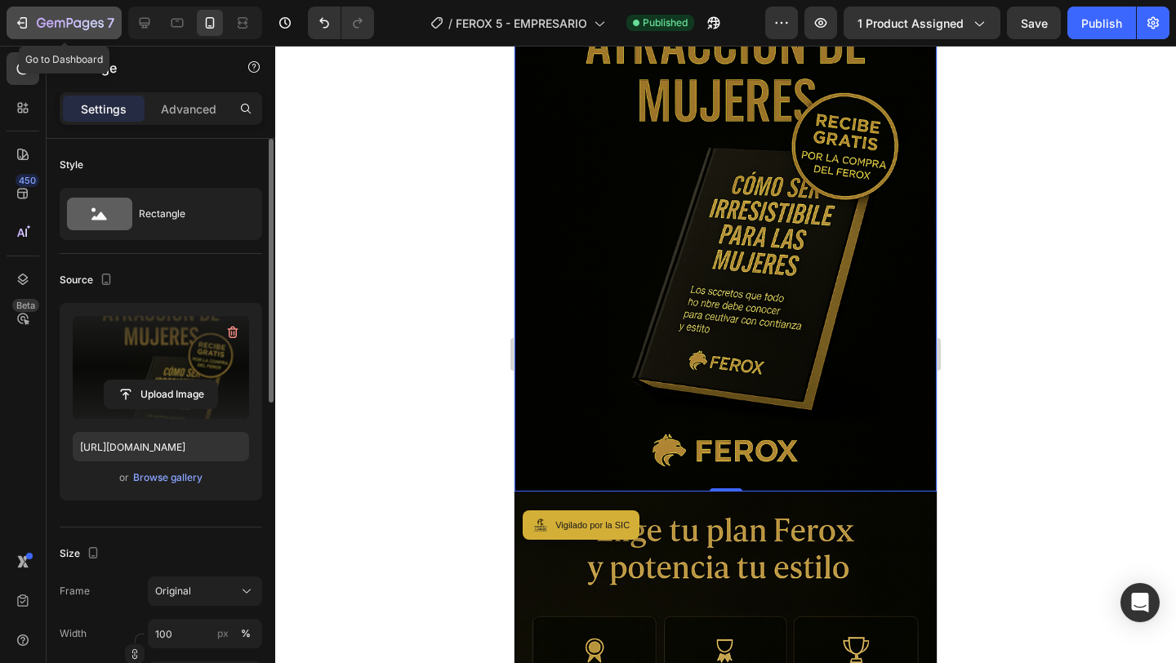
click at [39, 27] on icon "button" at bounding box center [70, 24] width 67 height 14
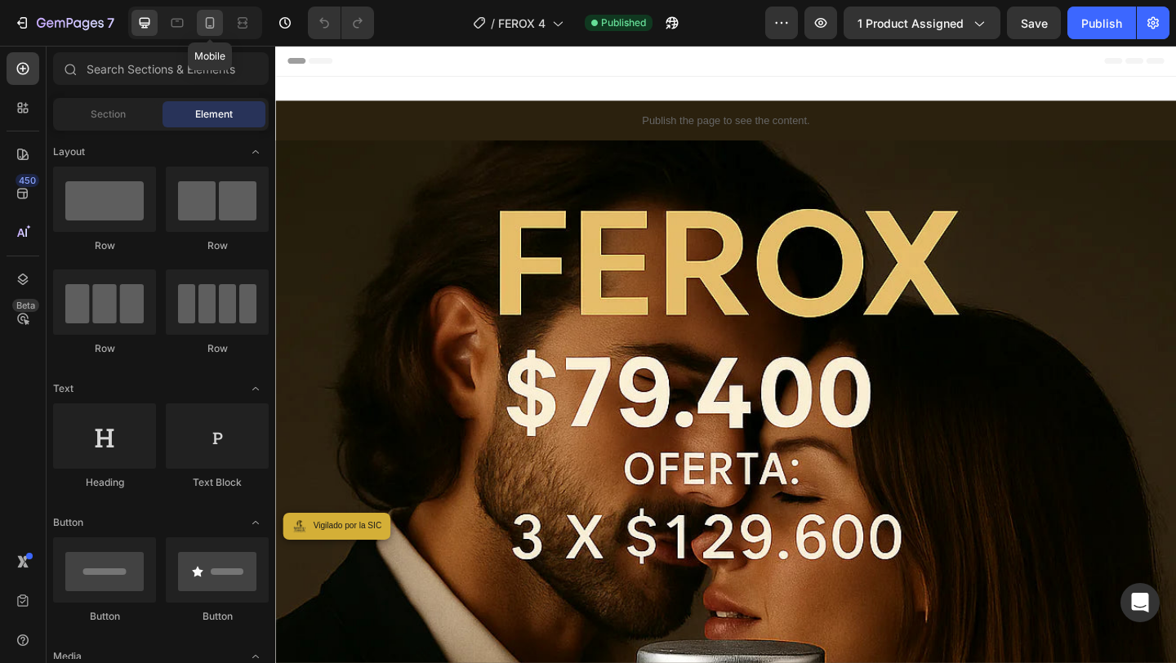
click at [211, 23] on icon at bounding box center [210, 23] width 16 height 16
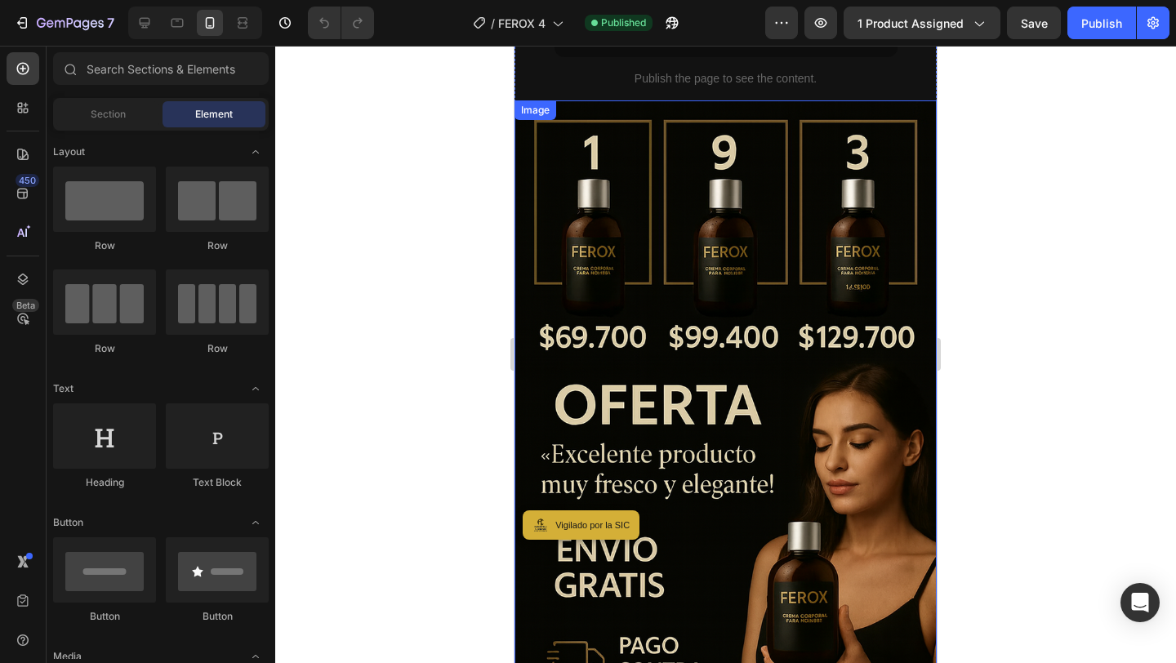
scroll to position [697, 0]
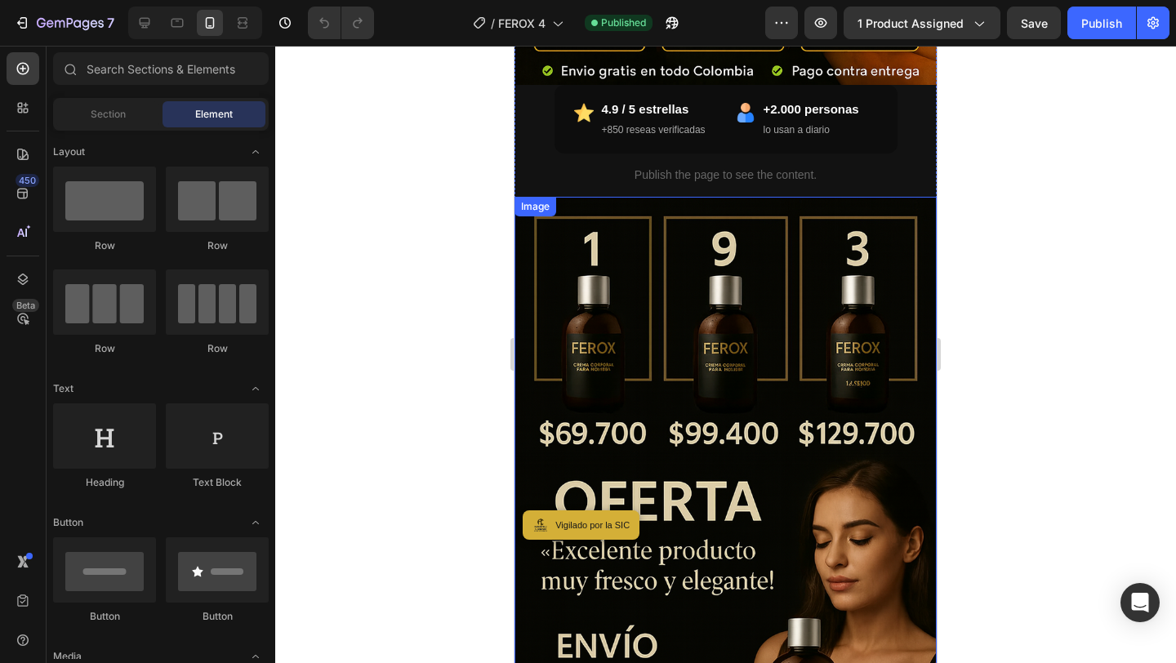
click at [732, 200] on img at bounding box center [725, 514] width 422 height 634
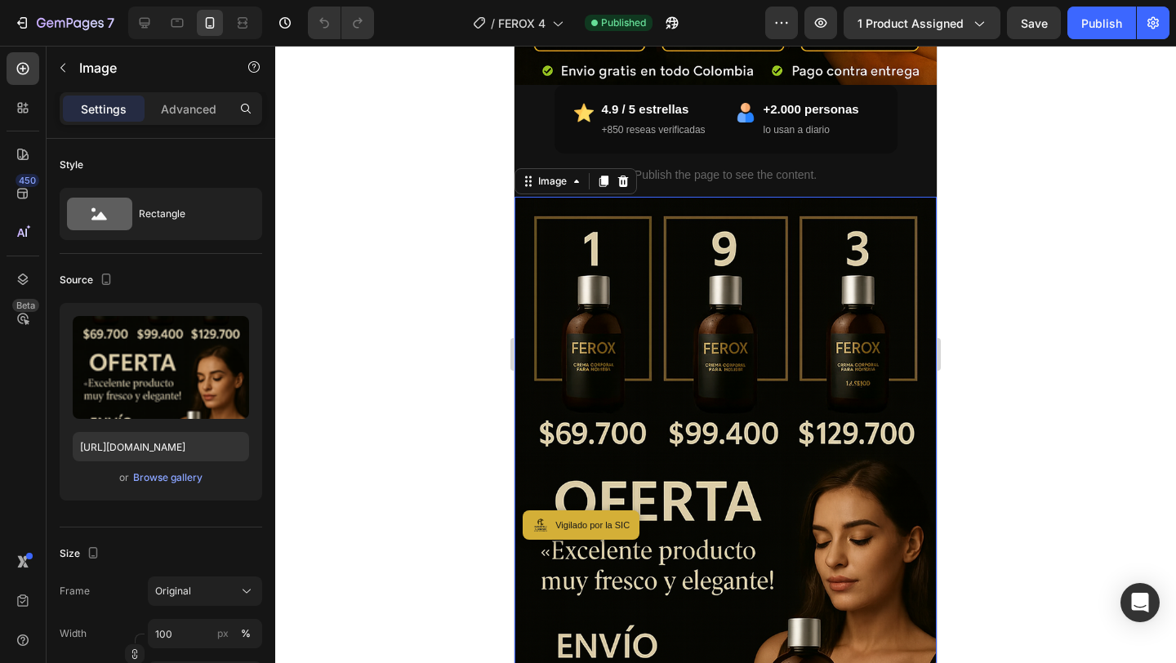
click at [727, 299] on img at bounding box center [725, 514] width 422 height 634
click at [604, 182] on icon at bounding box center [603, 181] width 9 height 11
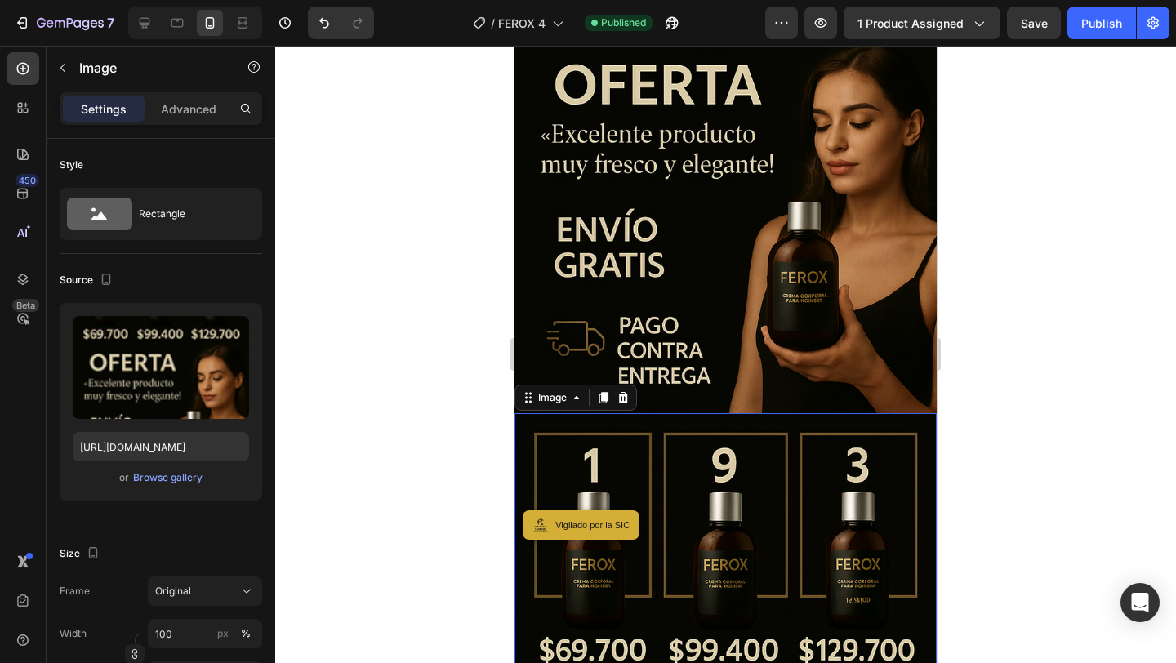
scroll to position [1085, 0]
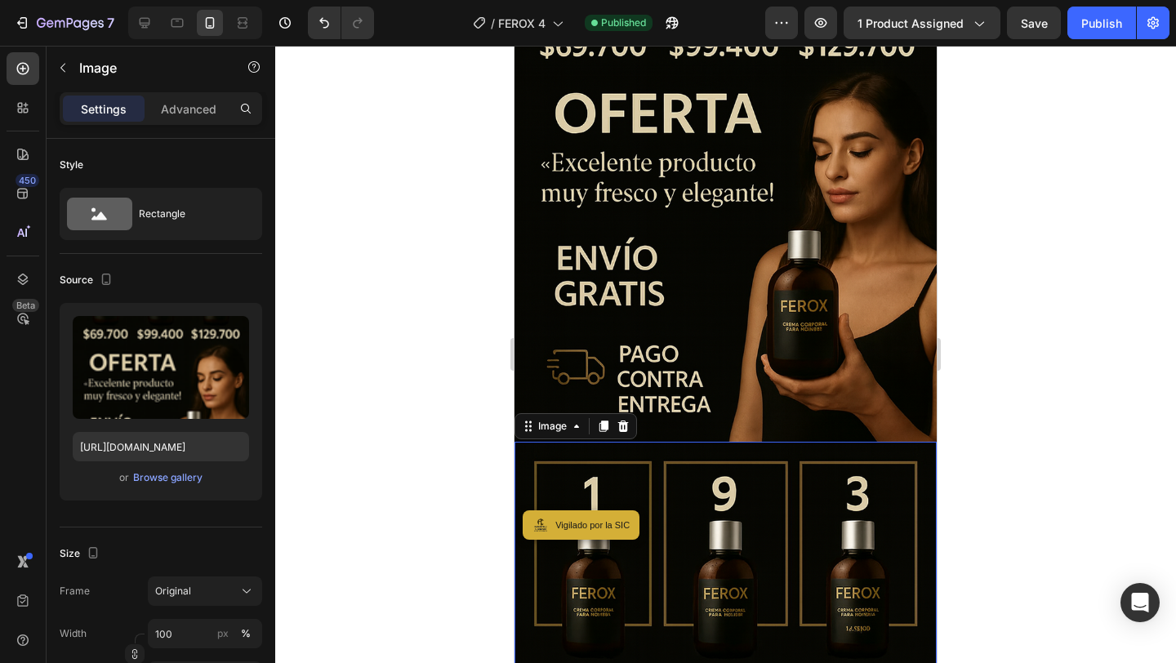
click at [637, 288] on img at bounding box center [725, 126] width 422 height 634
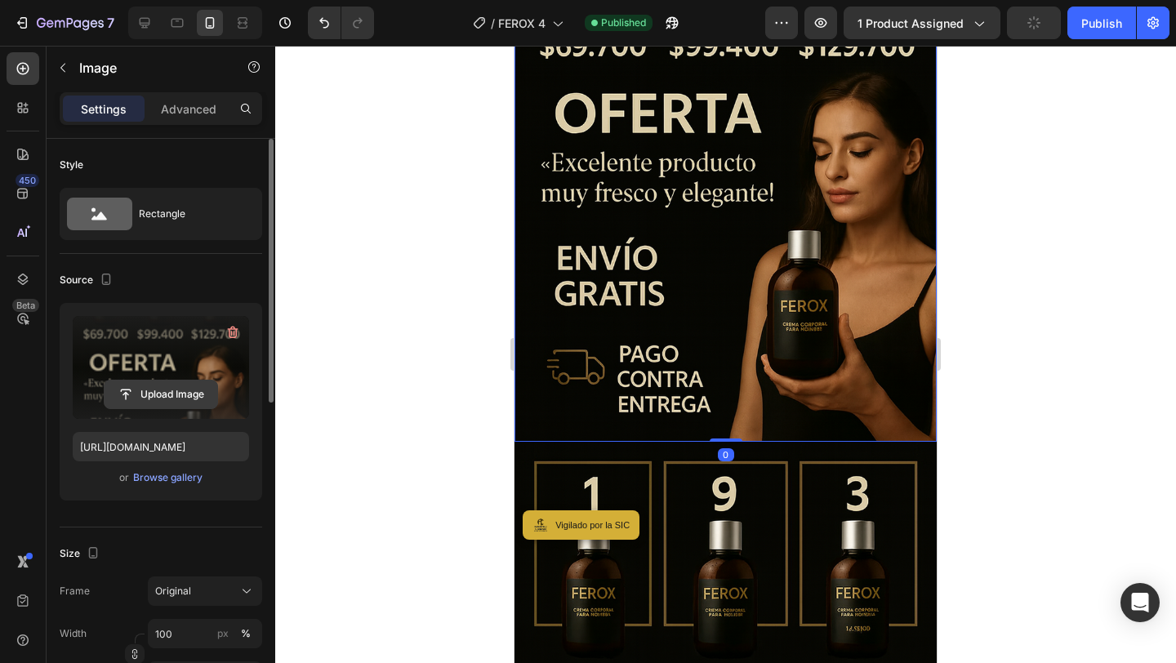
click at [196, 399] on input "file" at bounding box center [161, 395] width 113 height 28
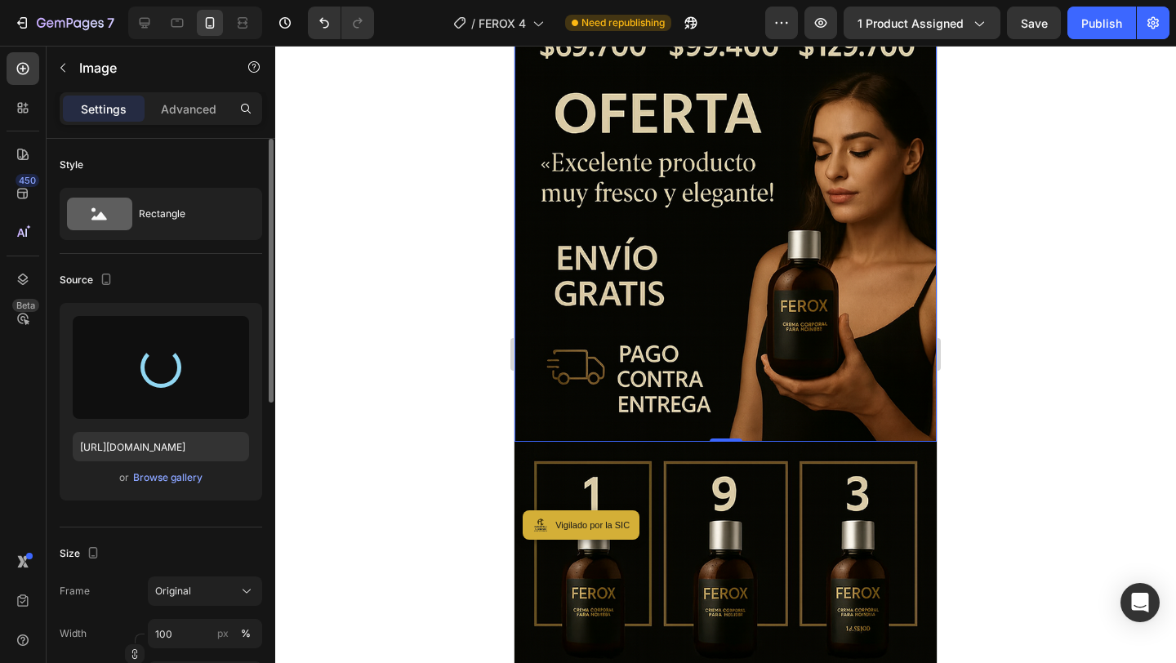
type input "[URL][DOMAIN_NAME]"
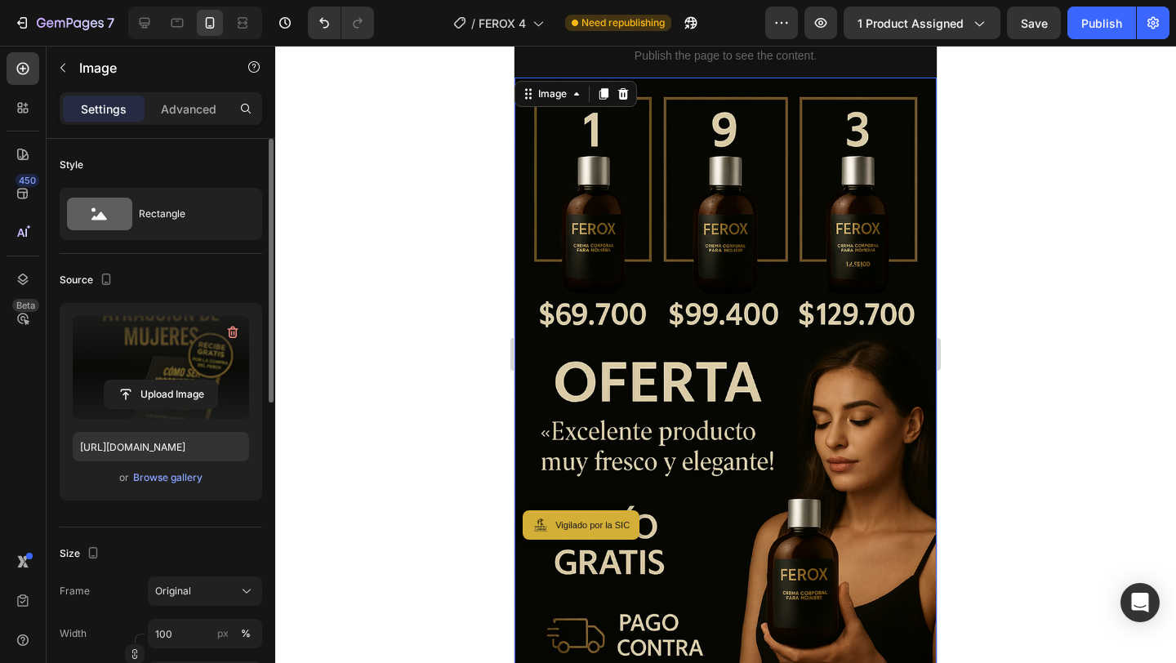
scroll to position [743, 0]
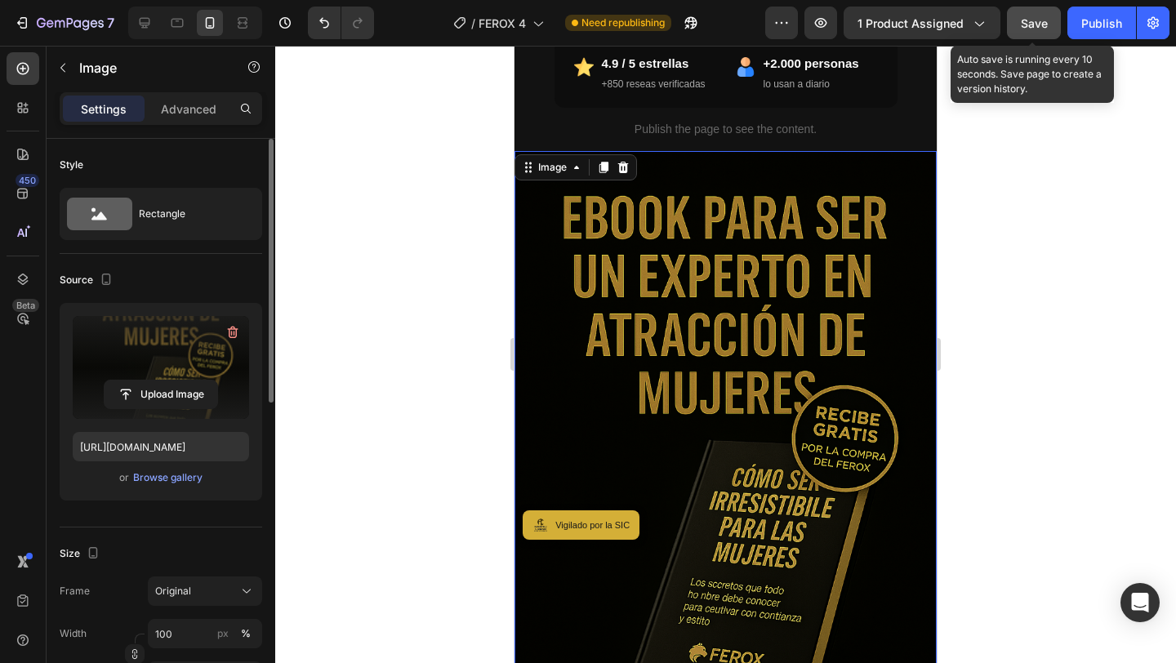
click at [1046, 29] on span "Save" at bounding box center [1034, 23] width 27 height 14
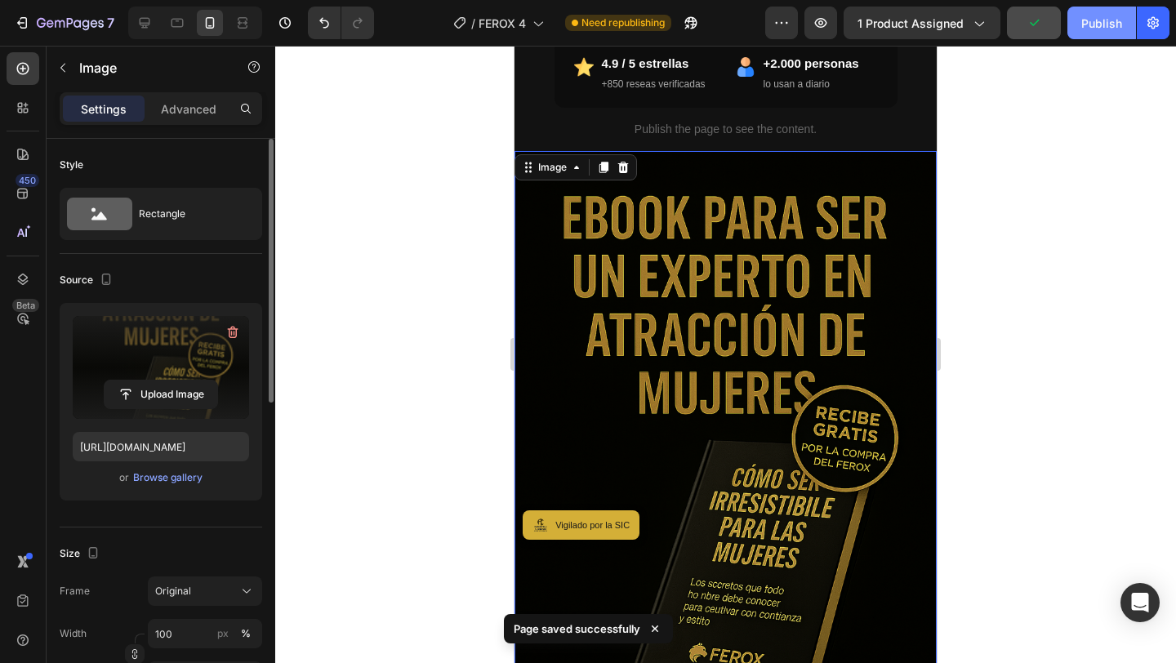
click at [1093, 29] on div "Publish" at bounding box center [1101, 23] width 41 height 17
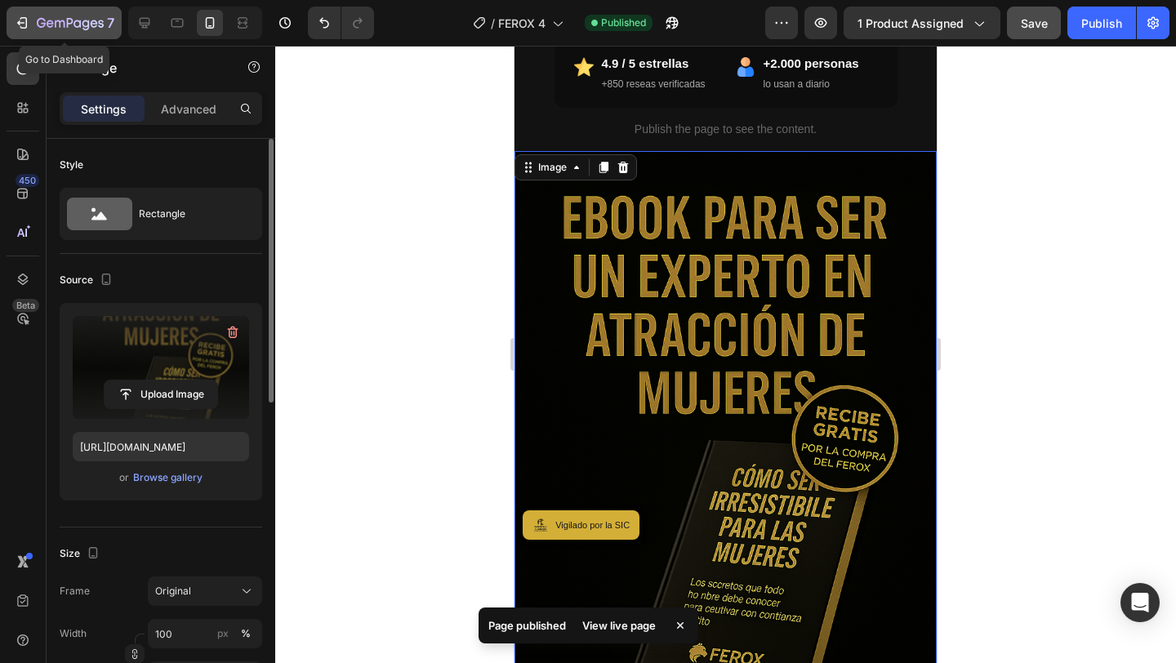
click at [47, 24] on icon "button" at bounding box center [50, 23] width 7 height 7
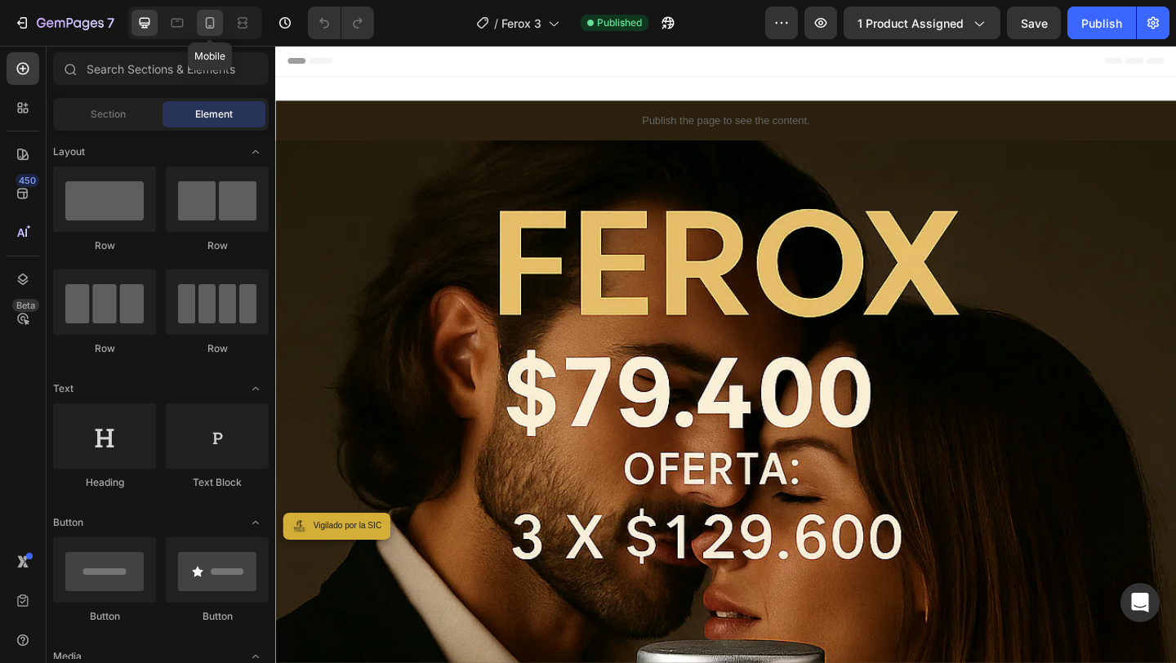
click at [203, 30] on icon at bounding box center [210, 23] width 16 height 16
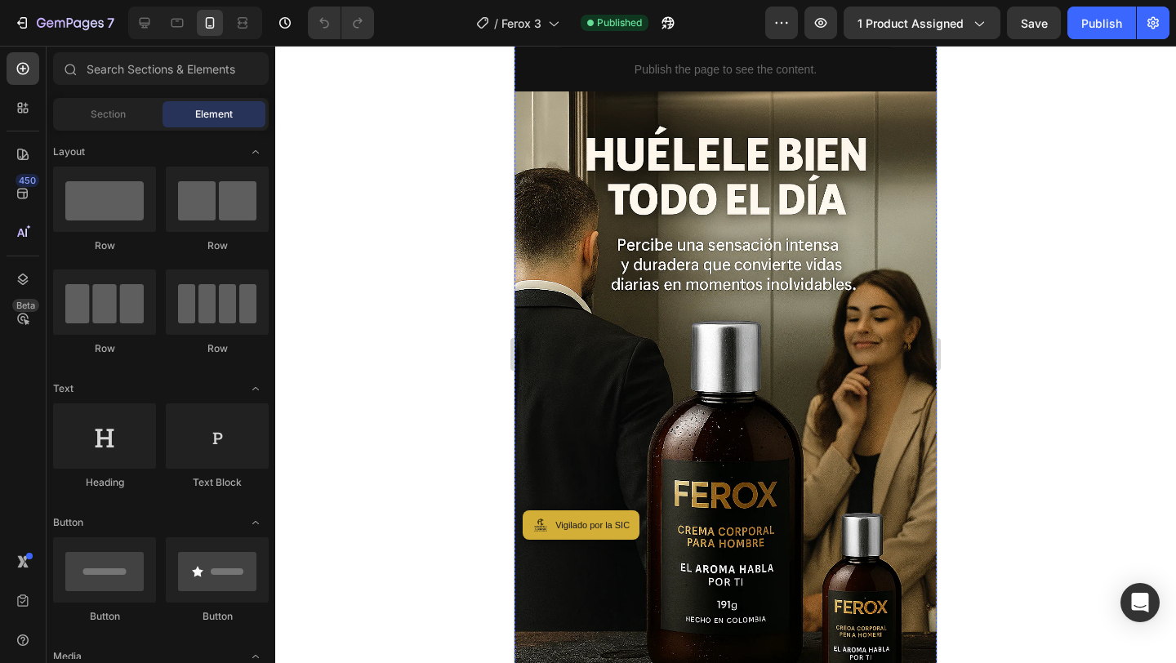
scroll to position [806, 0]
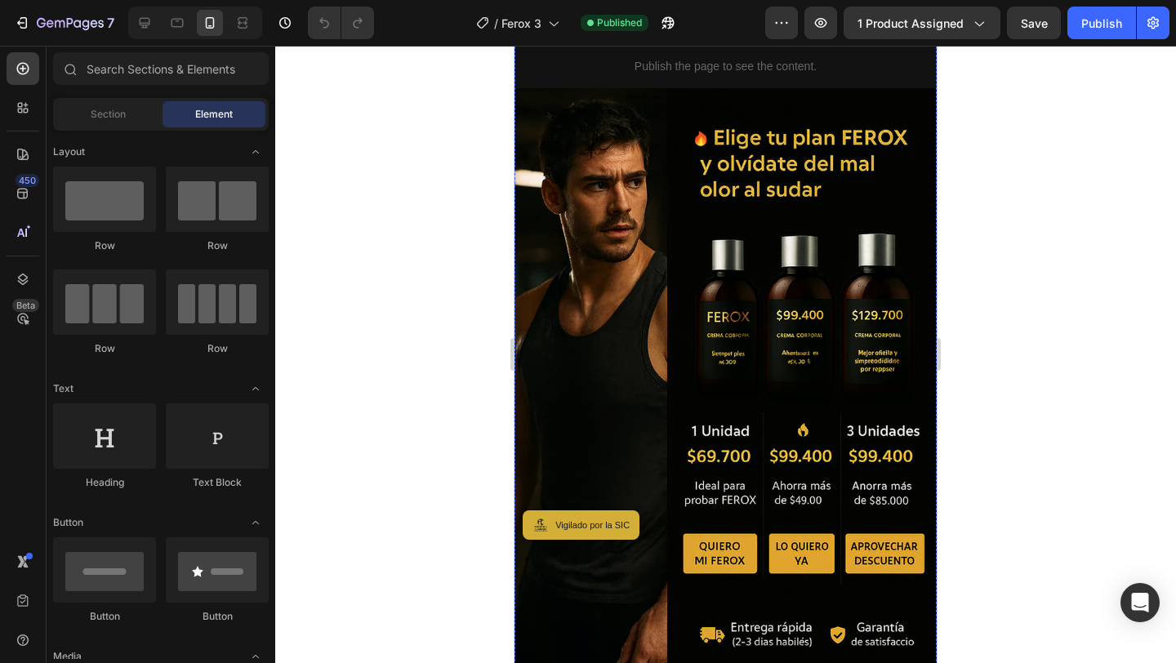
click at [690, 291] on img at bounding box center [725, 405] width 422 height 634
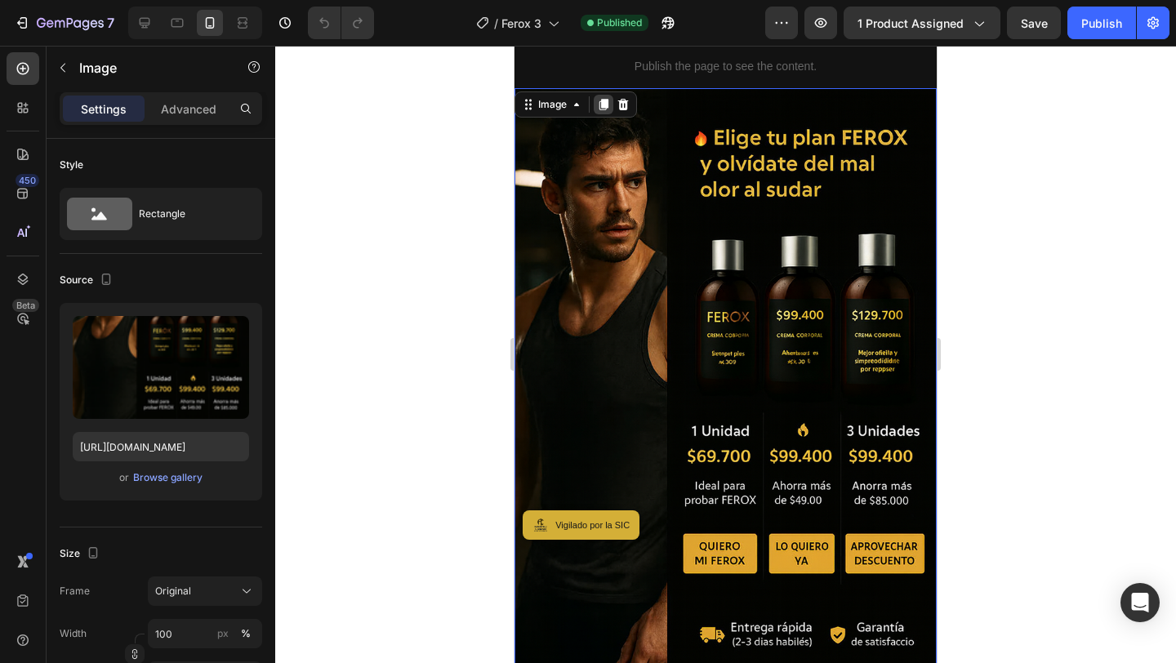
click at [607, 106] on icon at bounding box center [603, 104] width 9 height 11
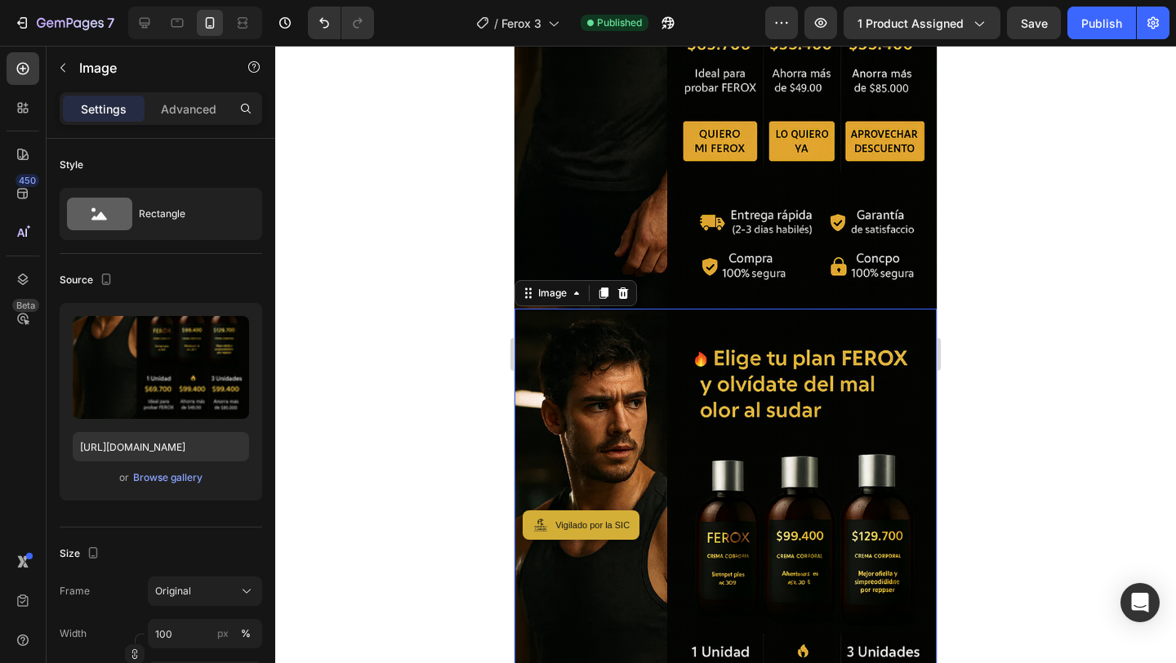
scroll to position [1140, 0]
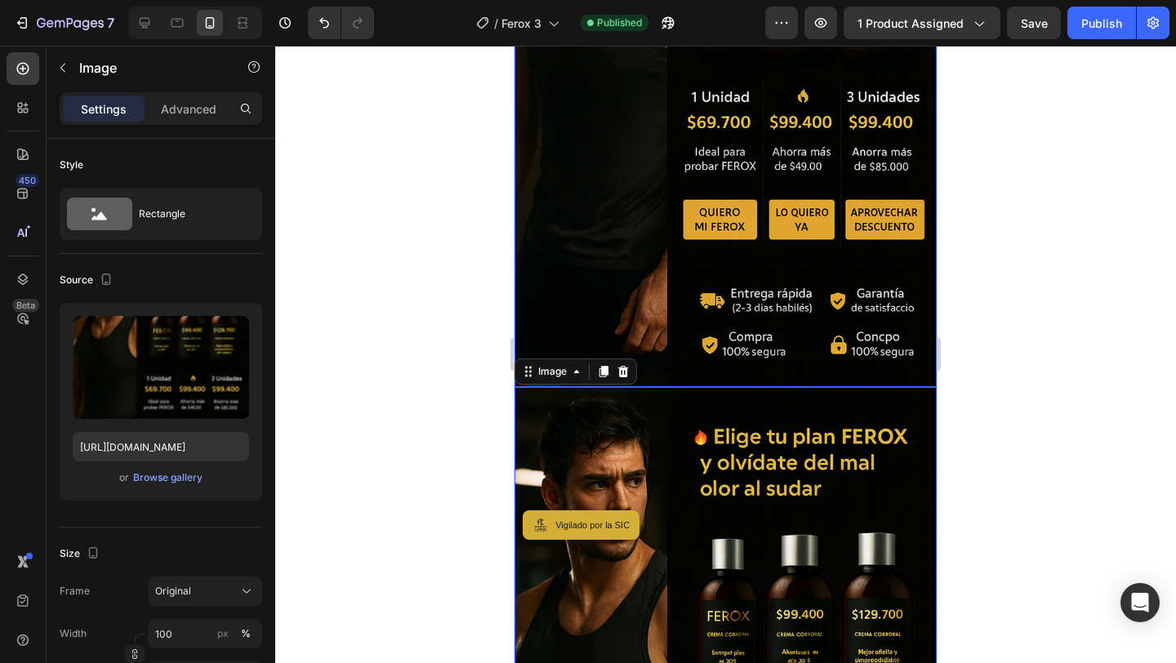
click at [670, 179] on img at bounding box center [725, 71] width 422 height 634
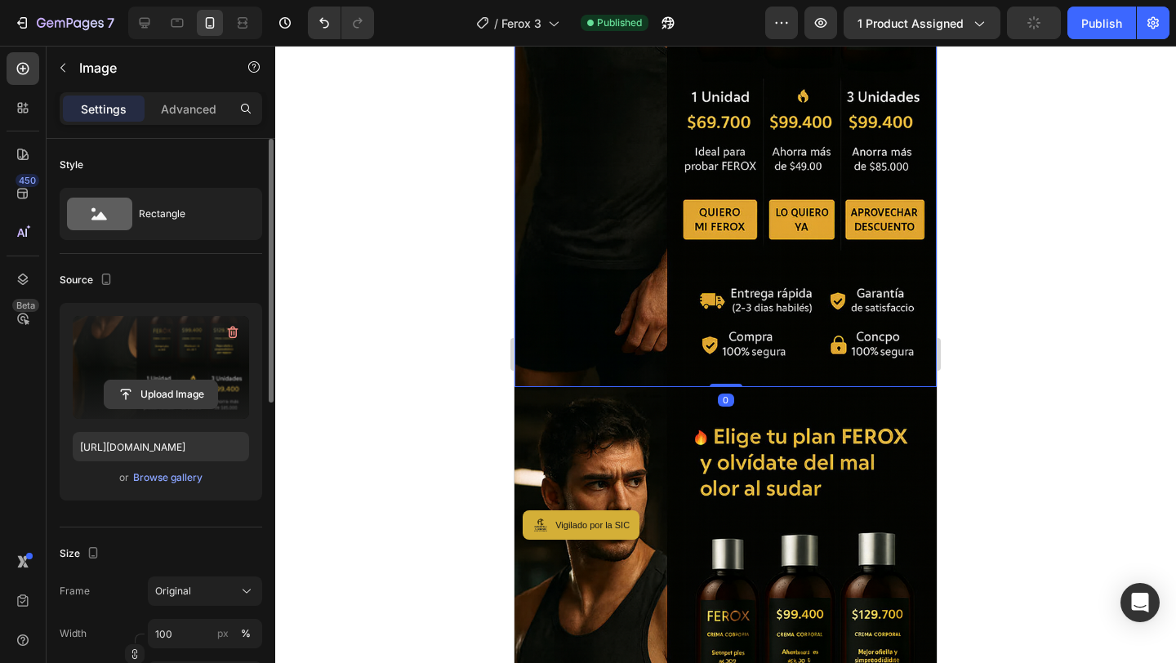
click at [135, 393] on input "file" at bounding box center [161, 395] width 113 height 28
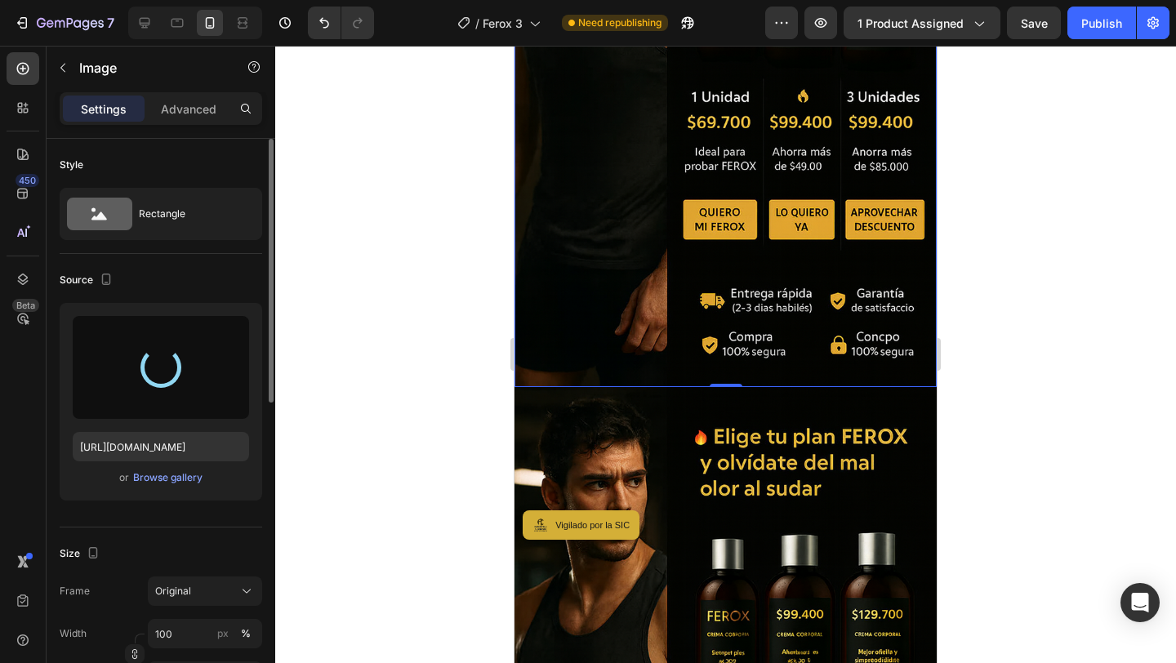
type input "[URL][DOMAIN_NAME]"
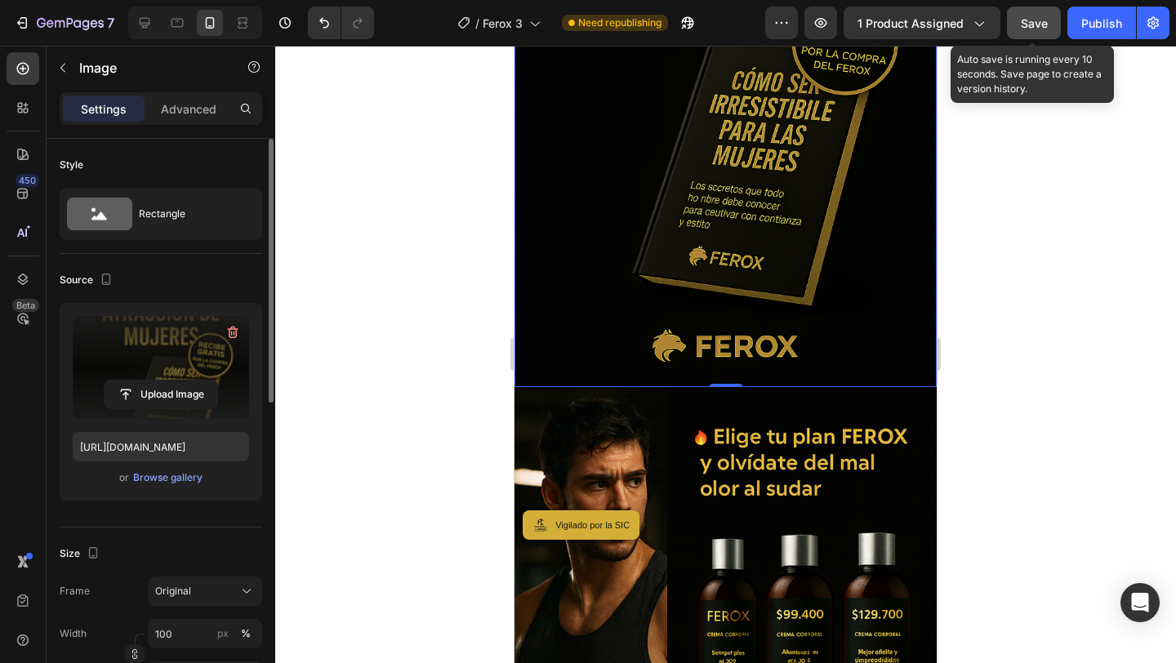
click at [1028, 20] on span "Save" at bounding box center [1034, 23] width 27 height 14
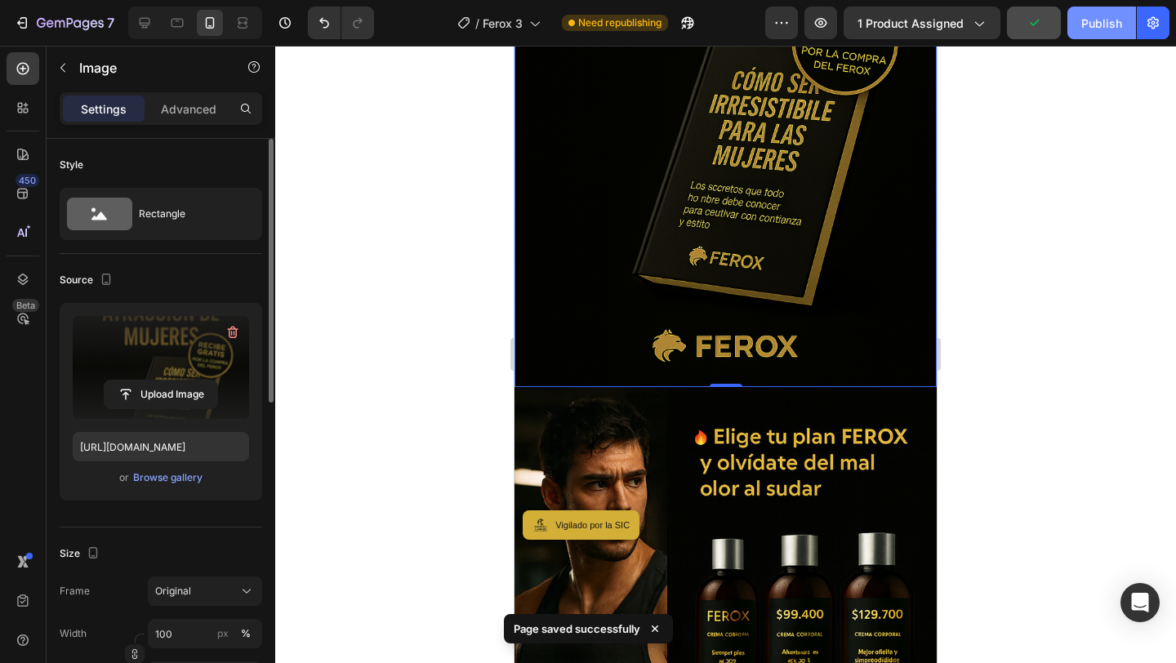
click at [1099, 24] on div "Publish" at bounding box center [1101, 23] width 41 height 17
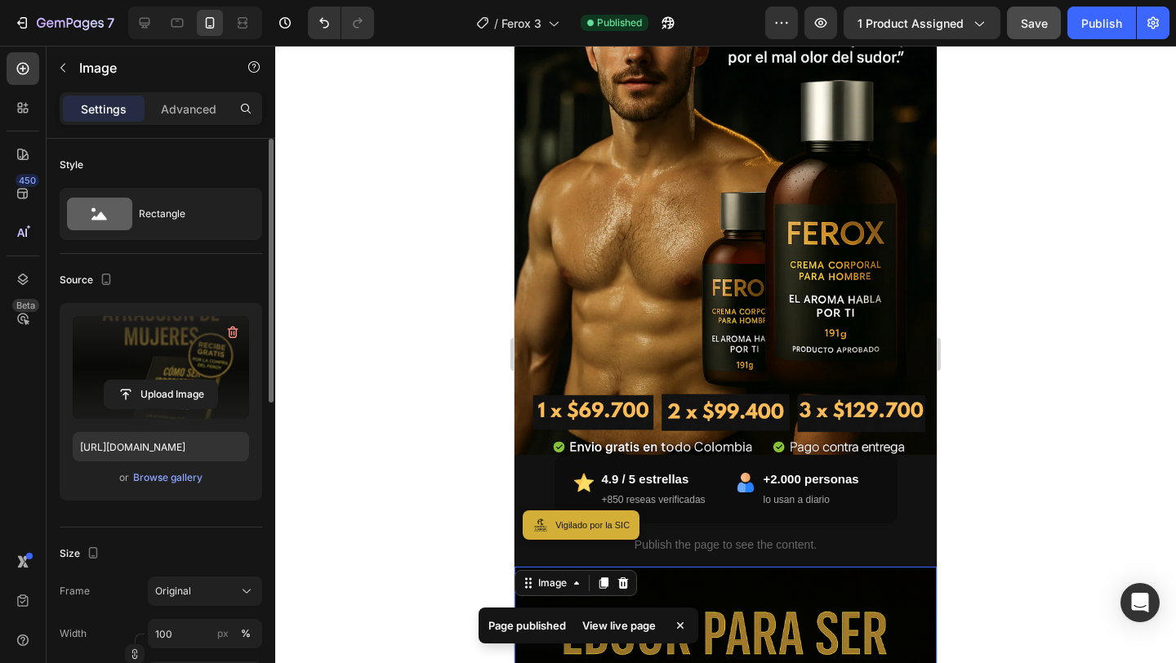
scroll to position [16, 0]
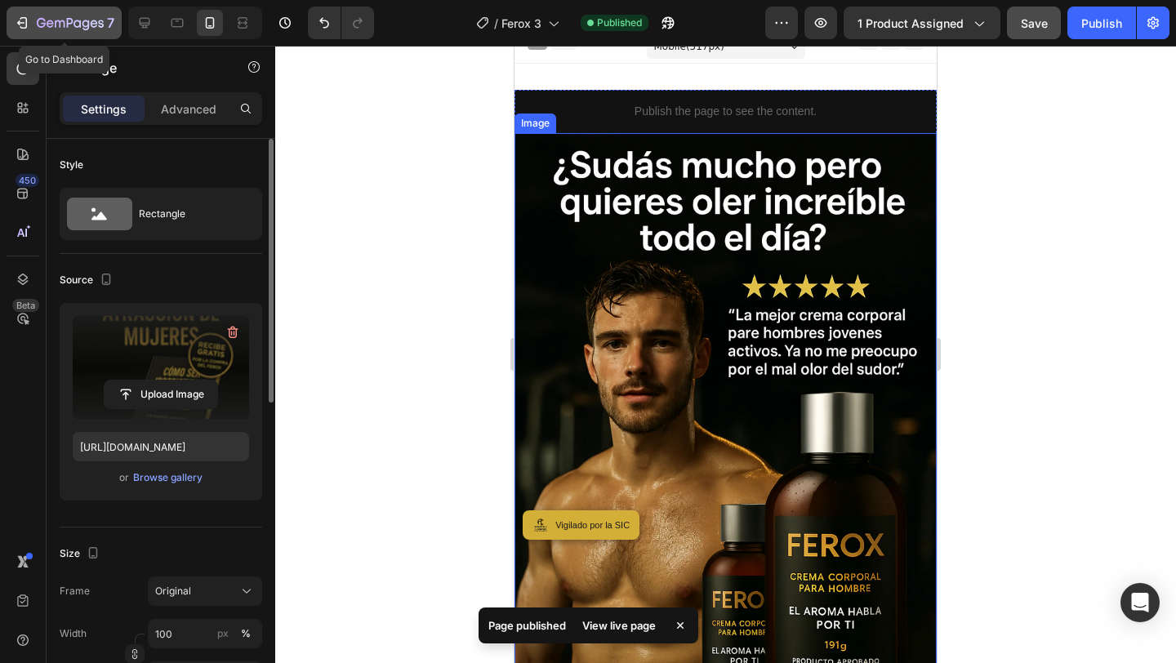
click at [96, 30] on icon "button" at bounding box center [70, 24] width 67 height 14
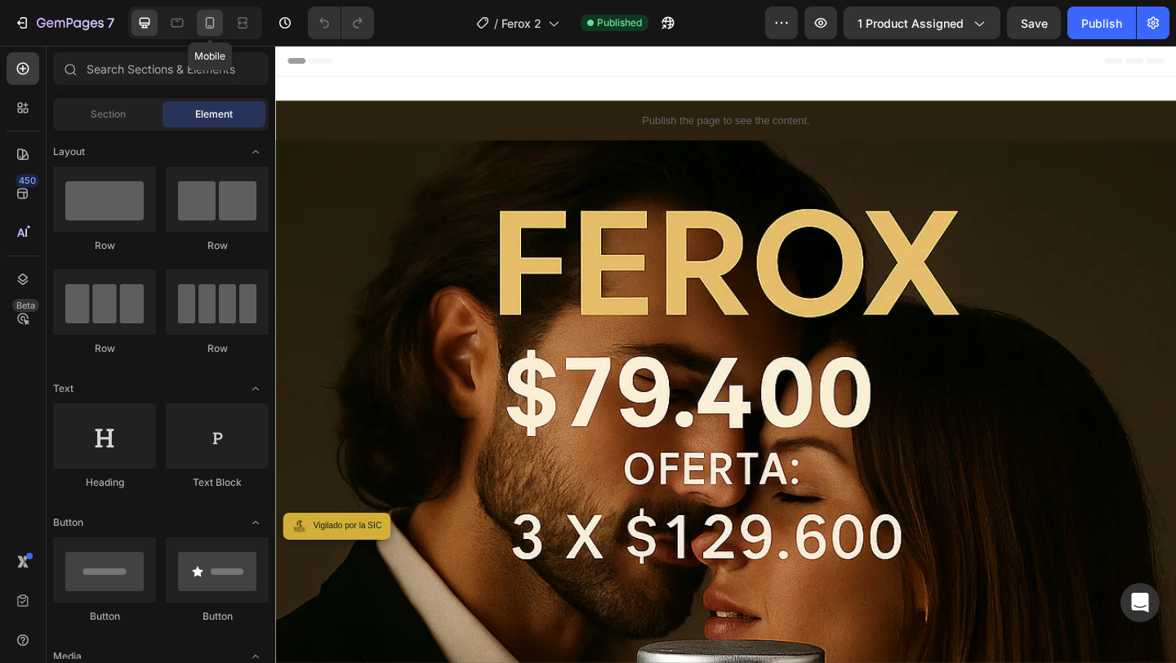
click at [211, 34] on div at bounding box center [210, 23] width 26 height 26
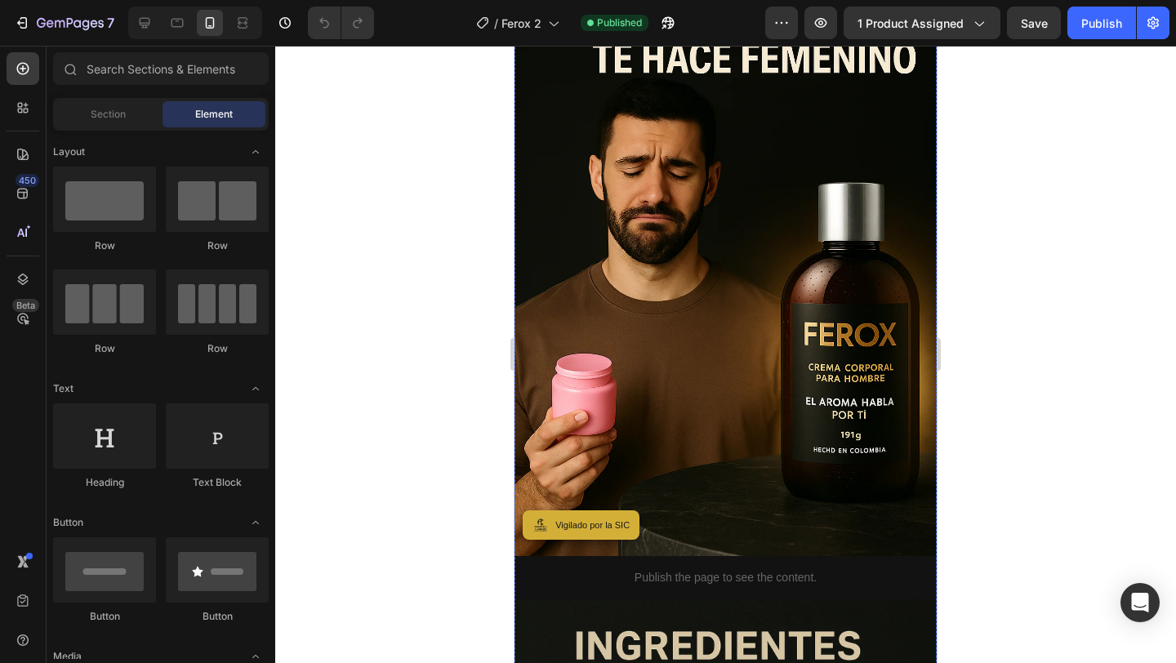
scroll to position [2988, 0]
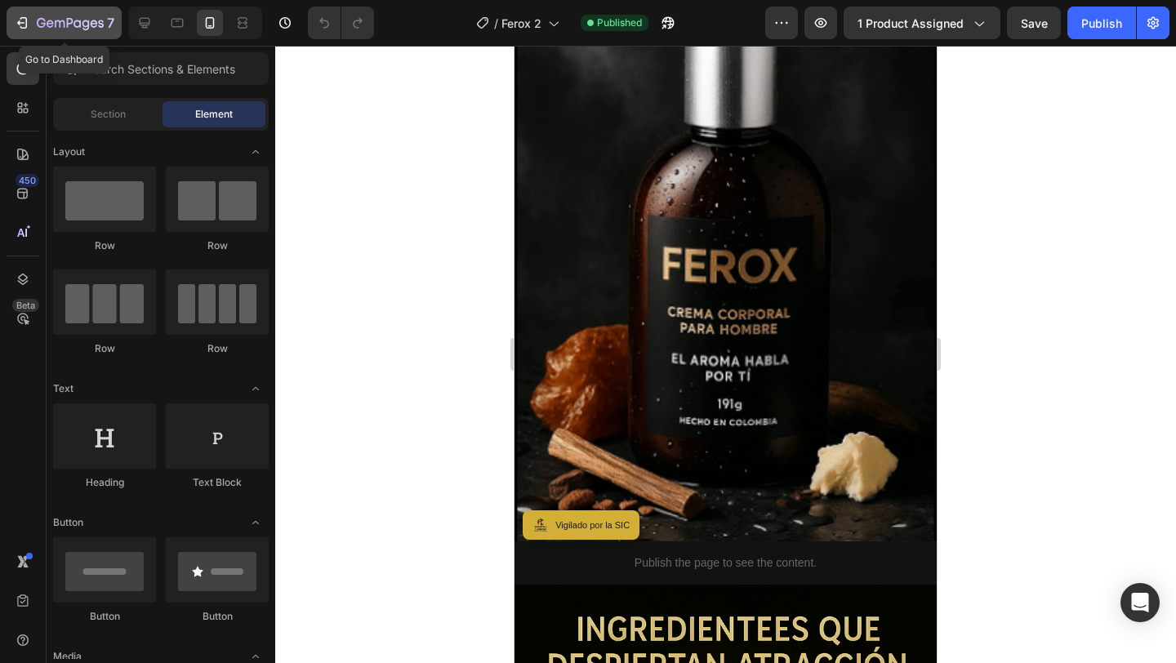
click at [73, 14] on div "7" at bounding box center [76, 23] width 78 height 20
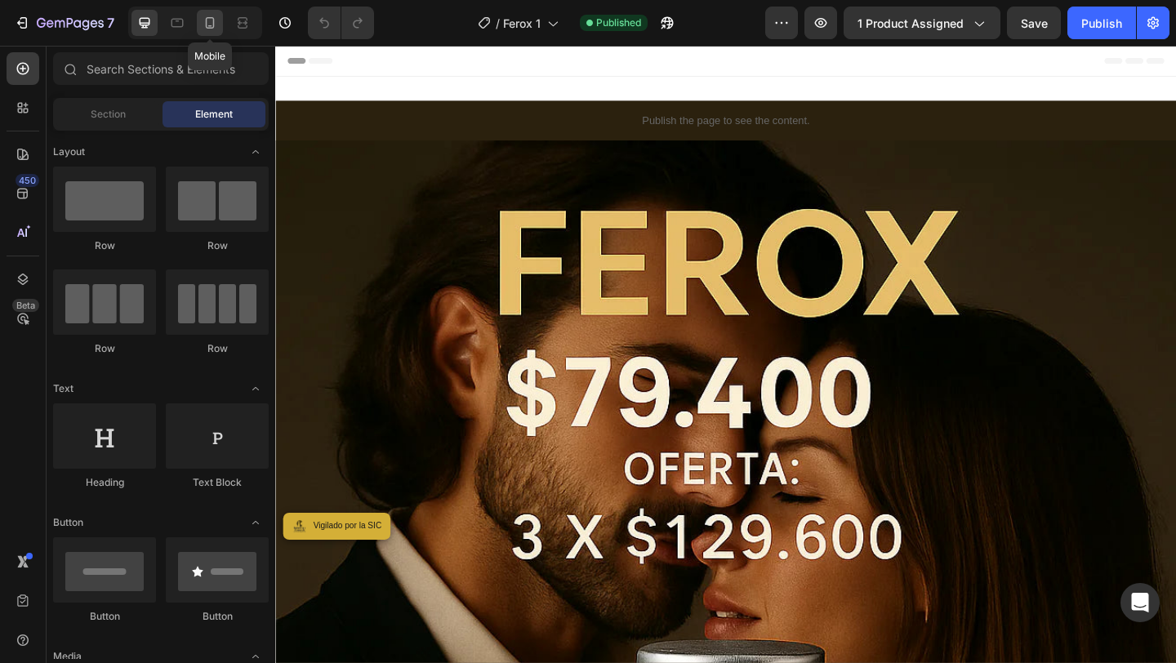
click at [208, 26] on icon at bounding box center [210, 23] width 16 height 16
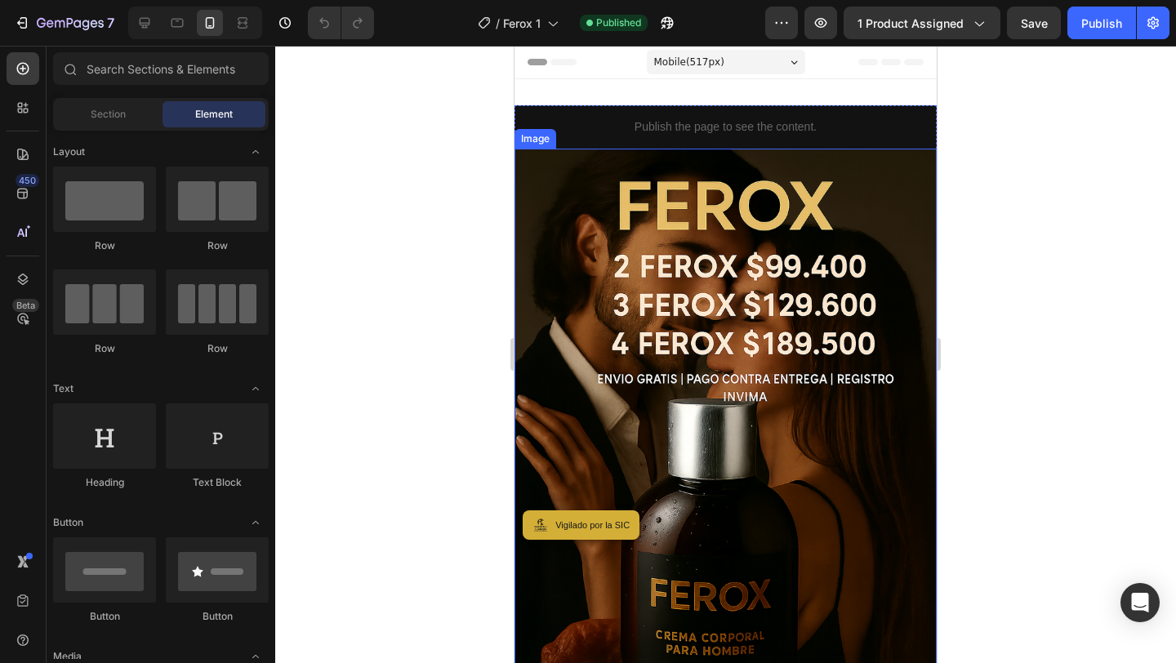
click at [652, 356] on img at bounding box center [725, 466] width 422 height 634
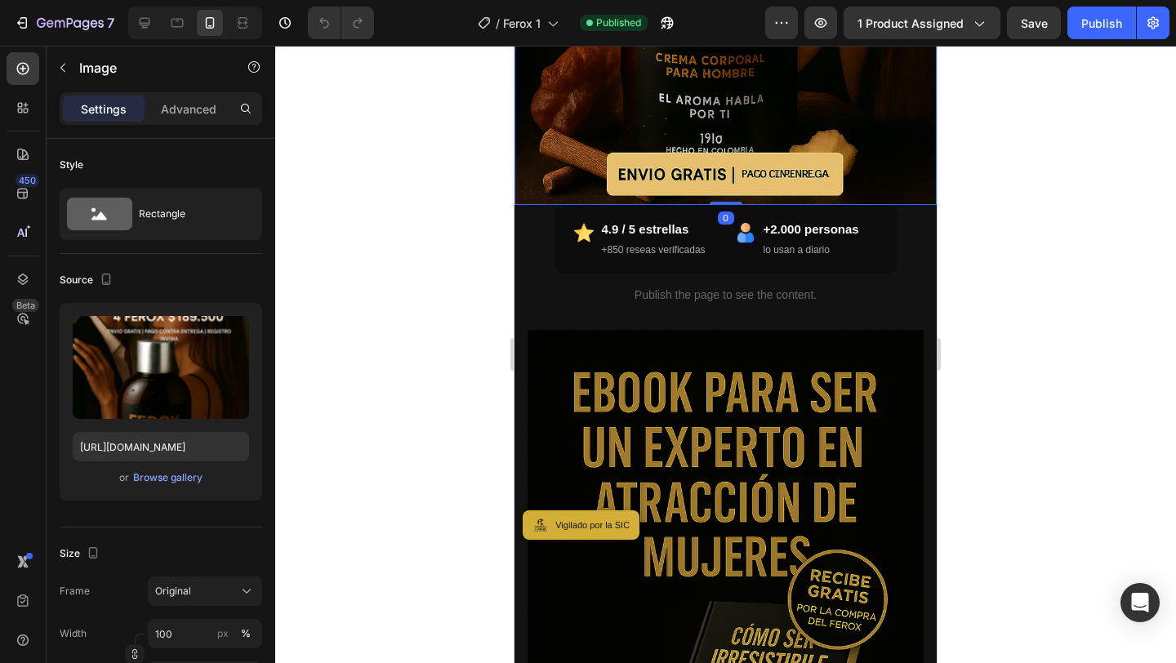
scroll to position [741, 0]
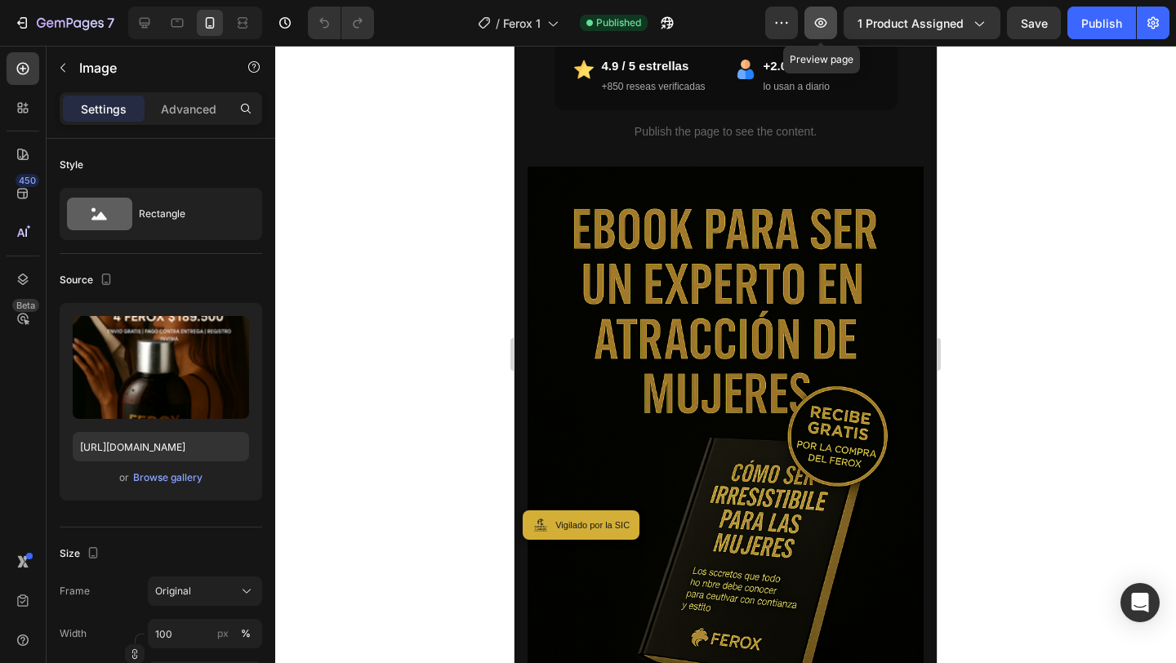
click at [823, 22] on icon "button" at bounding box center [821, 23] width 12 height 10
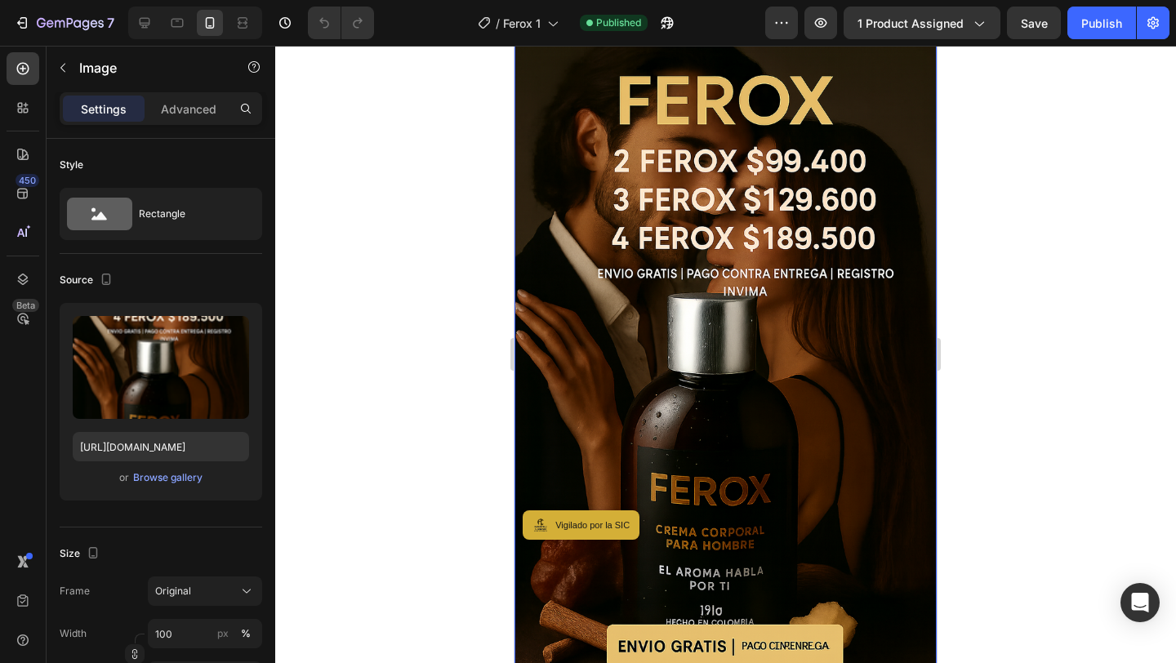
scroll to position [0, 0]
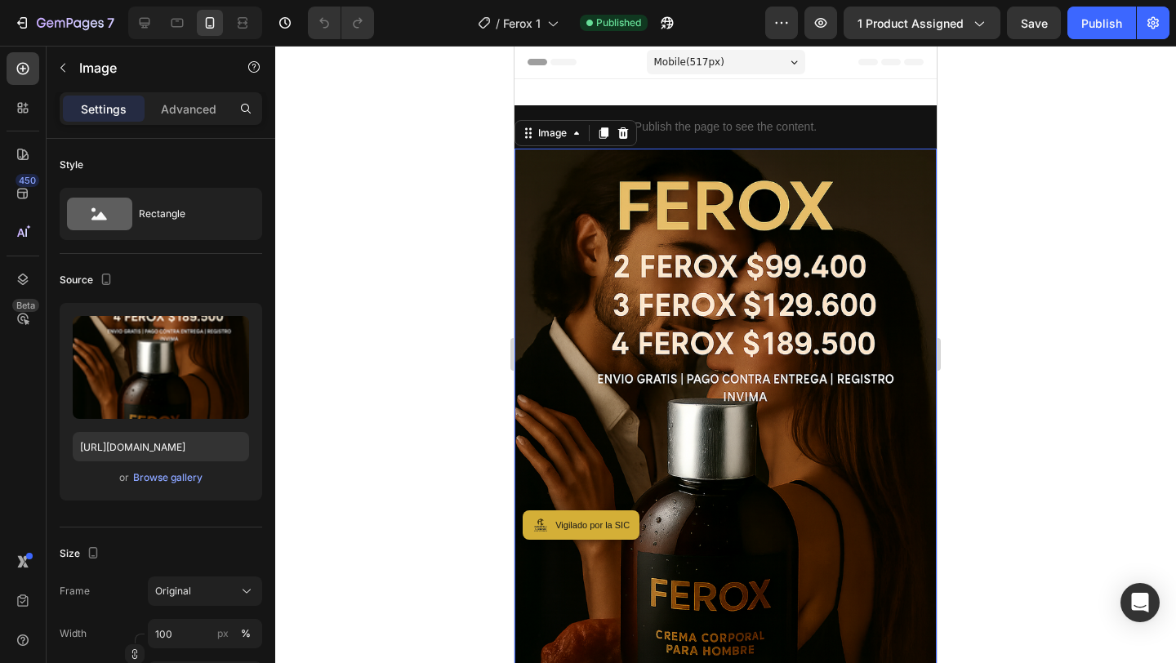
click at [750, 416] on img at bounding box center [725, 466] width 422 height 634
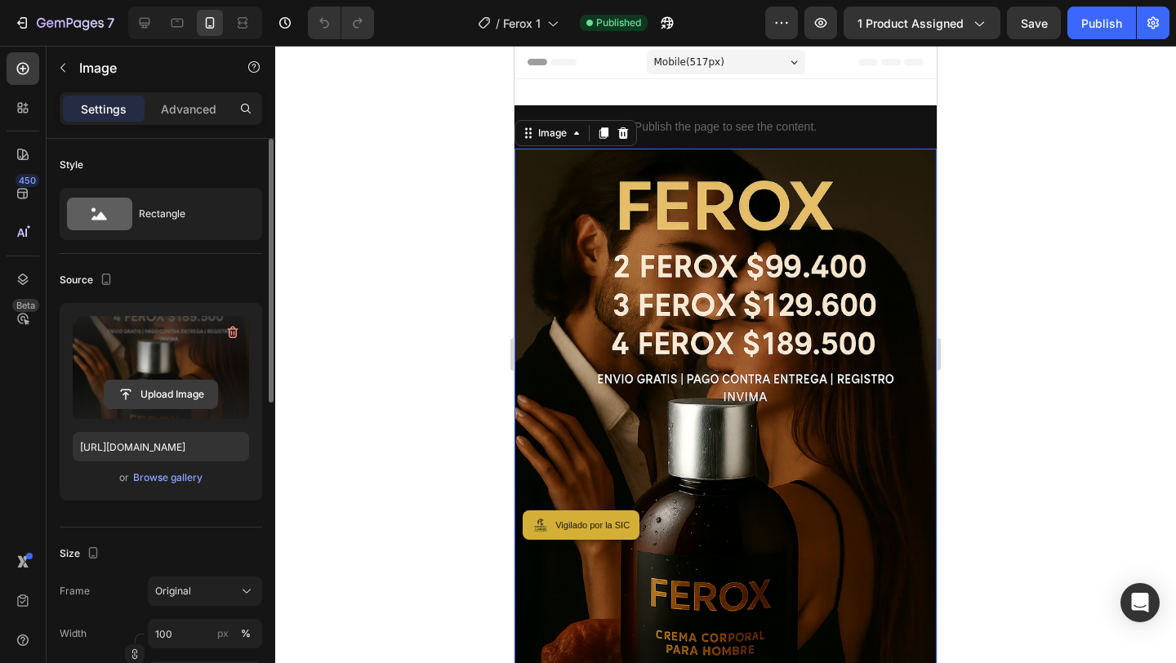
click at [178, 393] on input "file" at bounding box center [161, 395] width 113 height 28
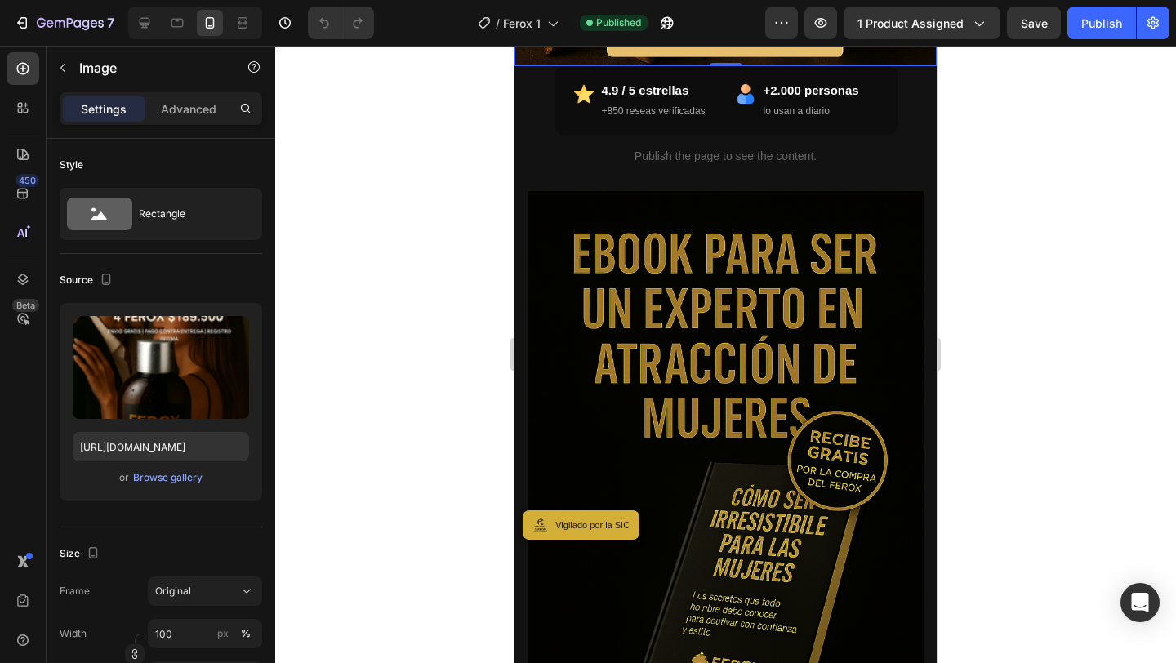
scroll to position [1244, 0]
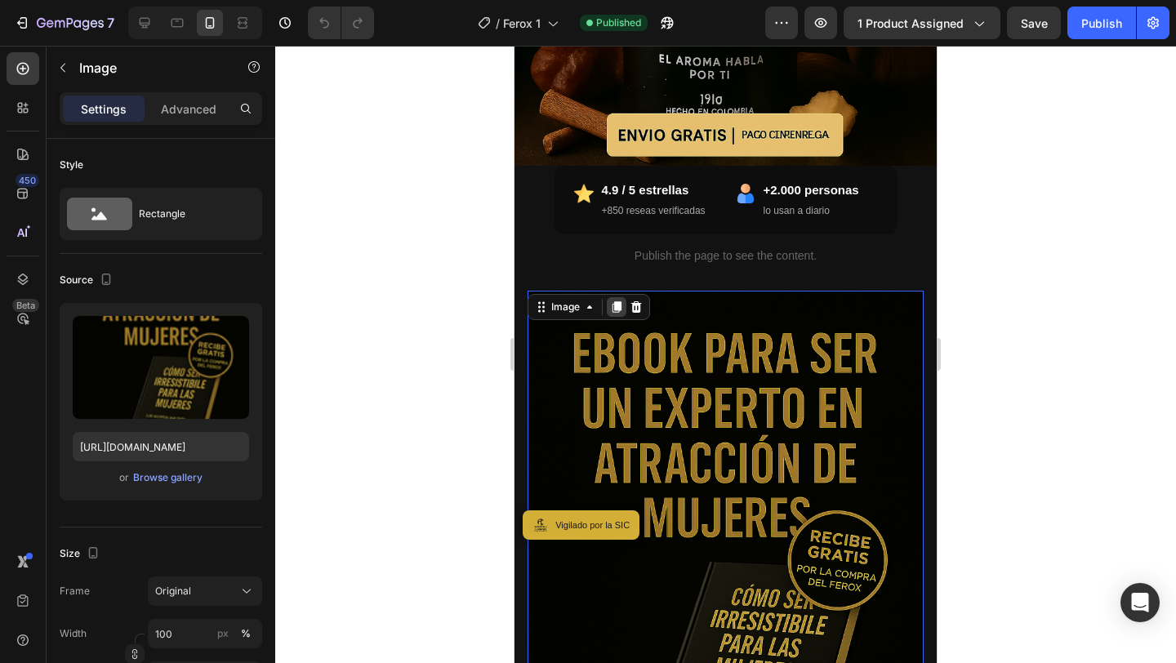
click at [616, 310] on icon at bounding box center [616, 306] width 13 height 13
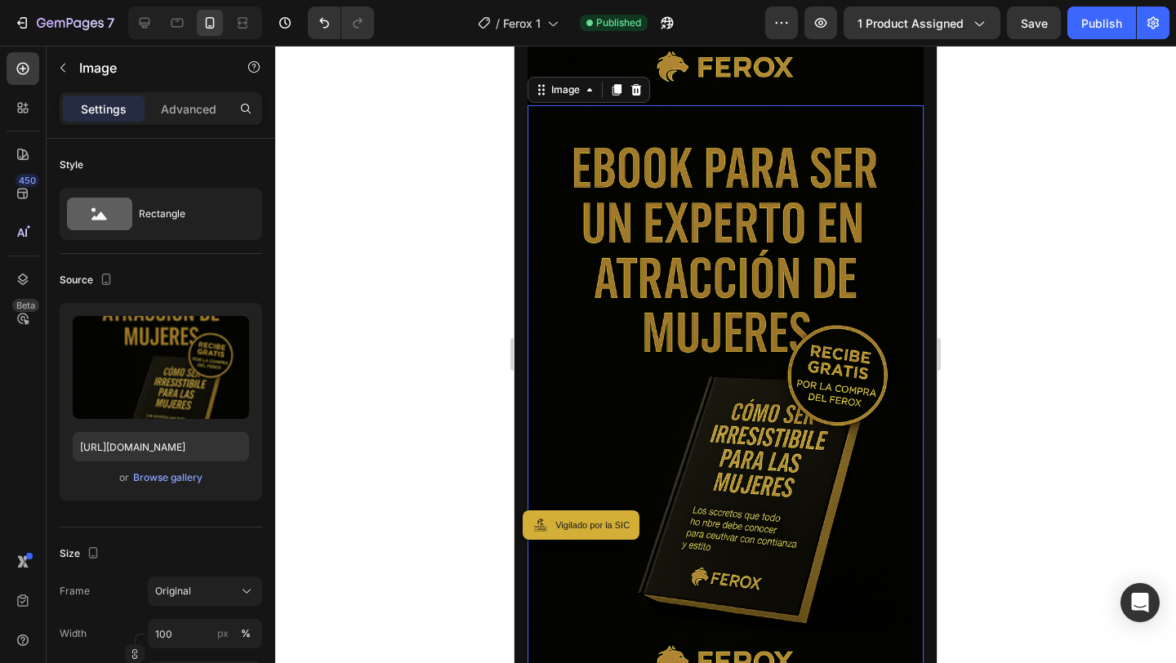
scroll to position [1398, 0]
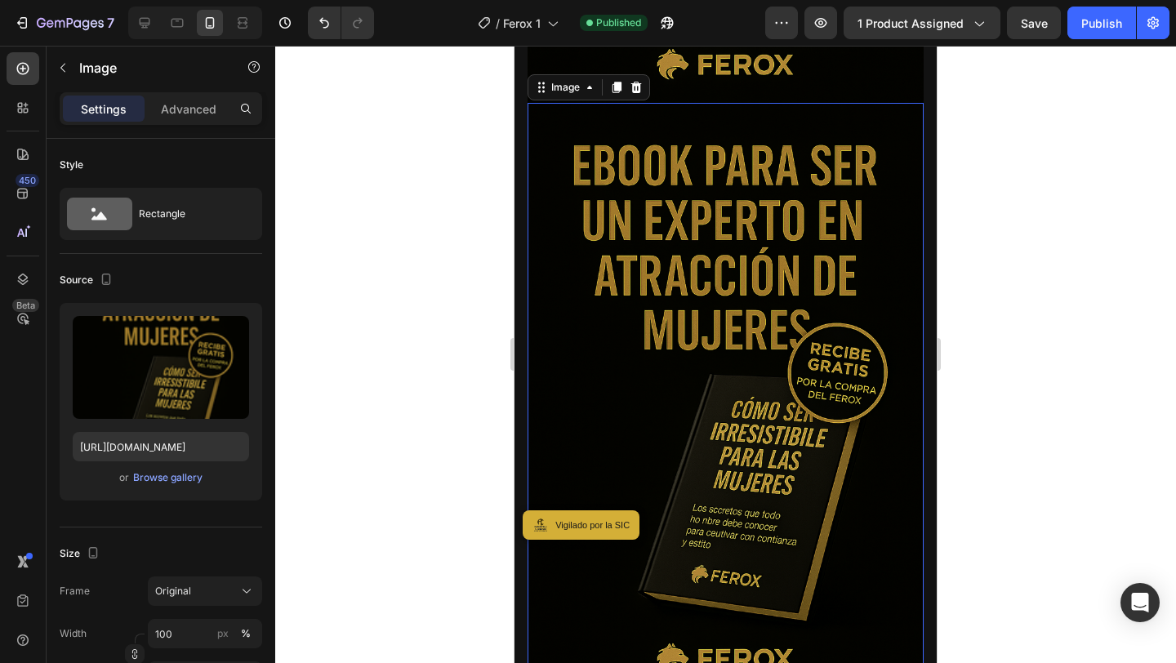
click at [705, 396] on img at bounding box center [725, 400] width 396 height 594
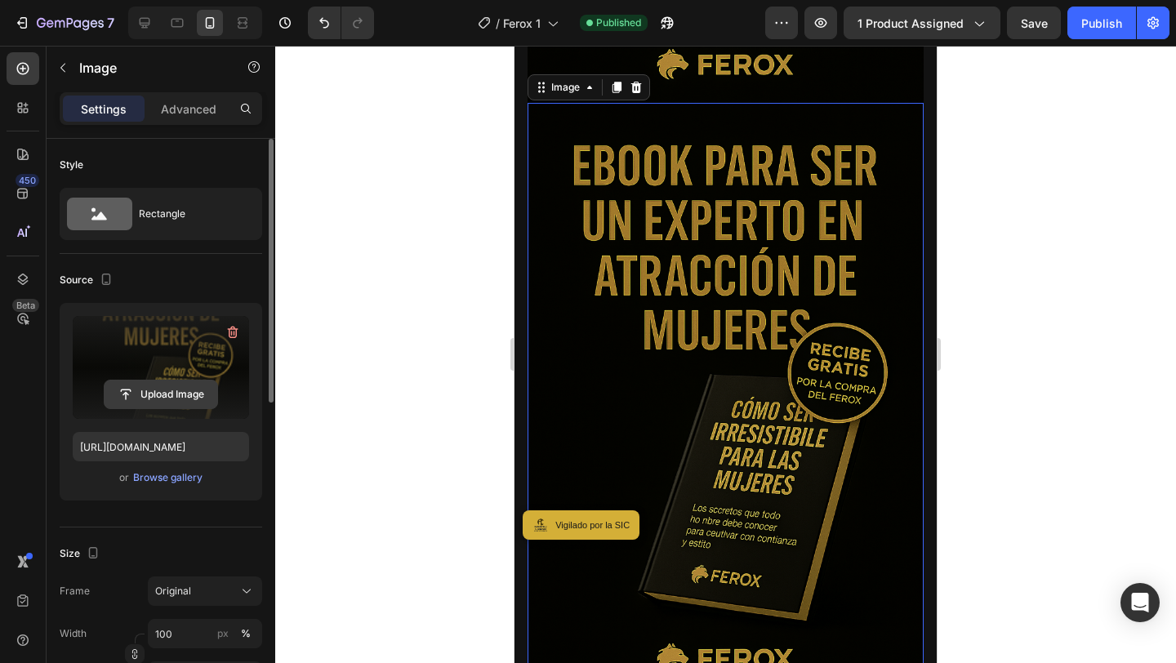
click at [200, 389] on input "file" at bounding box center [161, 395] width 113 height 28
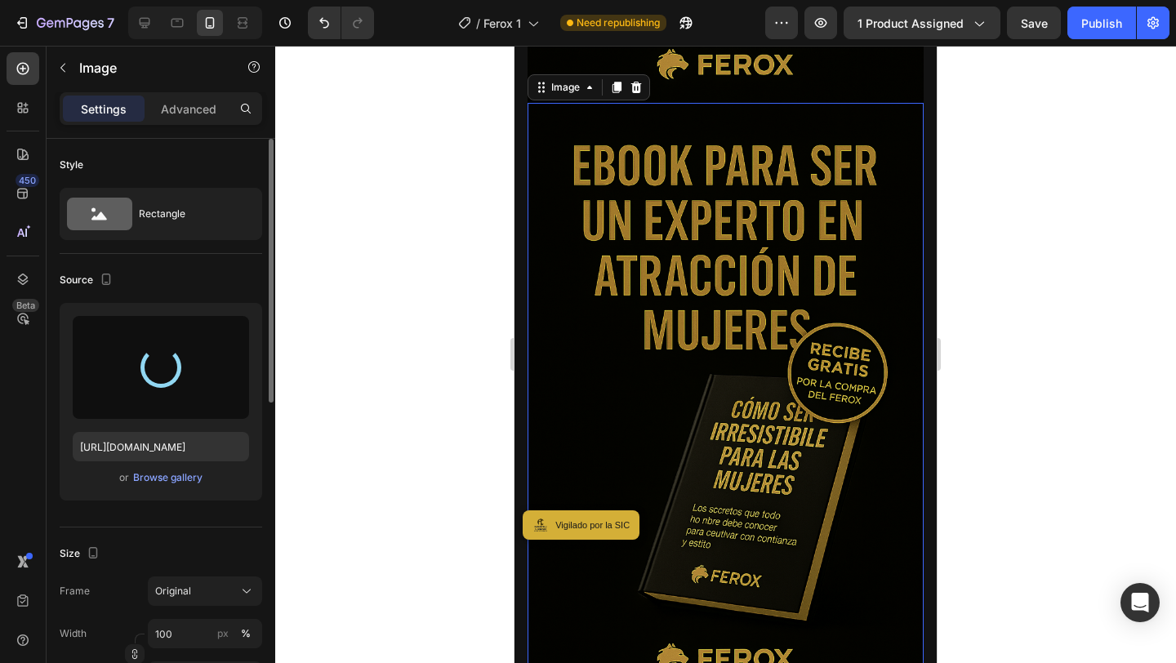
type input "[URL][DOMAIN_NAME]"
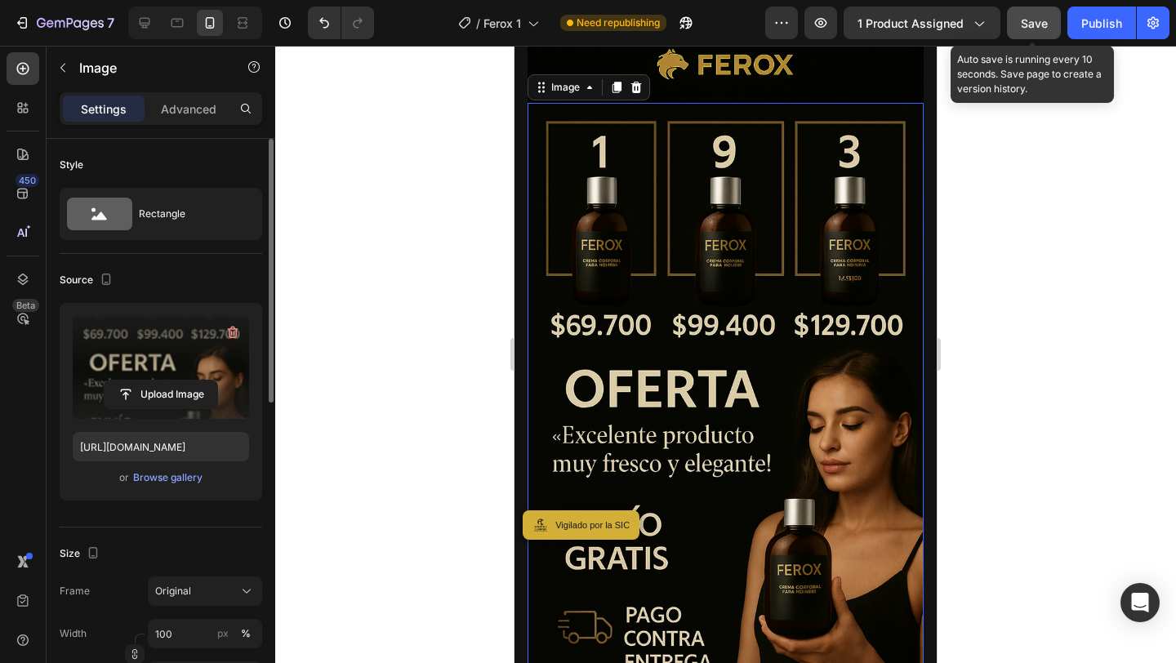
click at [1029, 31] on button "Save" at bounding box center [1034, 23] width 54 height 33
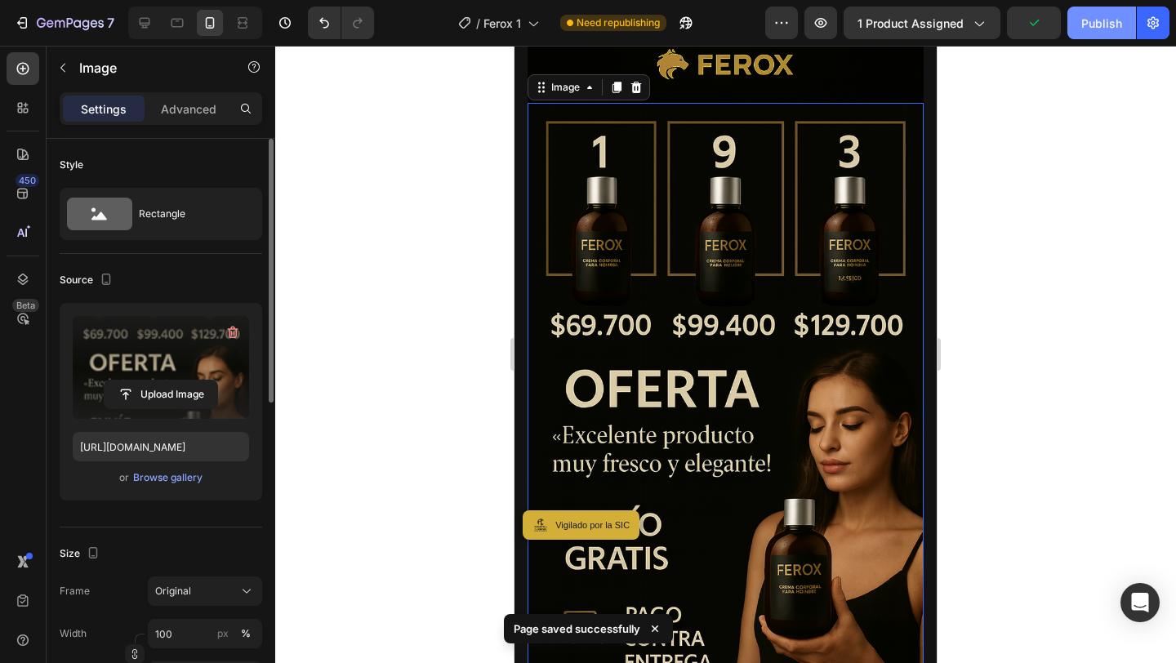
click at [1091, 30] on div "Publish" at bounding box center [1101, 23] width 41 height 17
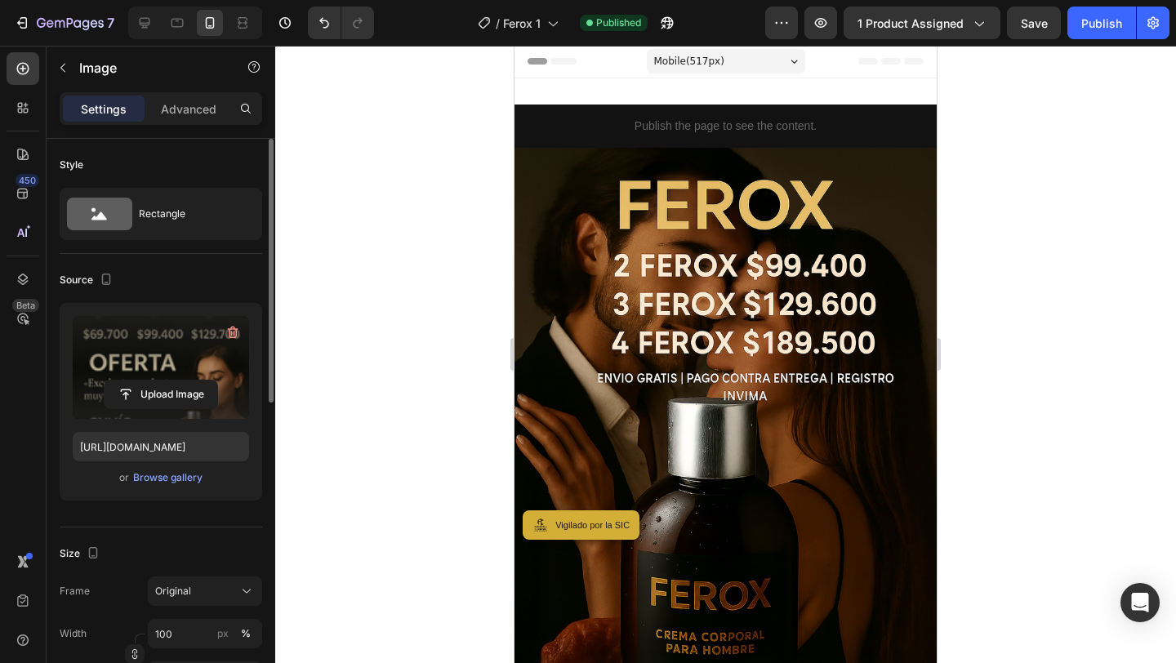
scroll to position [0, 0]
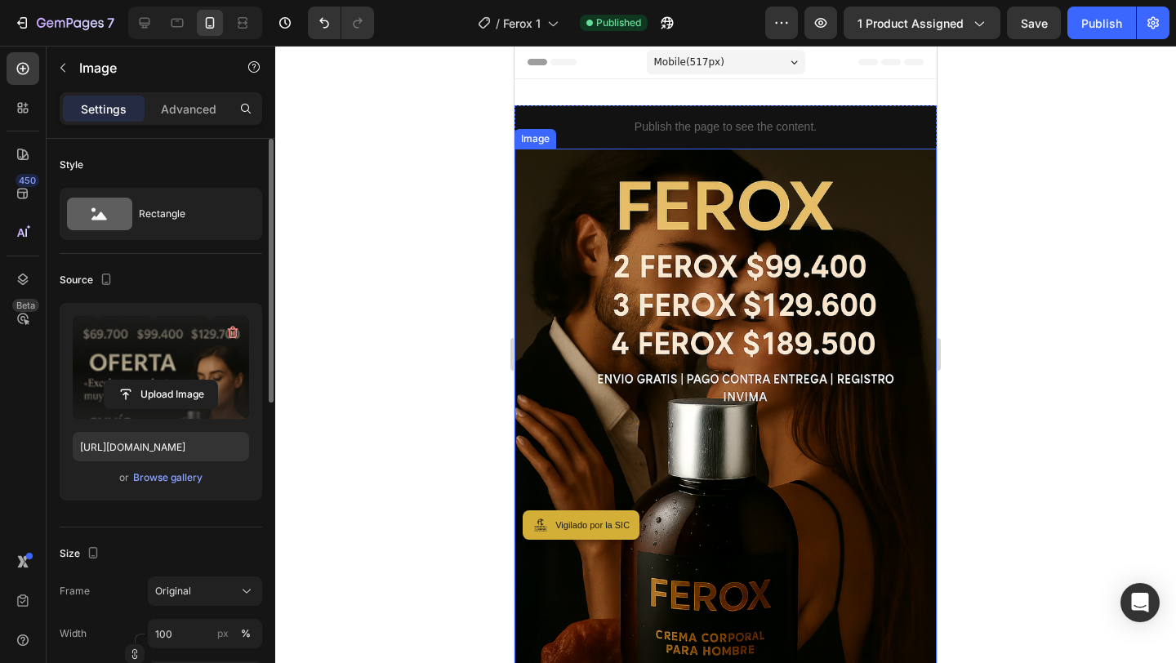
click at [673, 329] on img at bounding box center [725, 466] width 422 height 634
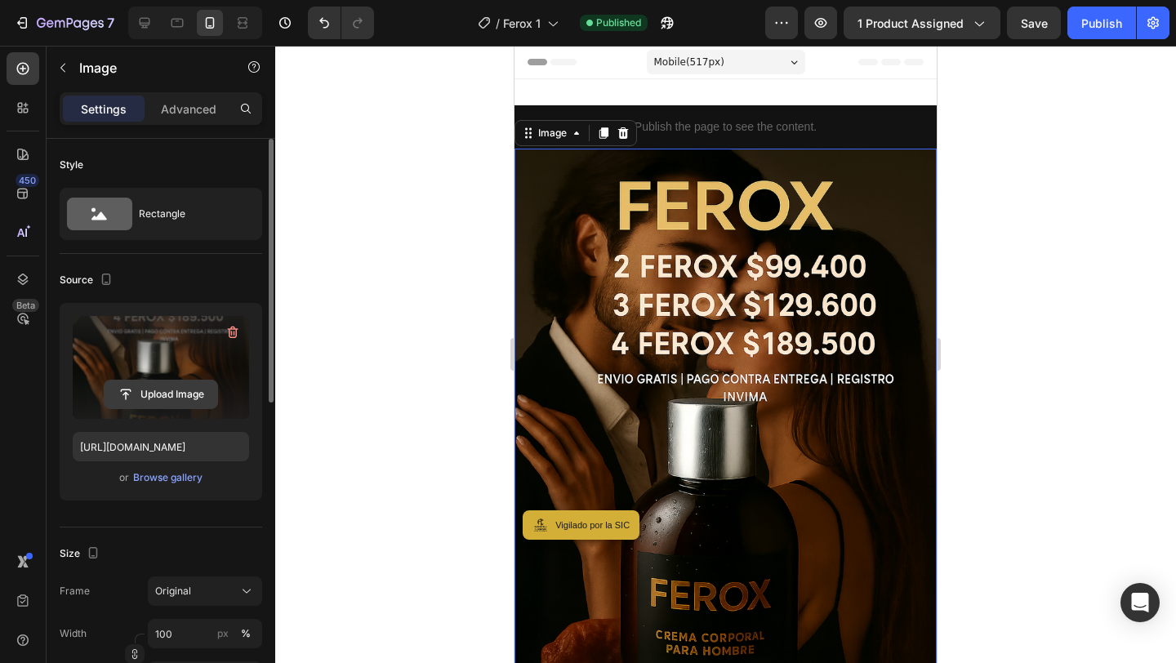
click at [168, 392] on input "file" at bounding box center [161, 395] width 113 height 28
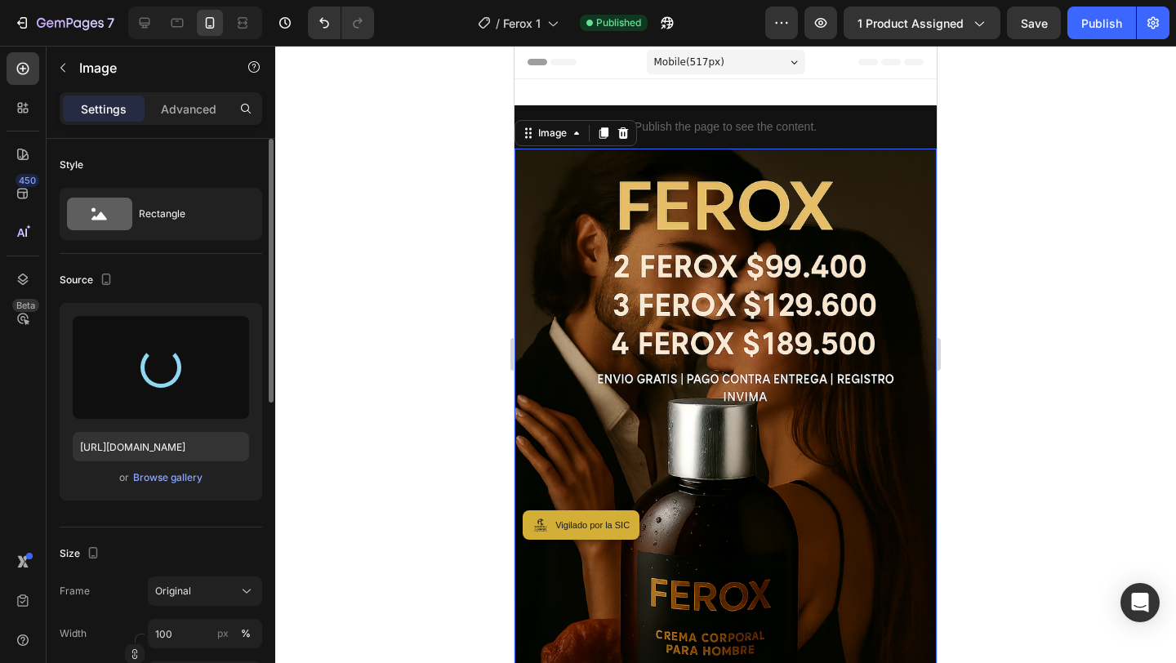
type input "[URL][DOMAIN_NAME]"
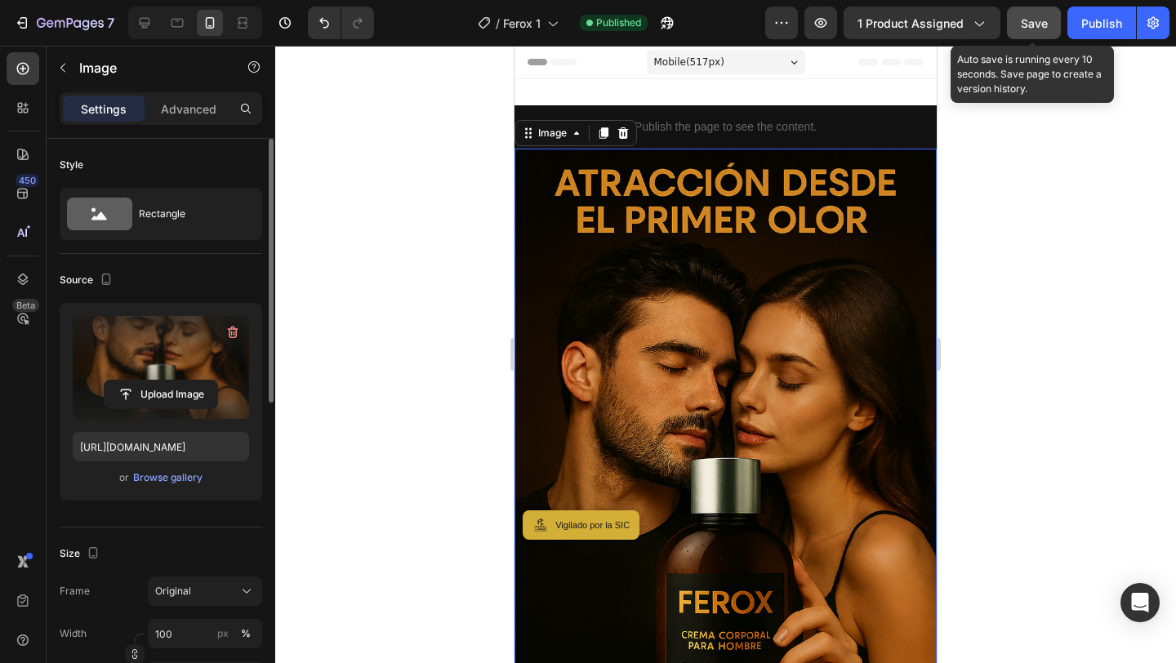
click at [1028, 29] on span "Save" at bounding box center [1034, 23] width 27 height 14
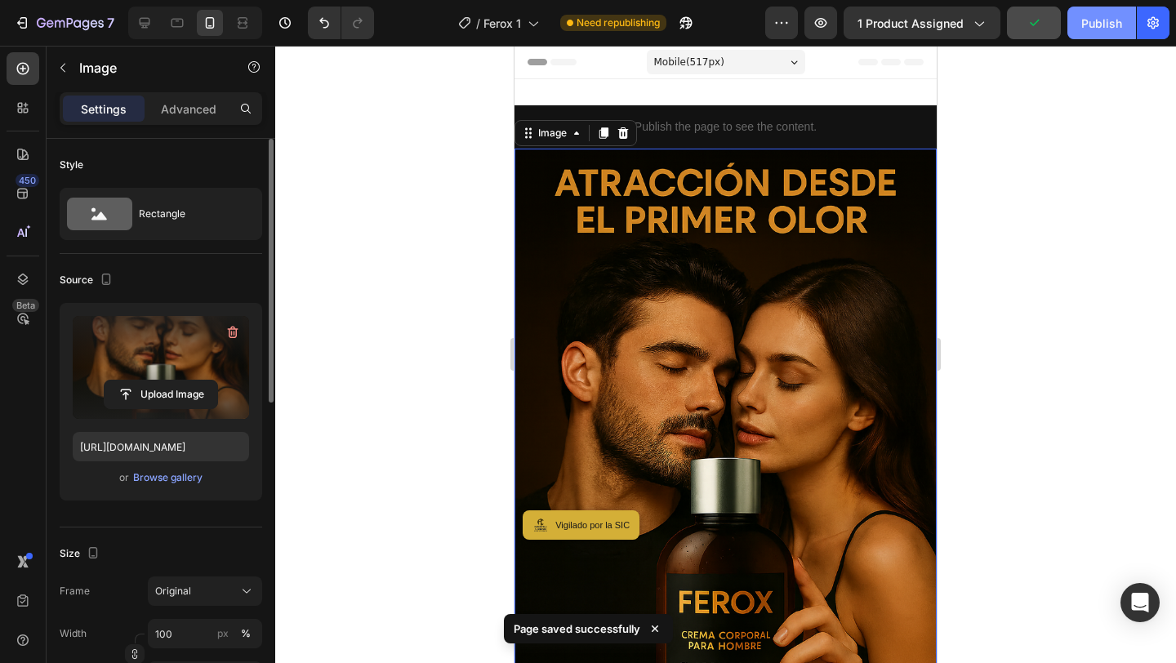
click at [1108, 26] on div "Publish" at bounding box center [1101, 23] width 41 height 17
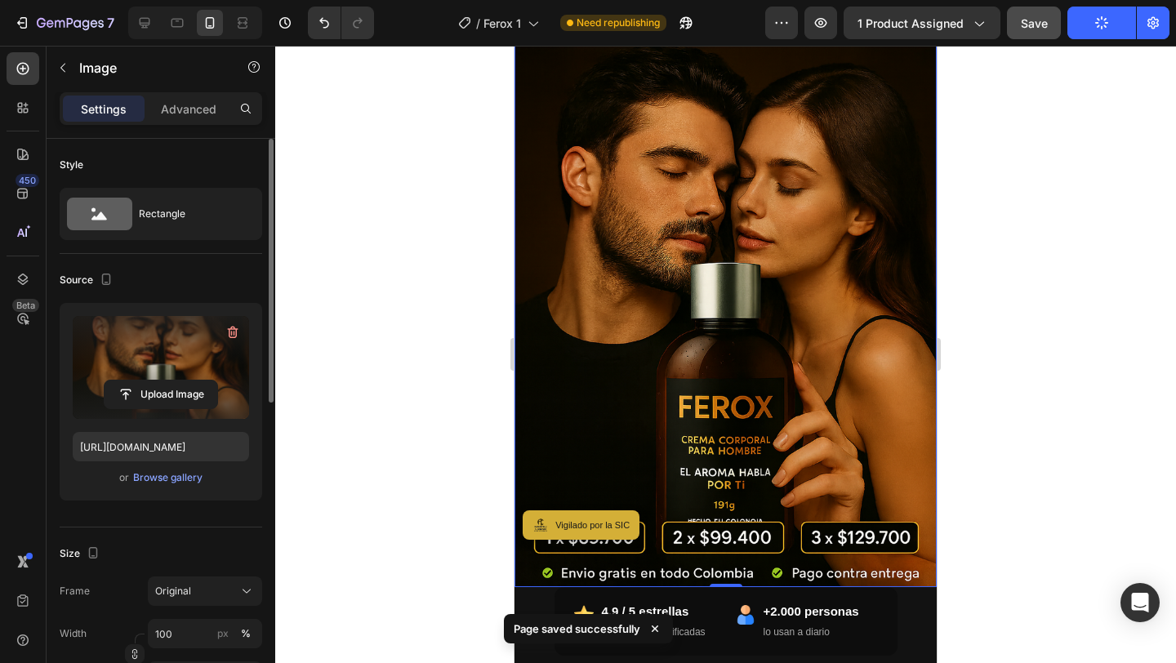
scroll to position [162, 0]
